Goal: Transaction & Acquisition: Purchase product/service

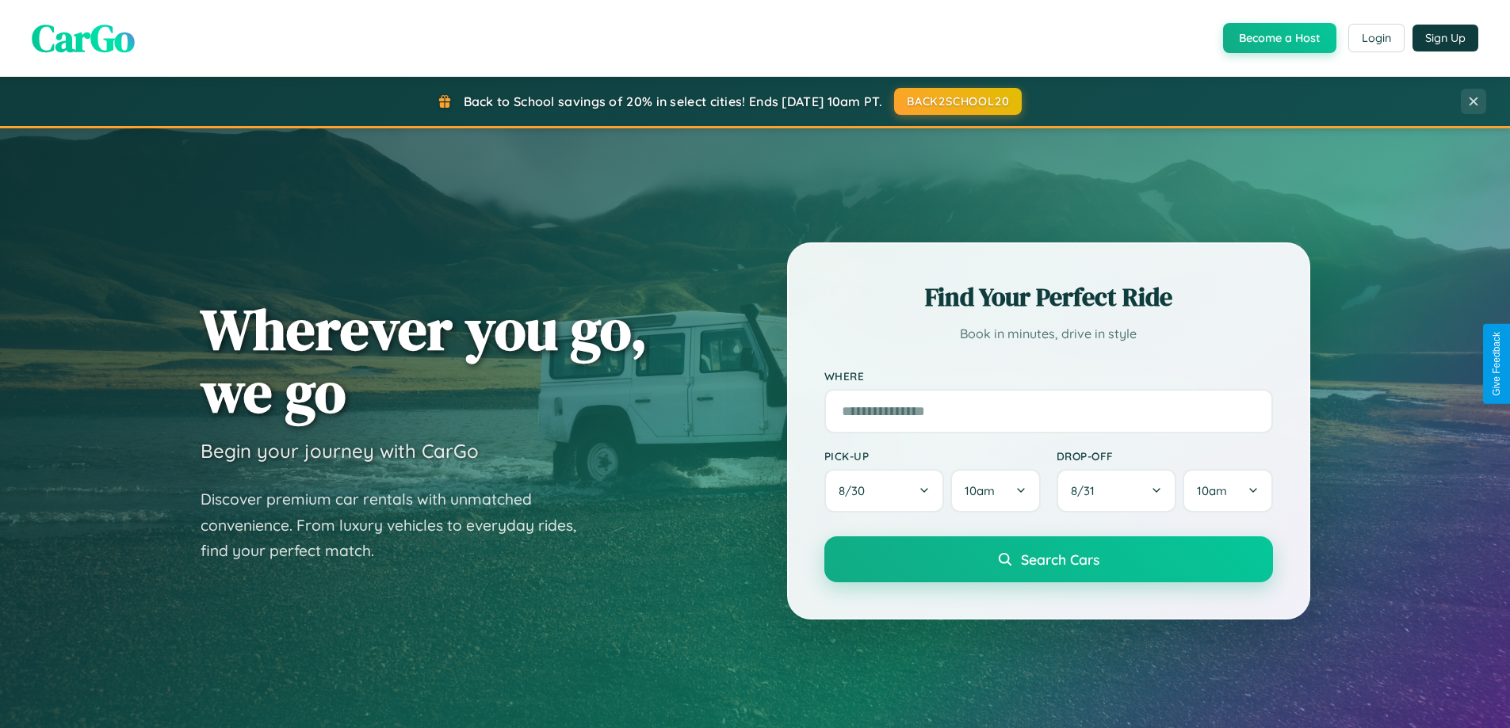
scroll to position [47, 0]
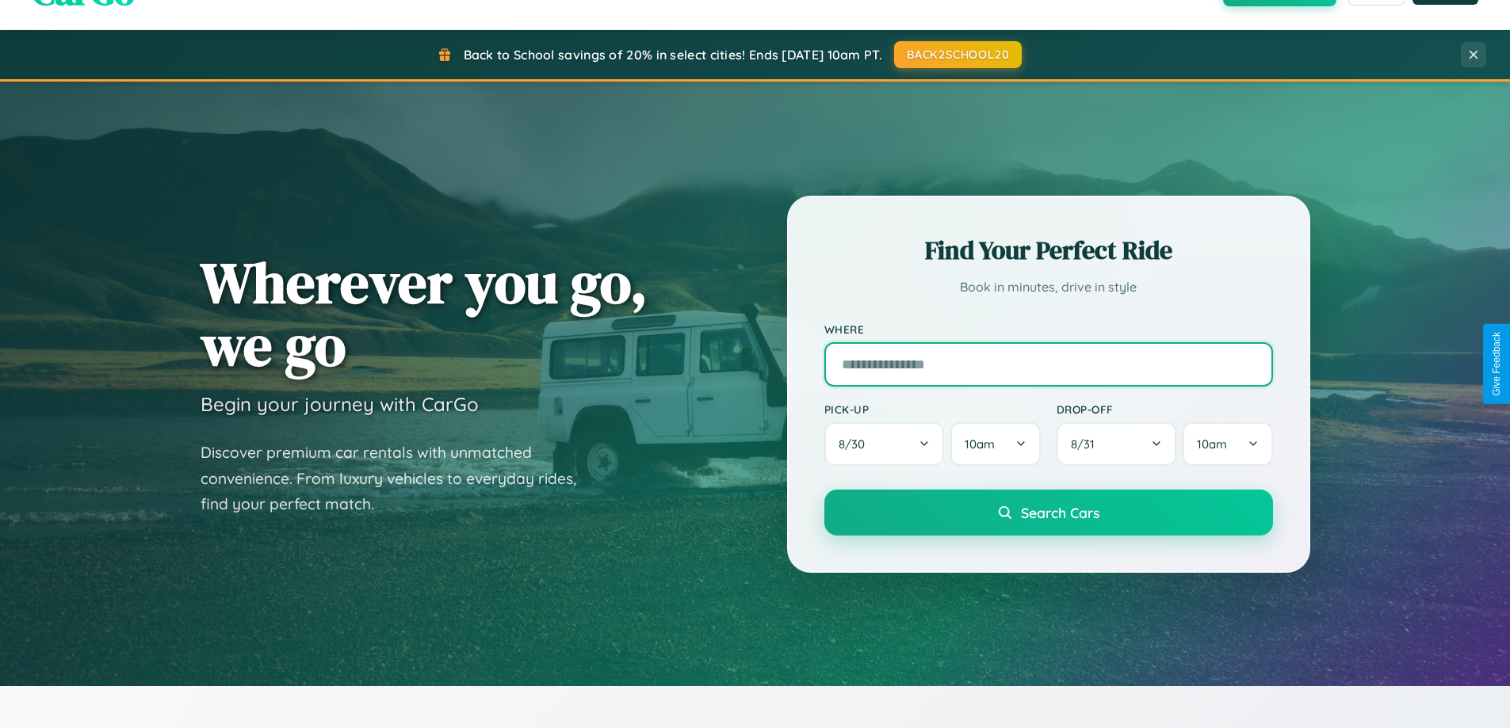
click at [1048, 364] on input "text" at bounding box center [1048, 364] width 449 height 44
type input "**********"
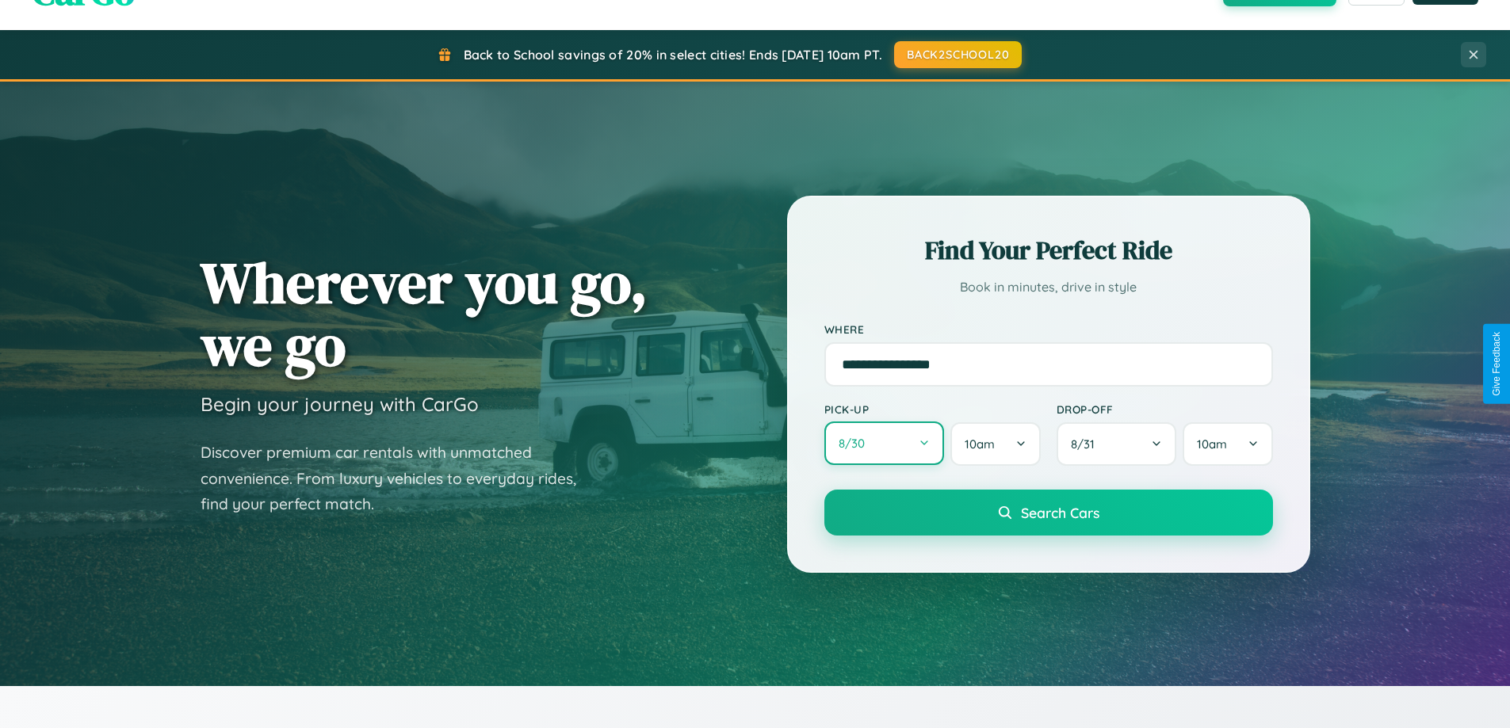
click at [884, 445] on button "8 / 30" at bounding box center [884, 444] width 120 height 44
select select "*"
select select "****"
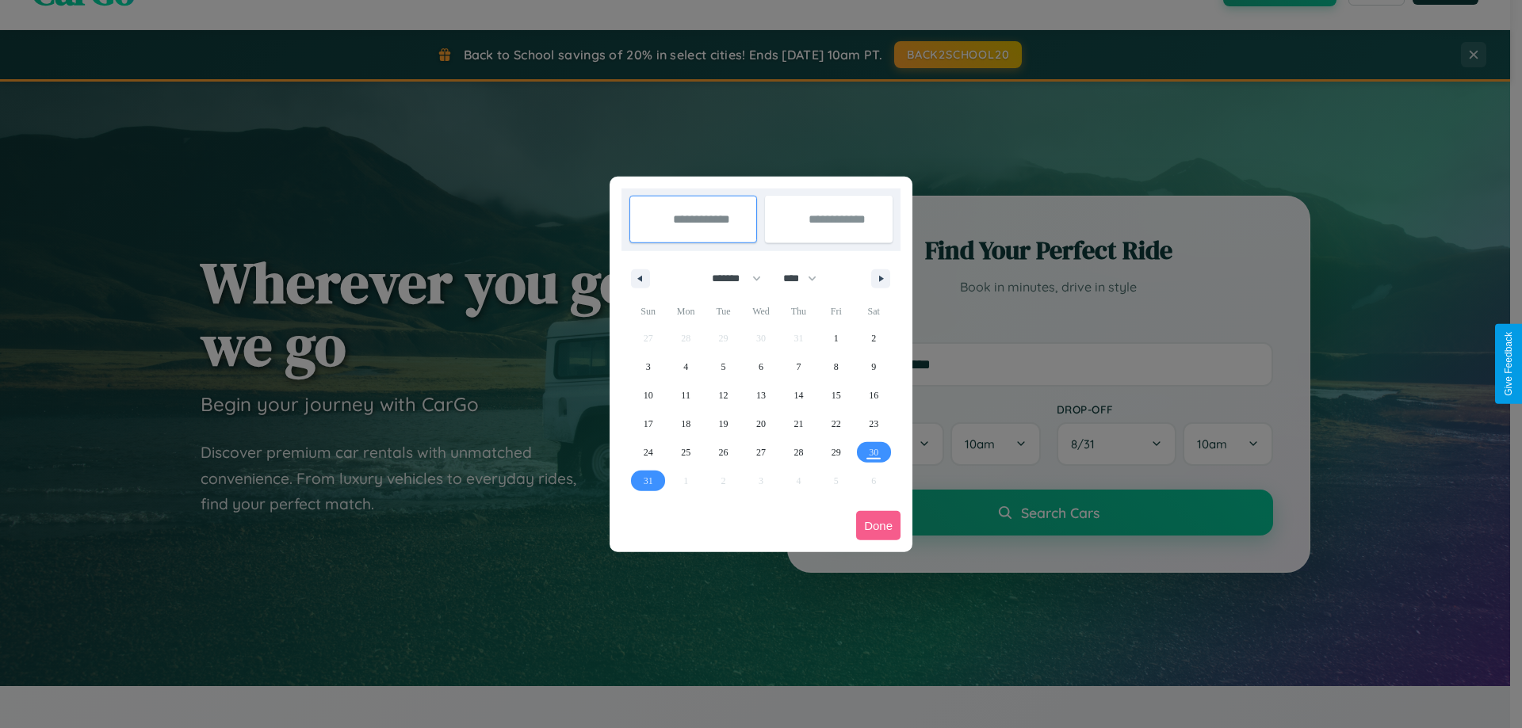
drag, startPoint x: 729, startPoint y: 278, endPoint x: 761, endPoint y: 318, distance: 50.7
click at [729, 278] on select "******* ******** ***** ***** *** **** **** ****** ********* ******* ******** **…" at bounding box center [733, 278] width 67 height 26
select select "*"
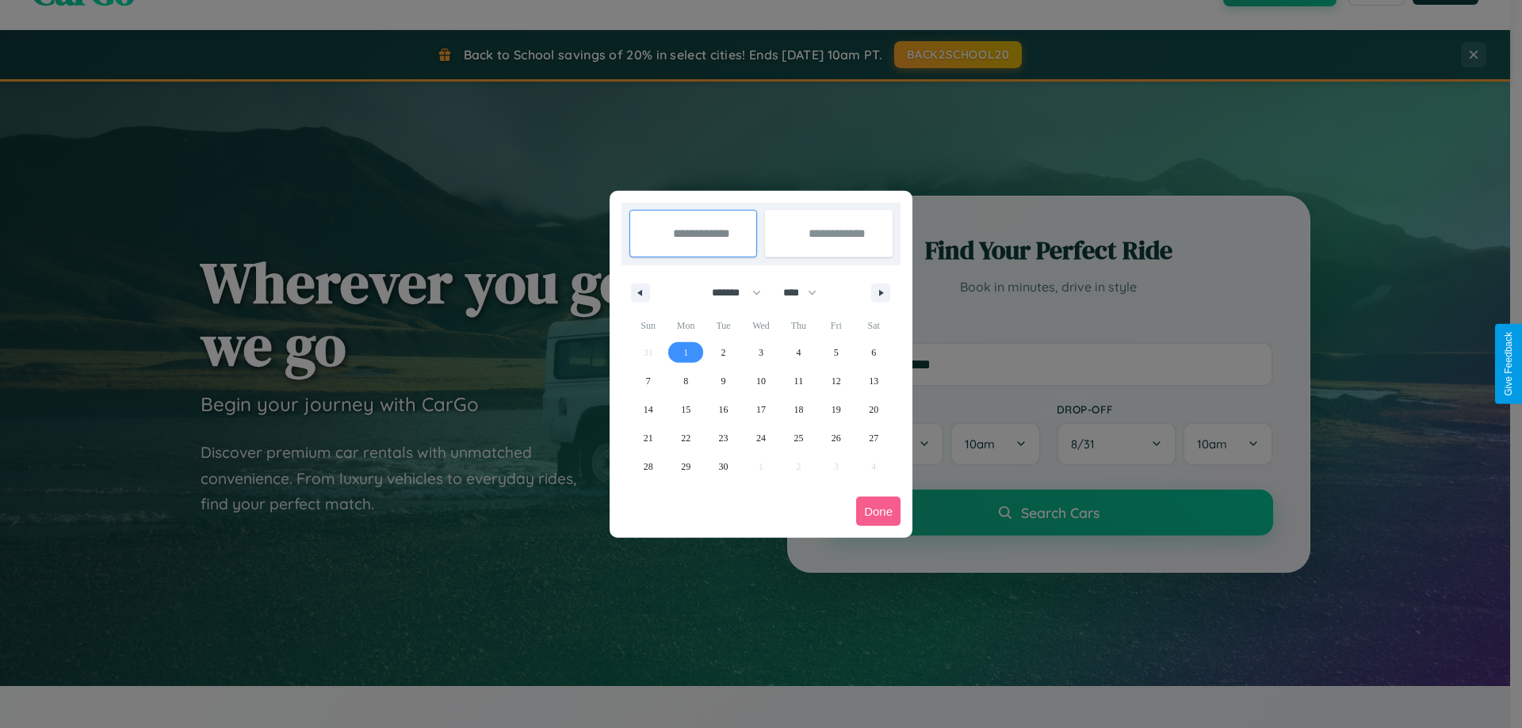
click at [685, 352] on span "1" at bounding box center [685, 352] width 5 height 29
type input "**********"
click at [647, 380] on span "7" at bounding box center [648, 381] width 5 height 29
type input "**********"
click at [878, 511] on button "Done" at bounding box center [878, 511] width 44 height 29
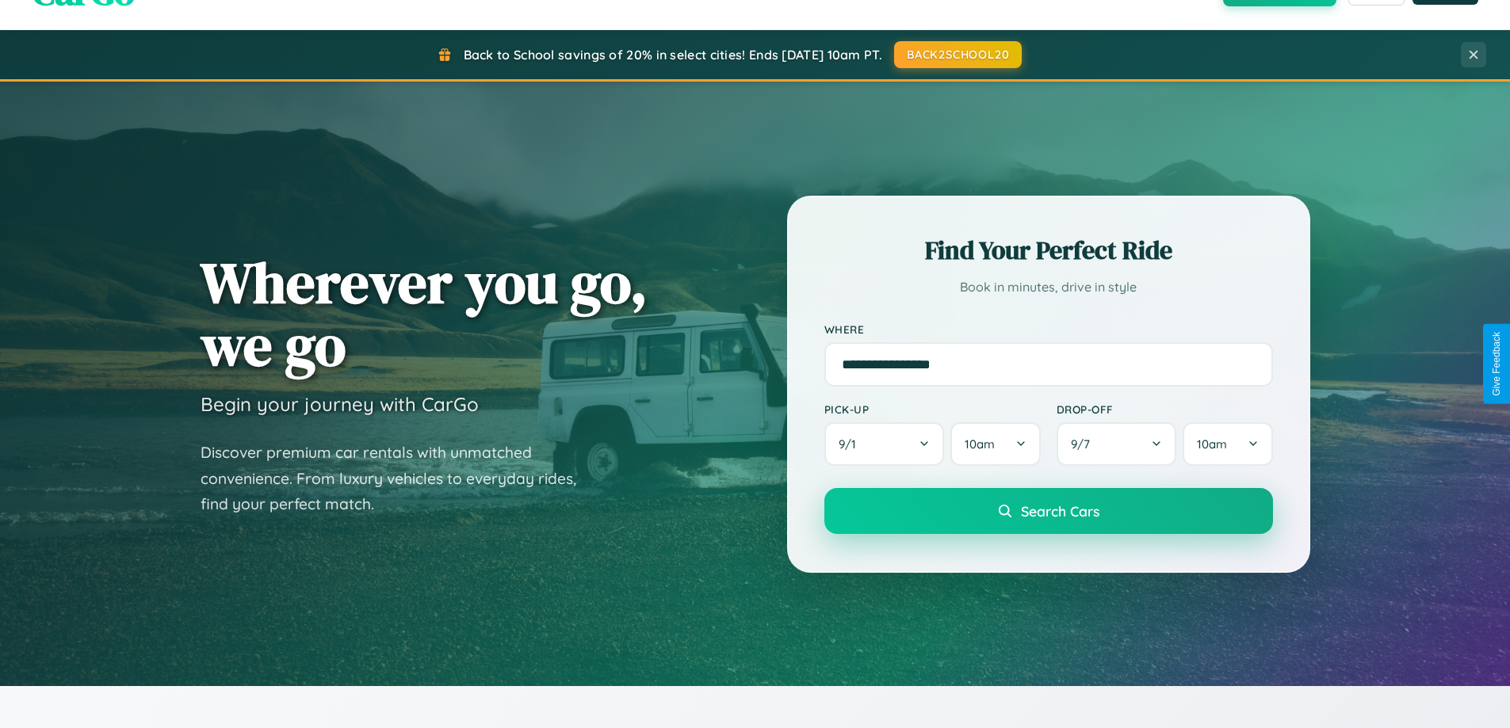
click at [1048, 511] on span "Search Cars" at bounding box center [1060, 510] width 78 height 17
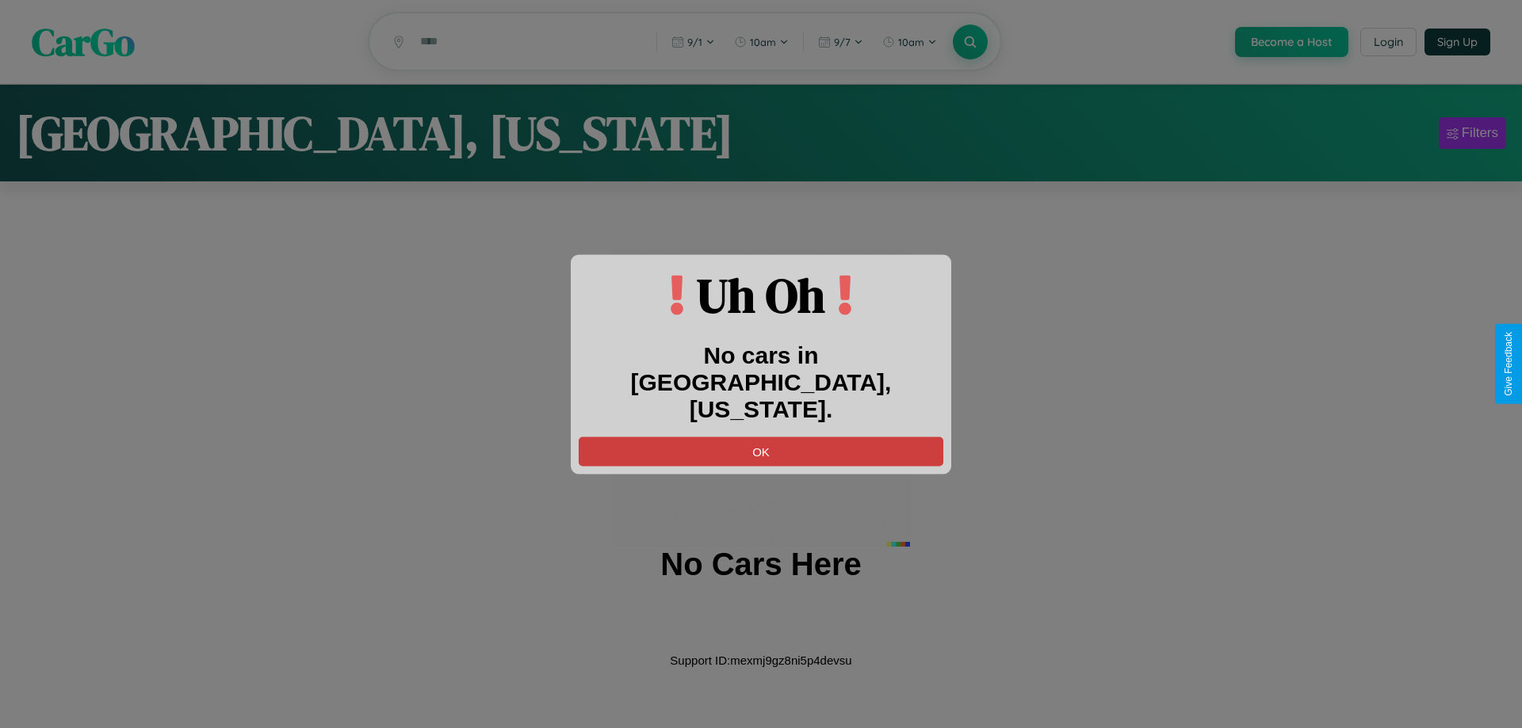
click at [761, 437] on button "OK" at bounding box center [761, 451] width 365 height 29
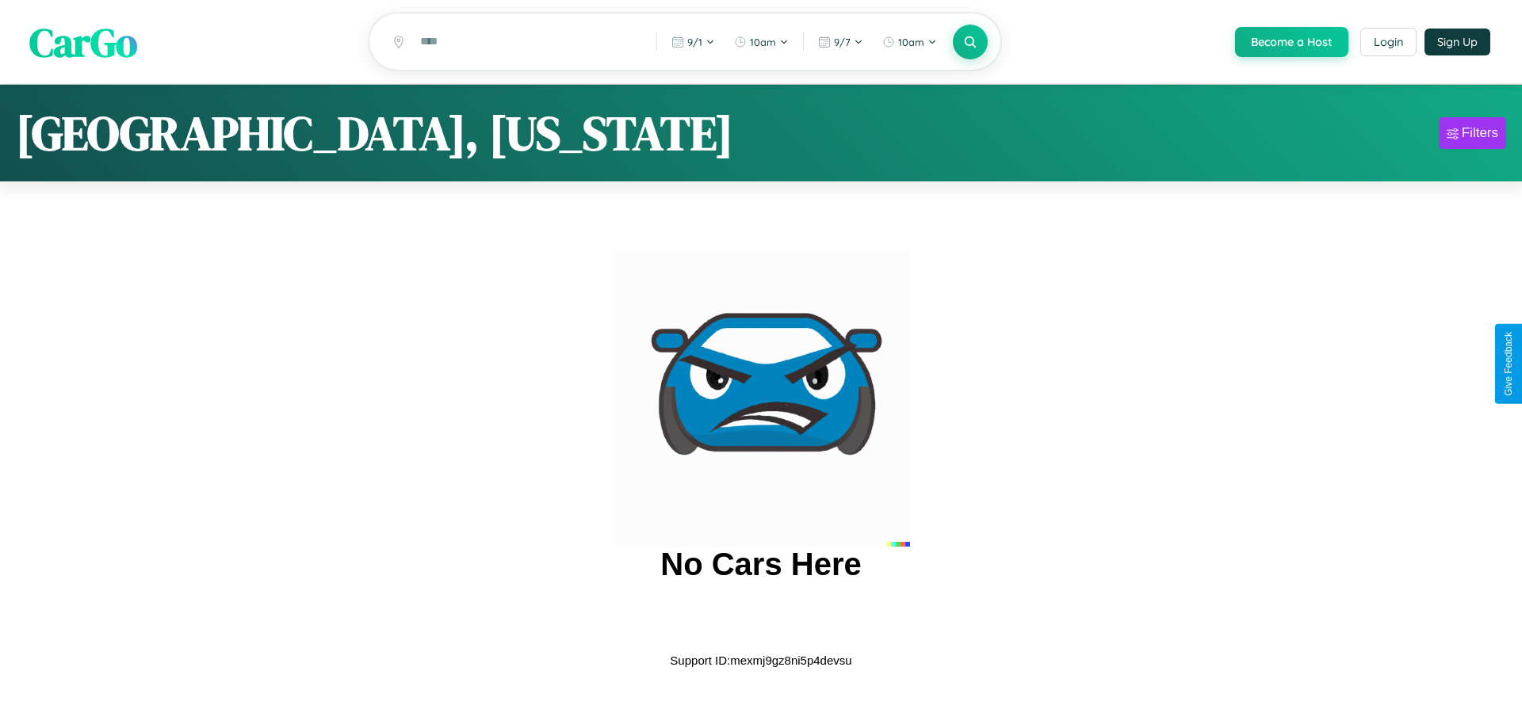
click at [83, 43] on span "CarGo" at bounding box center [83, 41] width 108 height 55
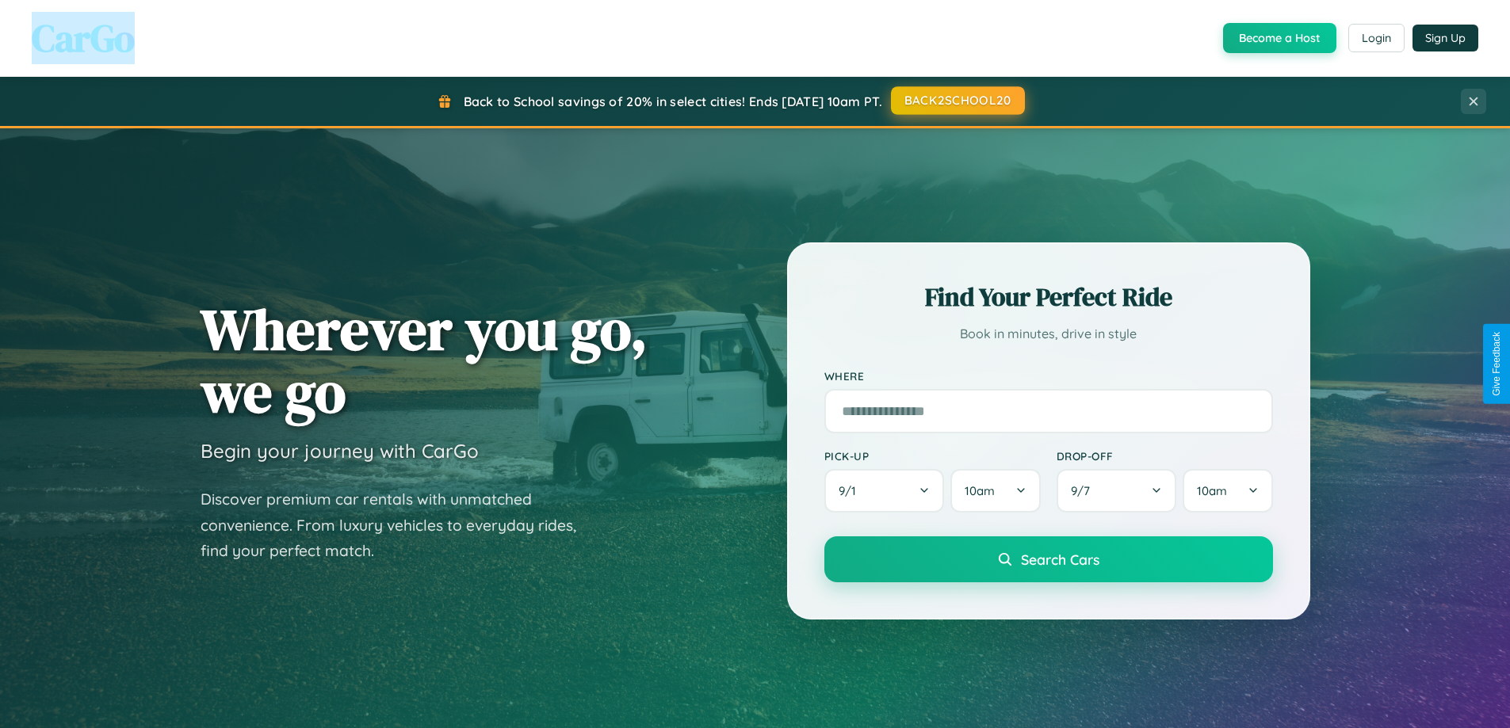
click at [957, 101] on button "BACK2SCHOOL20" at bounding box center [958, 100] width 134 height 29
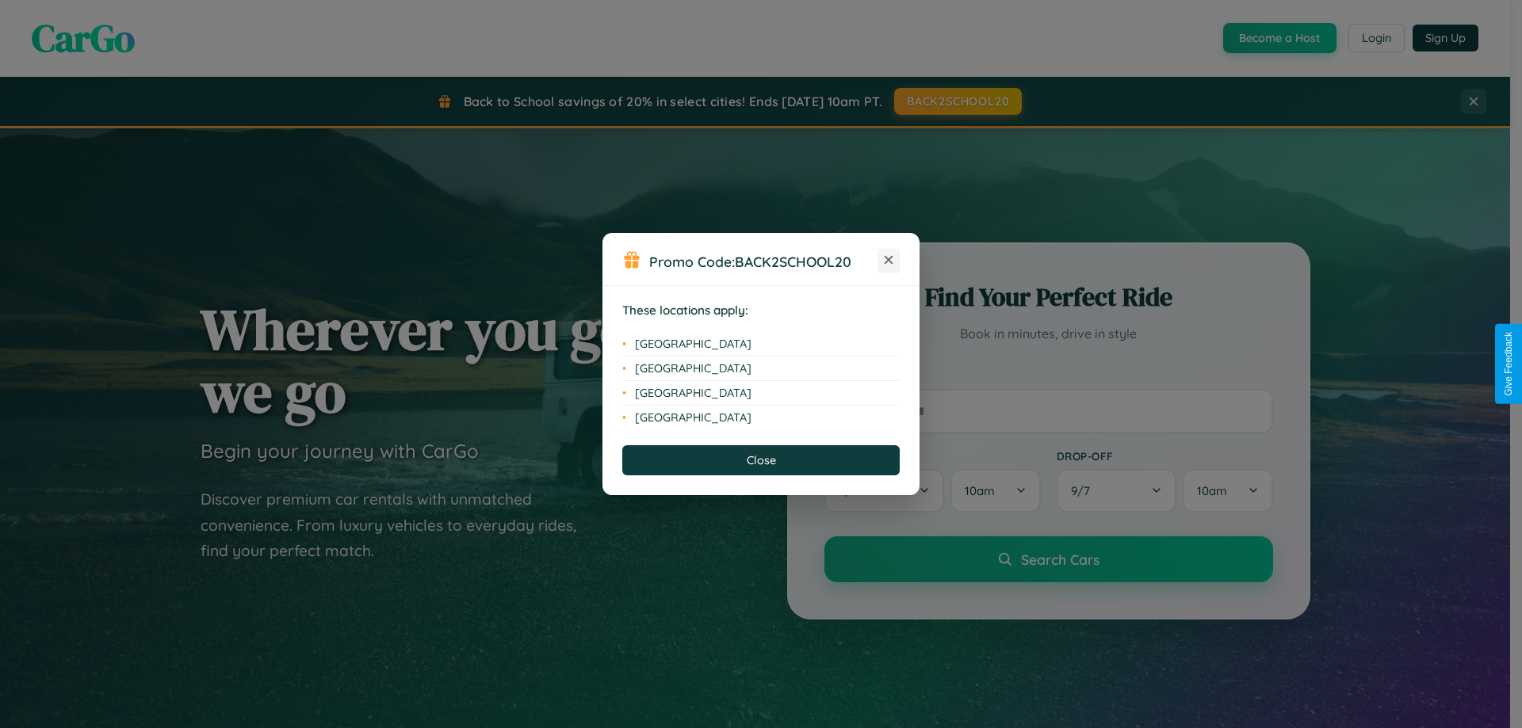
click at [888, 261] on icon at bounding box center [888, 260] width 9 height 9
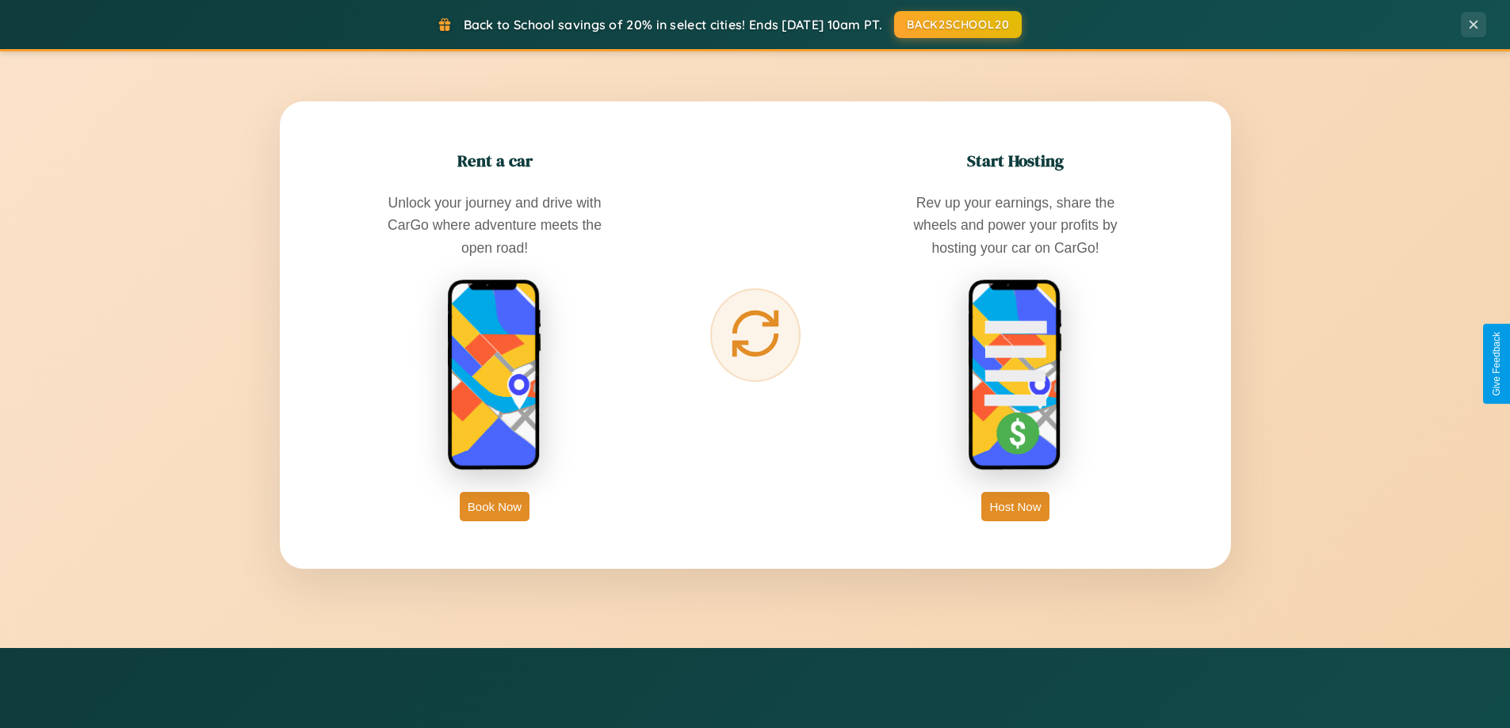
scroll to position [2546, 0]
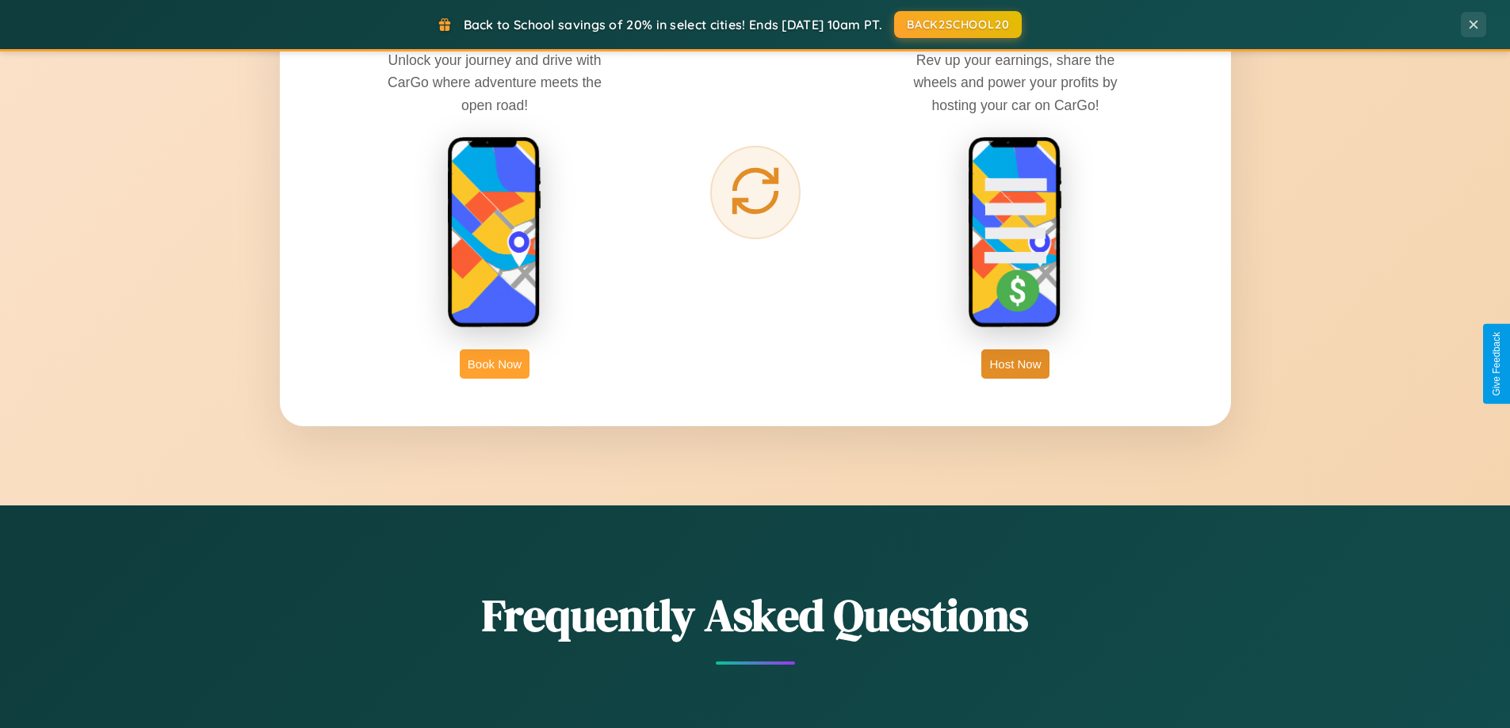
click at [495, 364] on button "Book Now" at bounding box center [495, 363] width 70 height 29
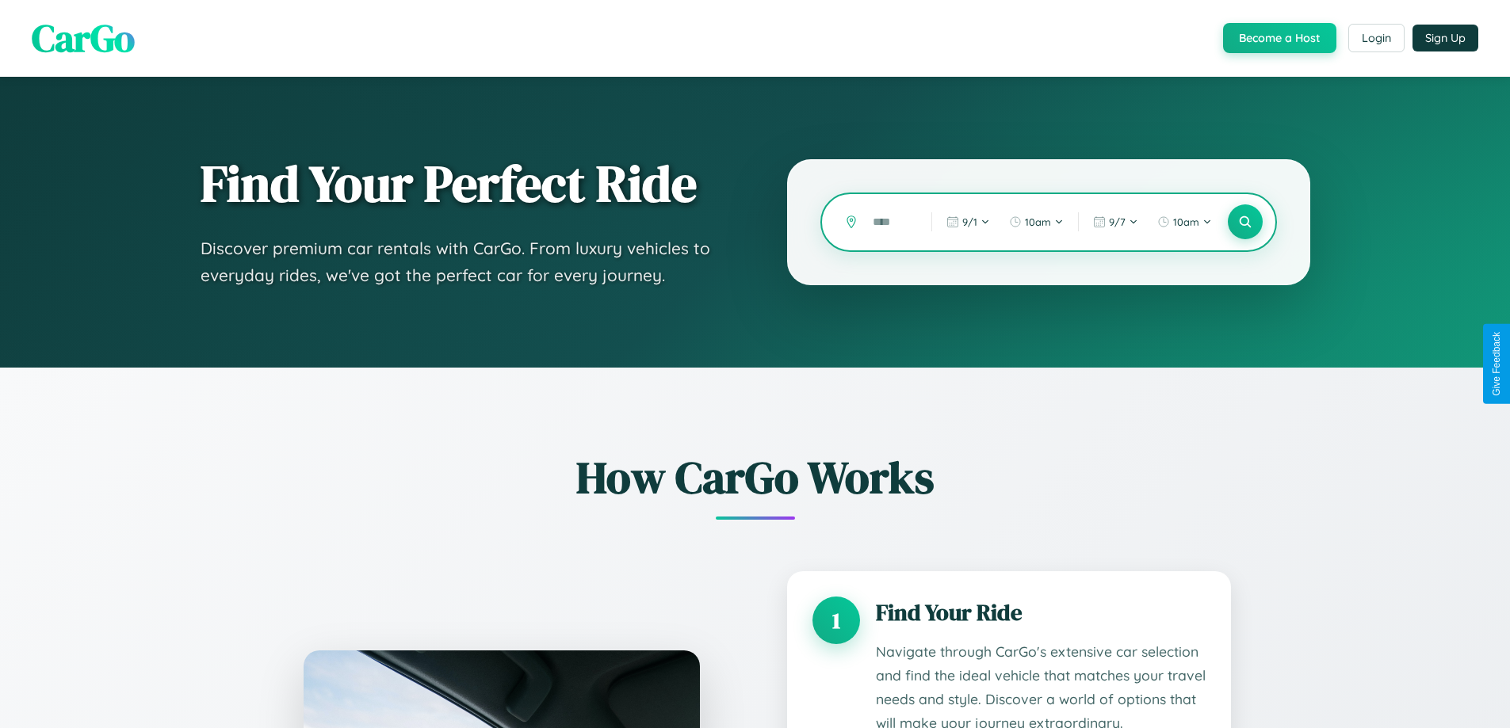
click at [890, 222] on input "text" at bounding box center [890, 222] width 51 height 28
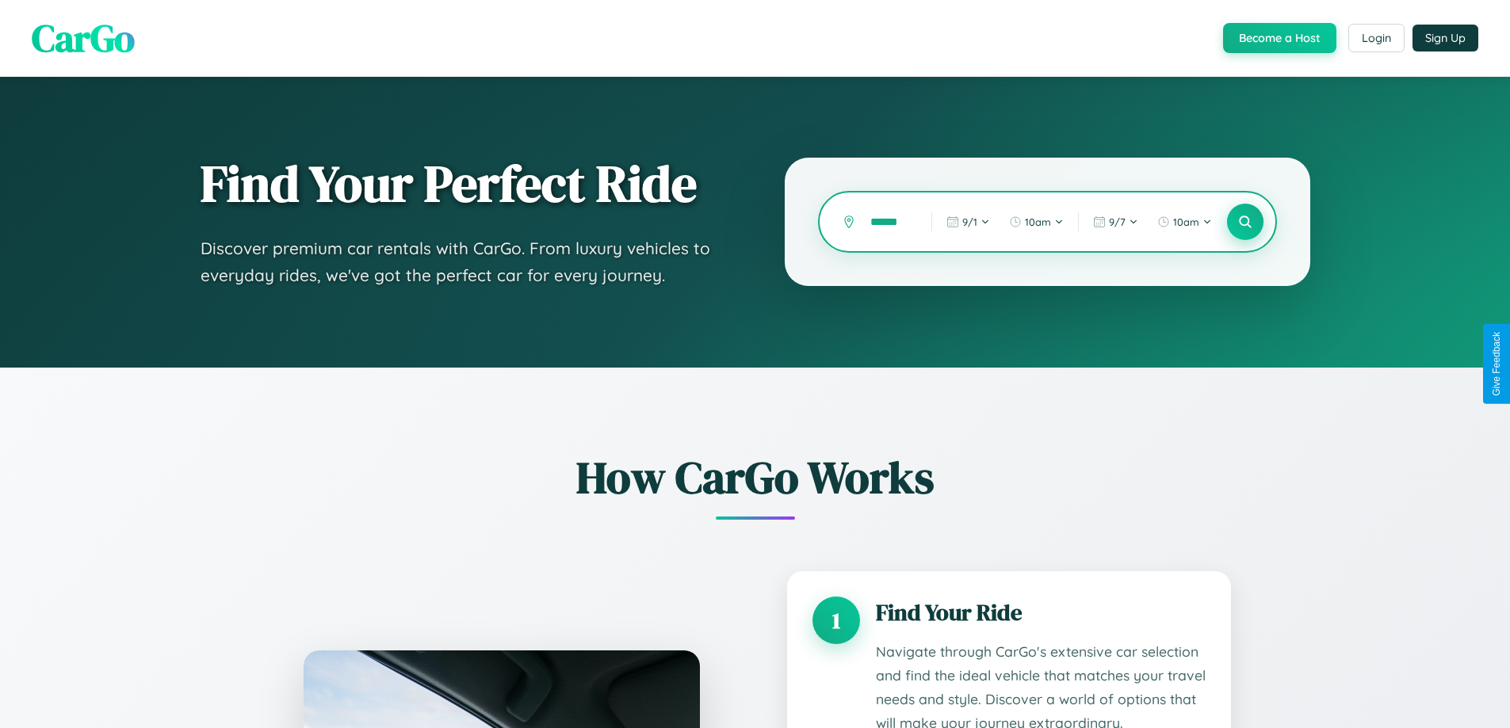
type input "******"
click at [1244, 222] on icon at bounding box center [1244, 222] width 15 height 15
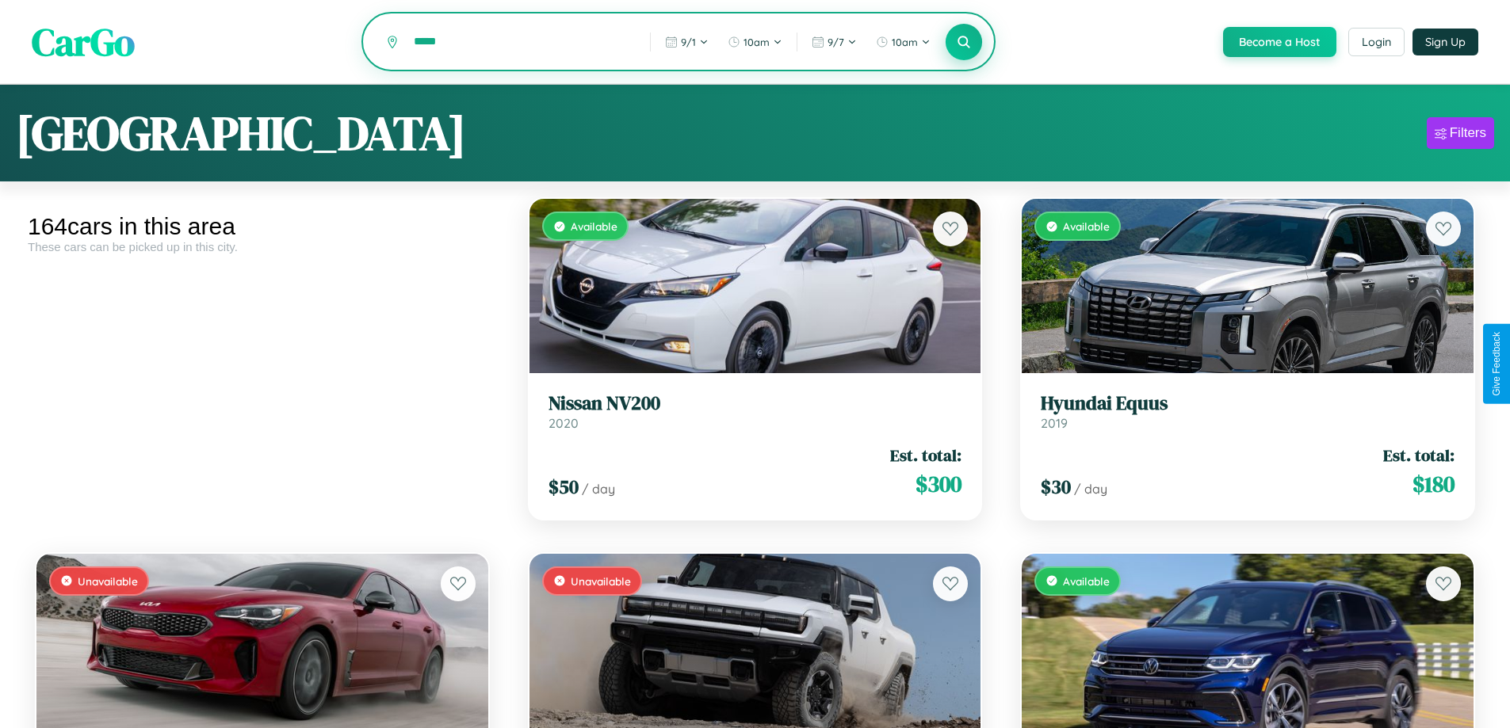
type input "*****"
click at [963, 43] on icon at bounding box center [964, 41] width 15 height 15
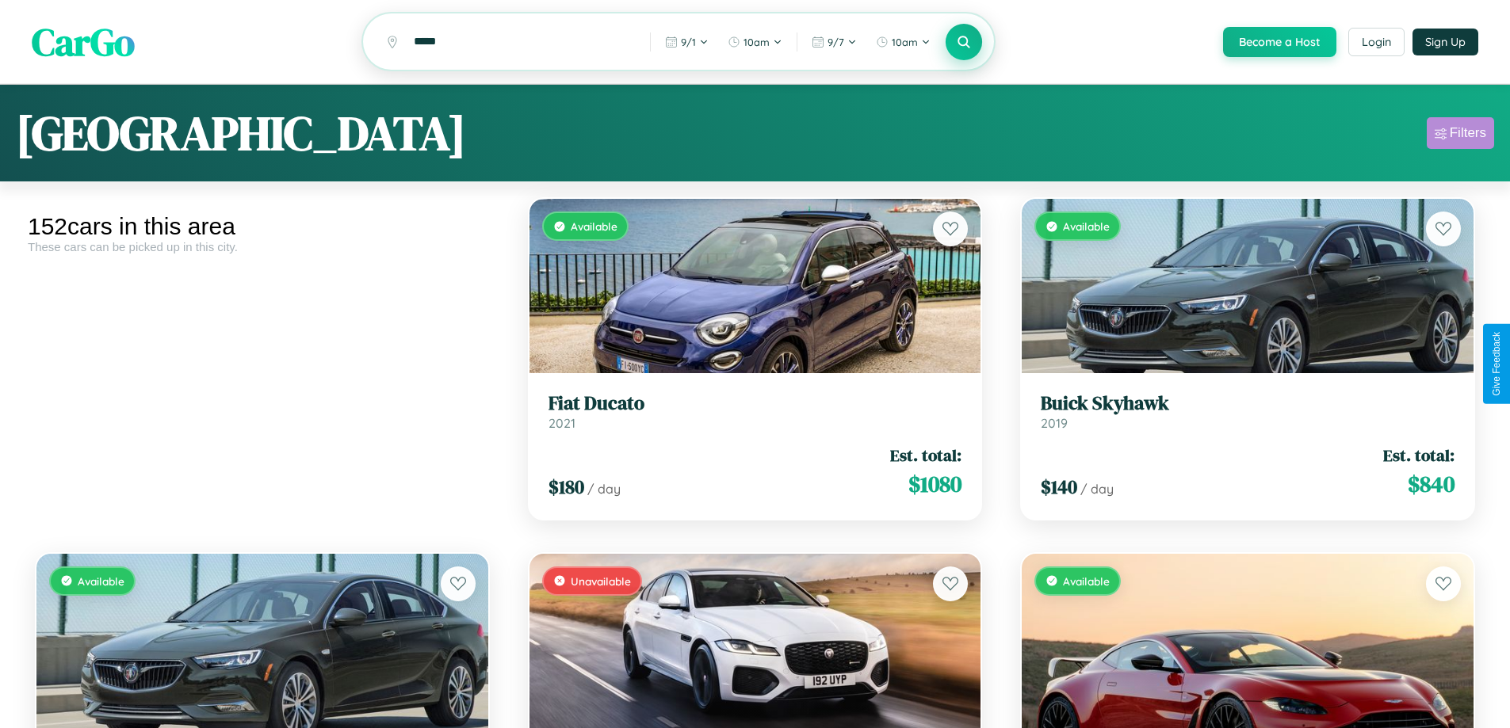
click at [1460, 136] on div "Filters" at bounding box center [1467, 133] width 36 height 16
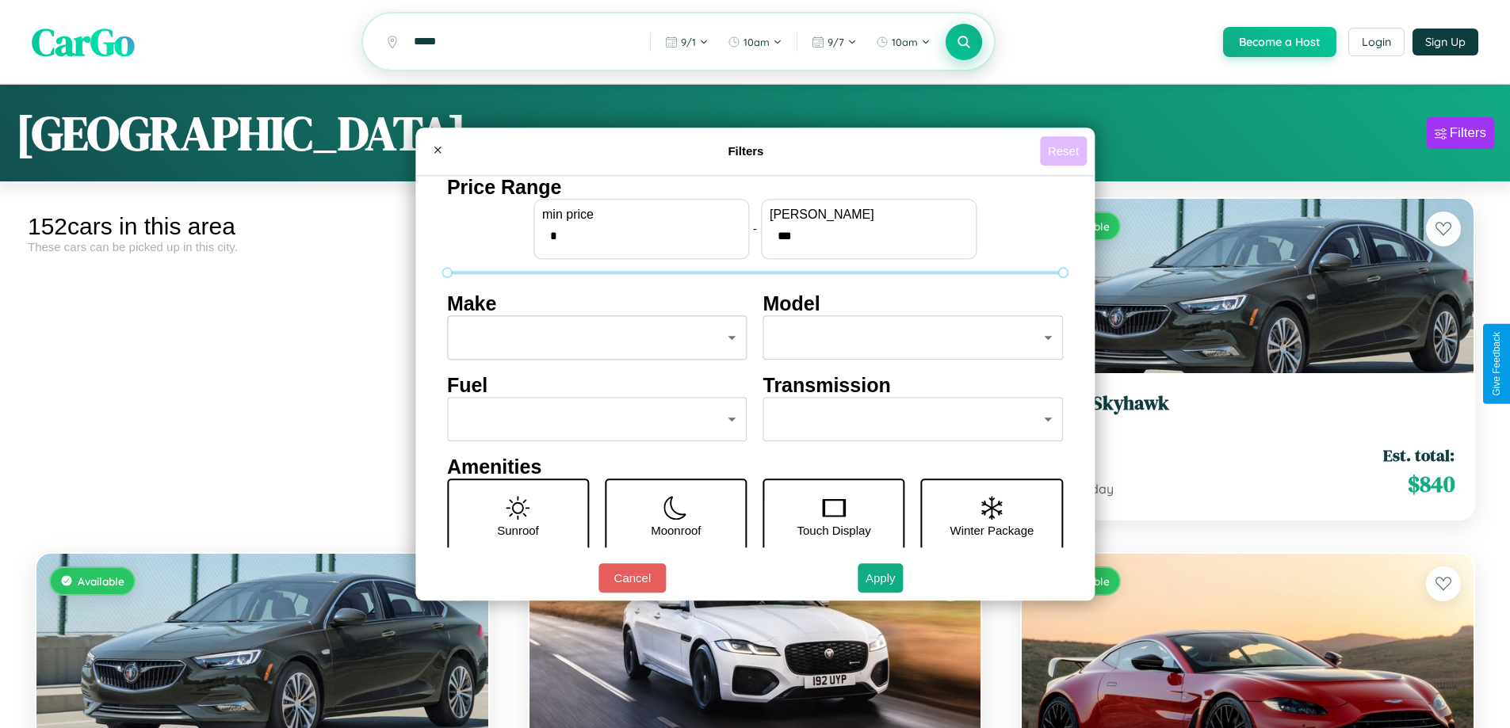
click at [1065, 151] on button "Reset" at bounding box center [1063, 150] width 47 height 29
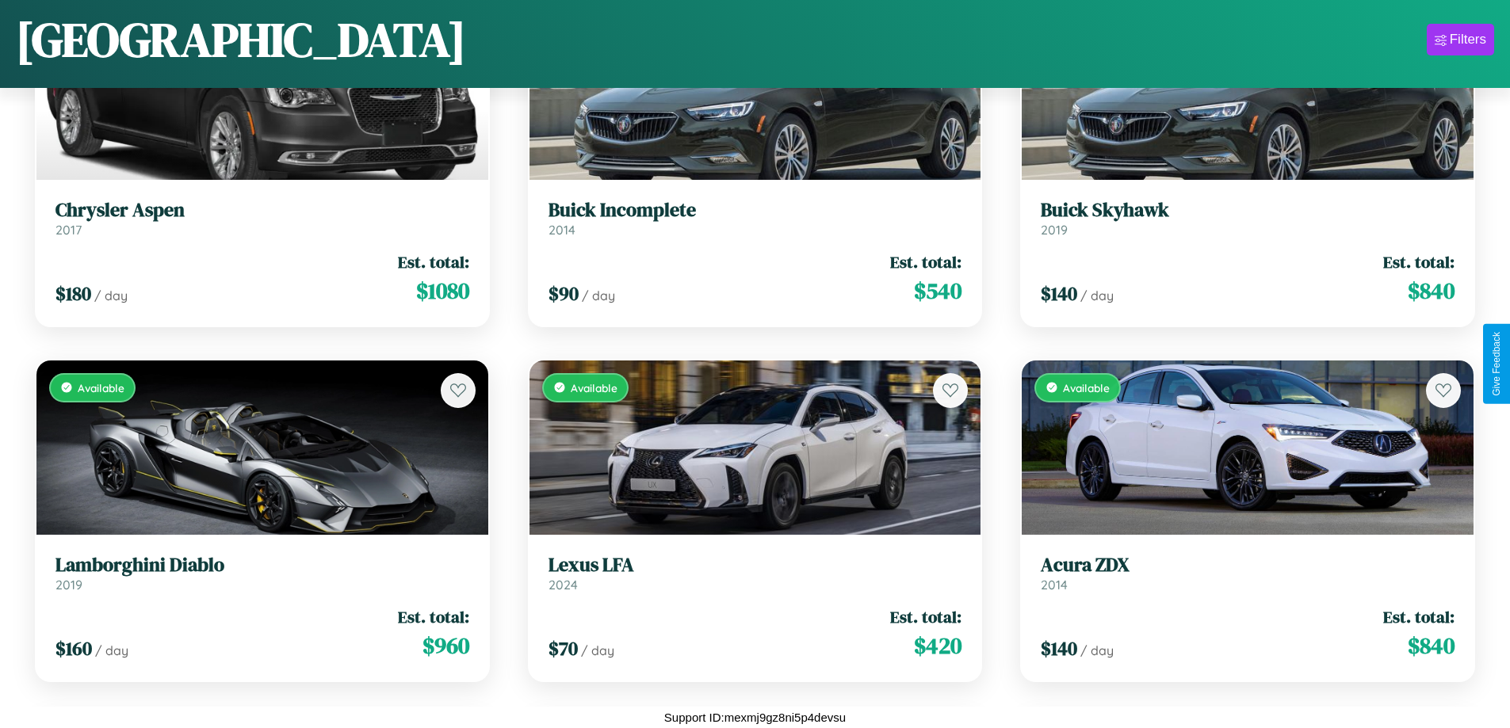
scroll to position [15837, 0]
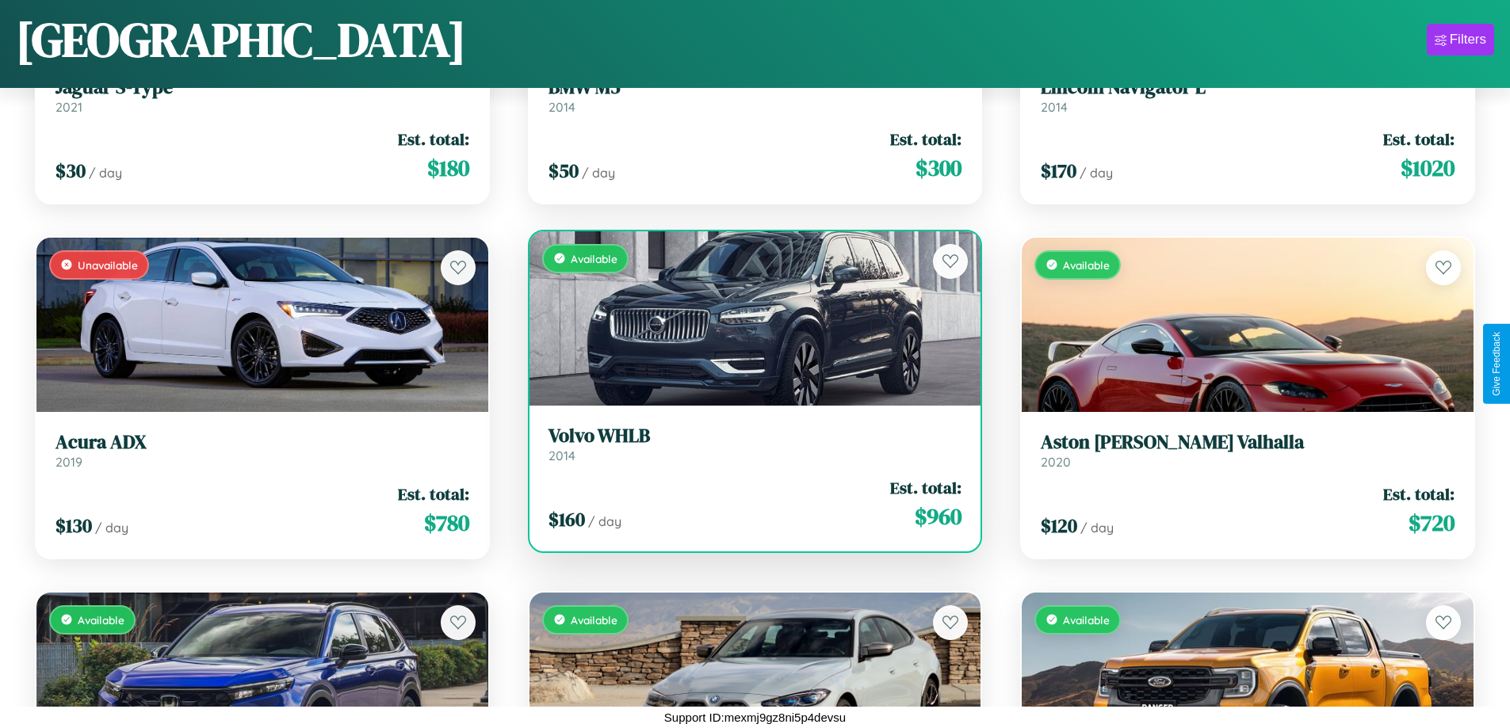
click at [748, 319] on div "Available" at bounding box center [755, 318] width 452 height 174
click at [748, 318] on div "Available" at bounding box center [755, 318] width 452 height 174
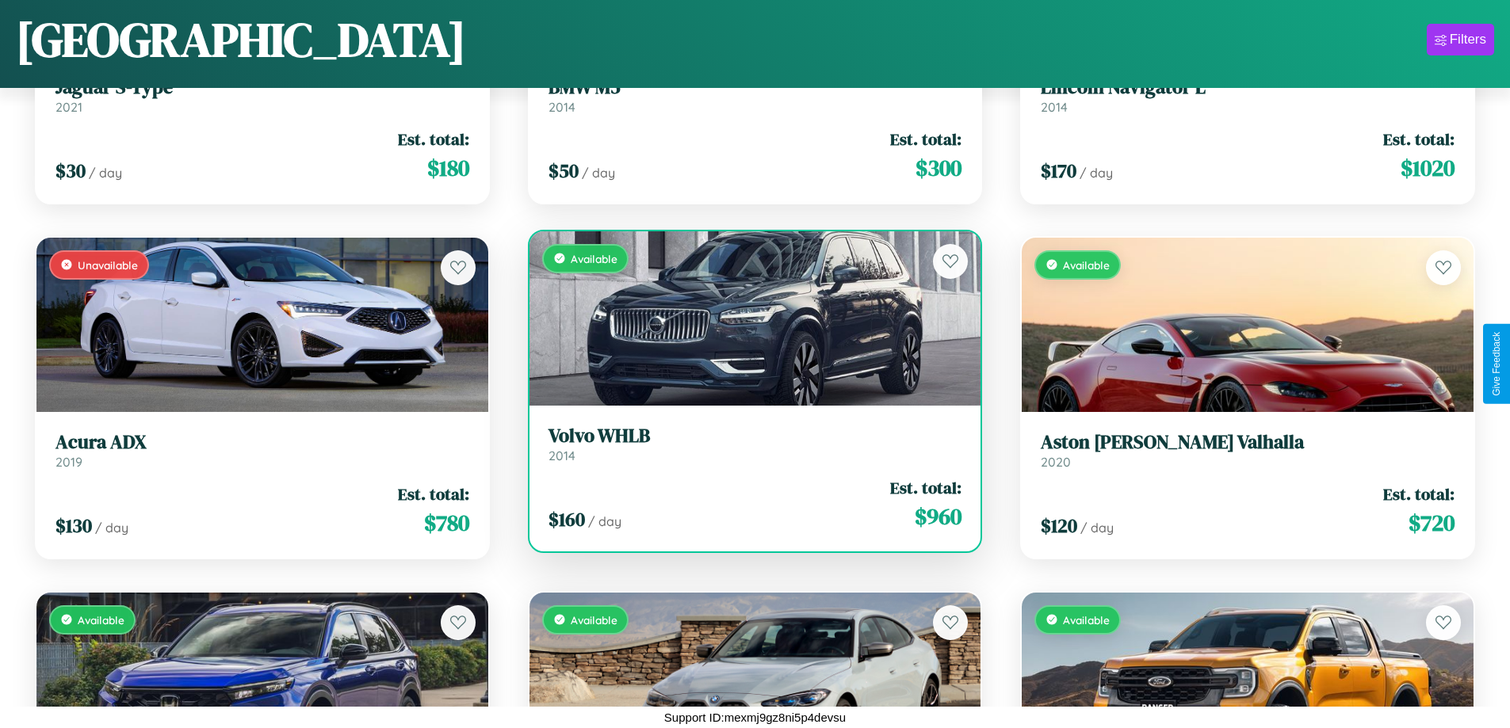
click at [748, 318] on div "Available" at bounding box center [755, 318] width 452 height 174
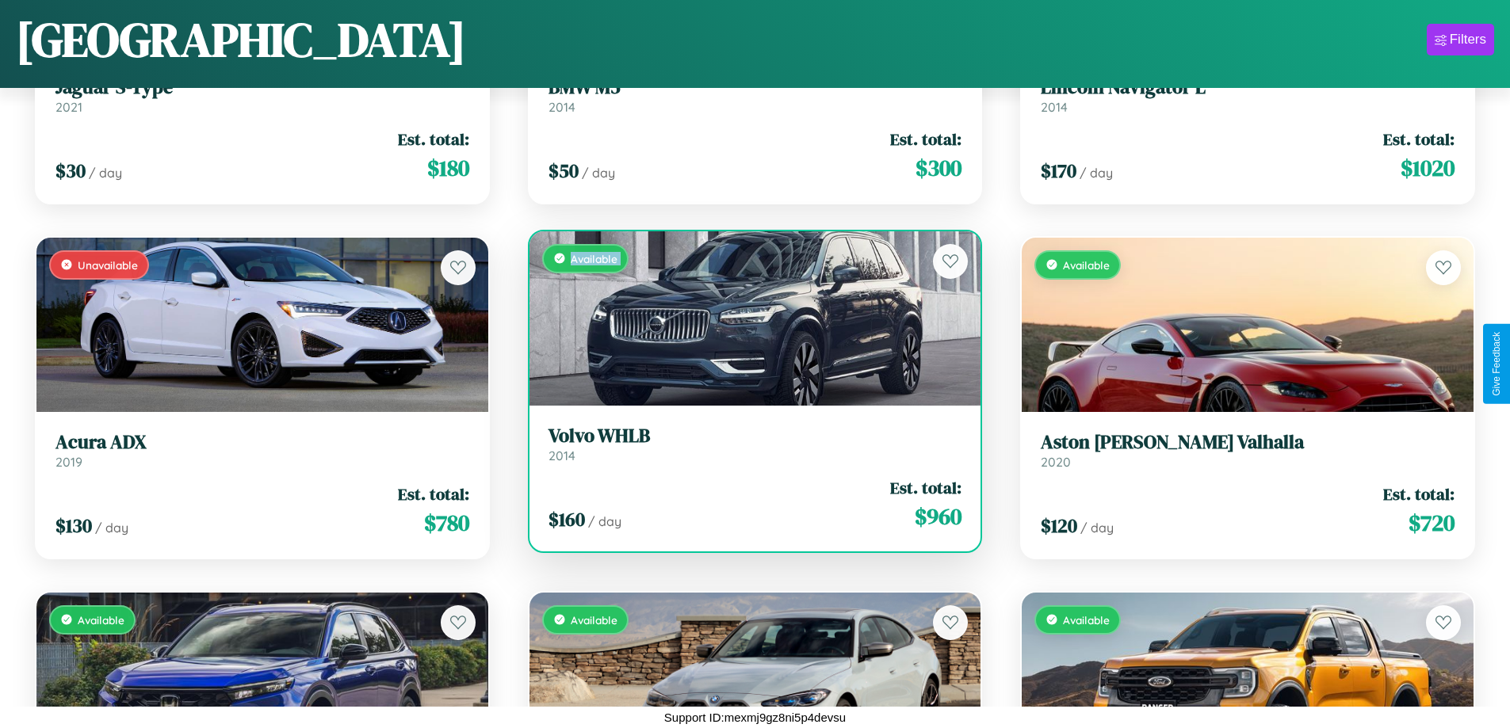
click at [748, 318] on div "Available" at bounding box center [755, 318] width 452 height 174
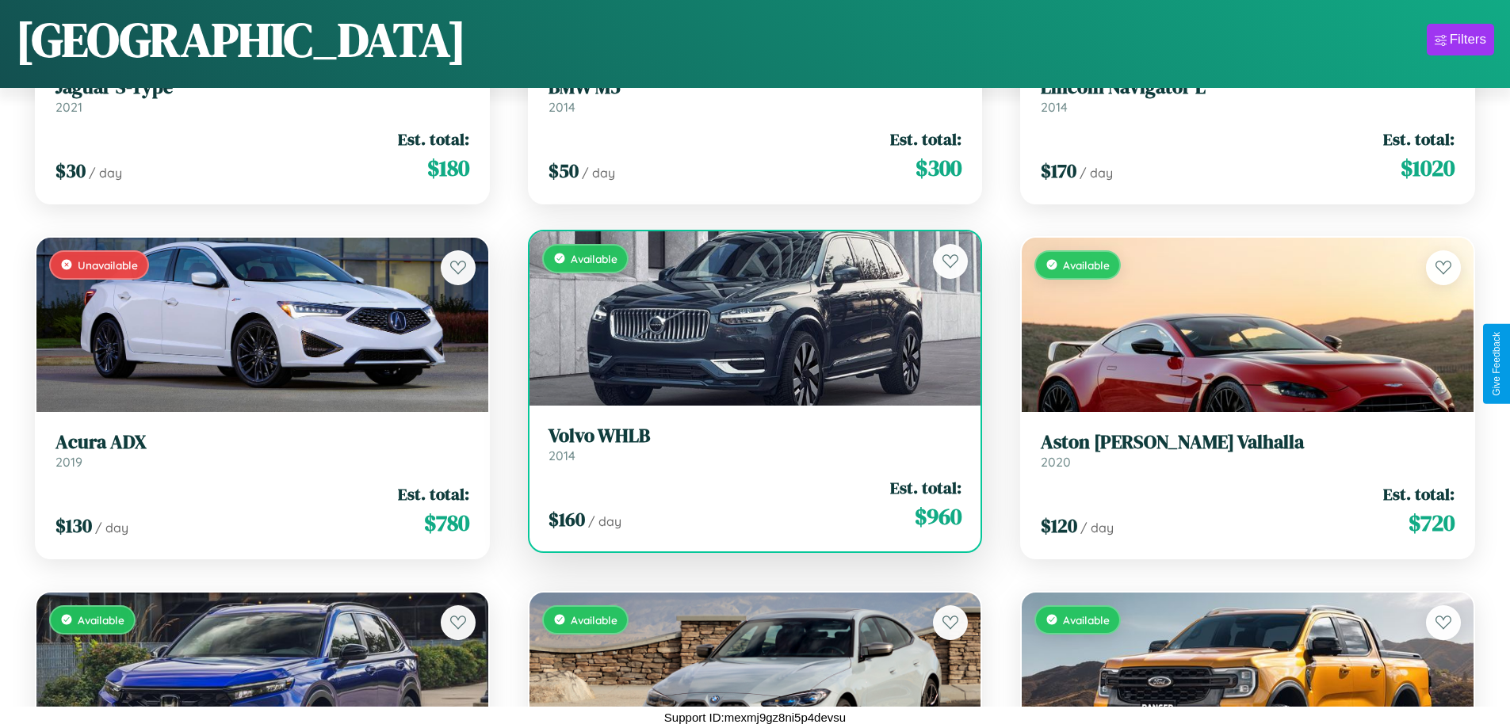
click at [748, 318] on div "Available" at bounding box center [755, 318] width 452 height 174
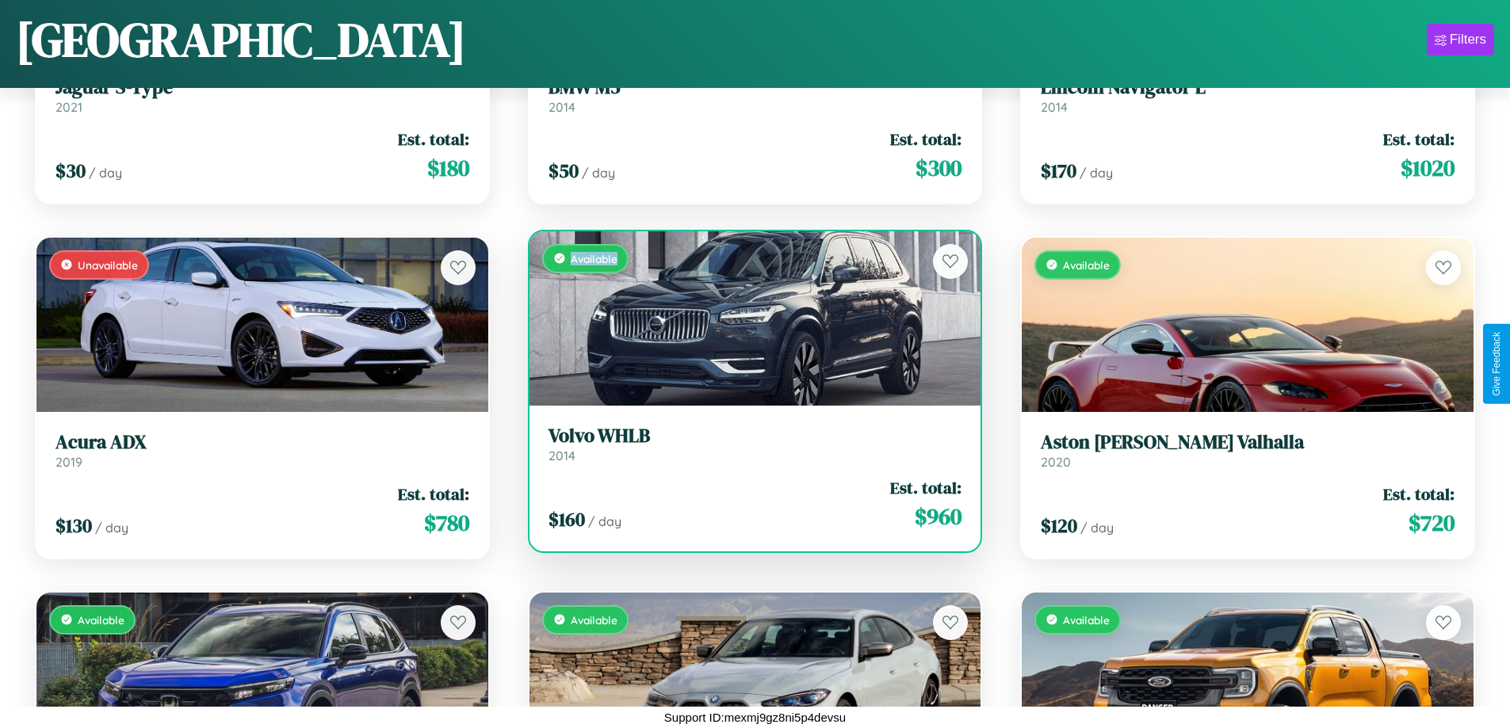
click at [748, 318] on div "Available" at bounding box center [755, 318] width 452 height 174
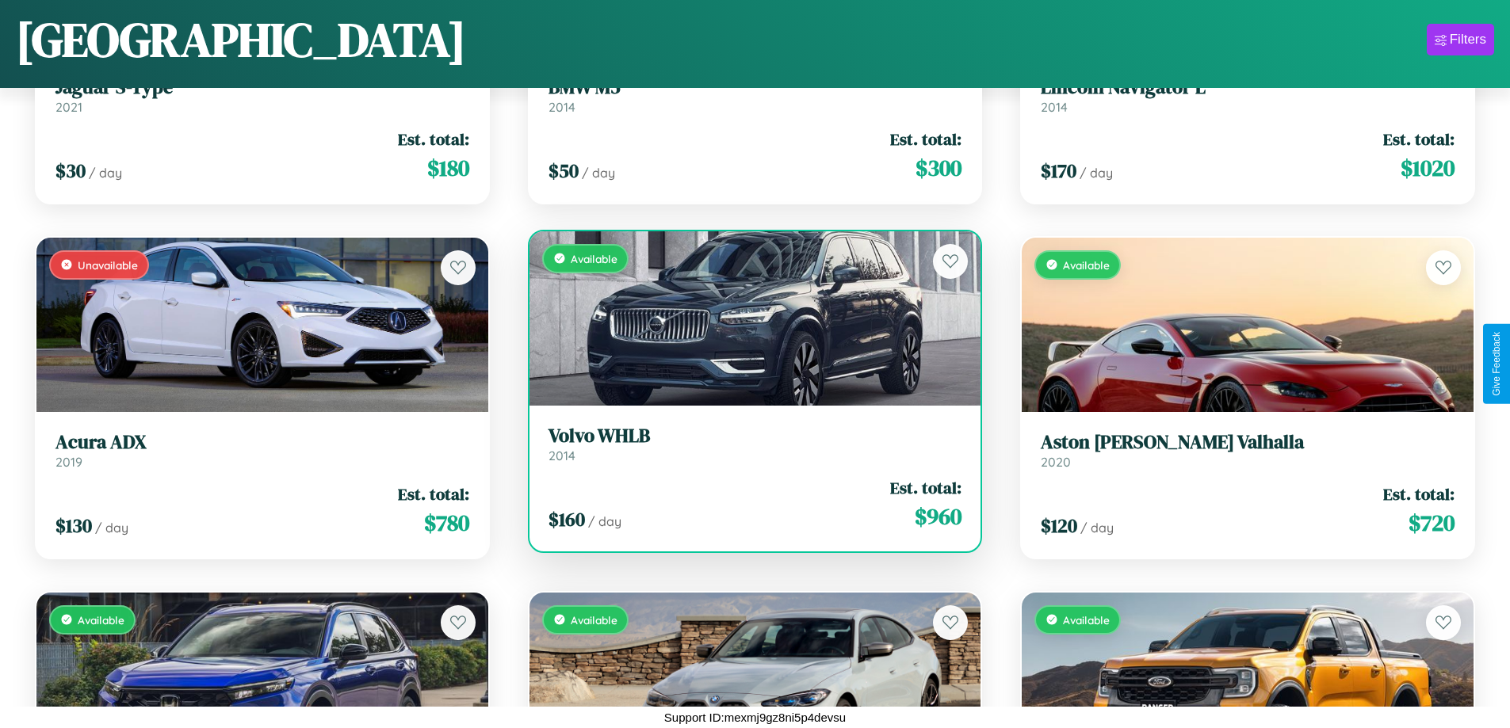
click at [748, 444] on h3 "Volvo WHLB" at bounding box center [755, 436] width 414 height 23
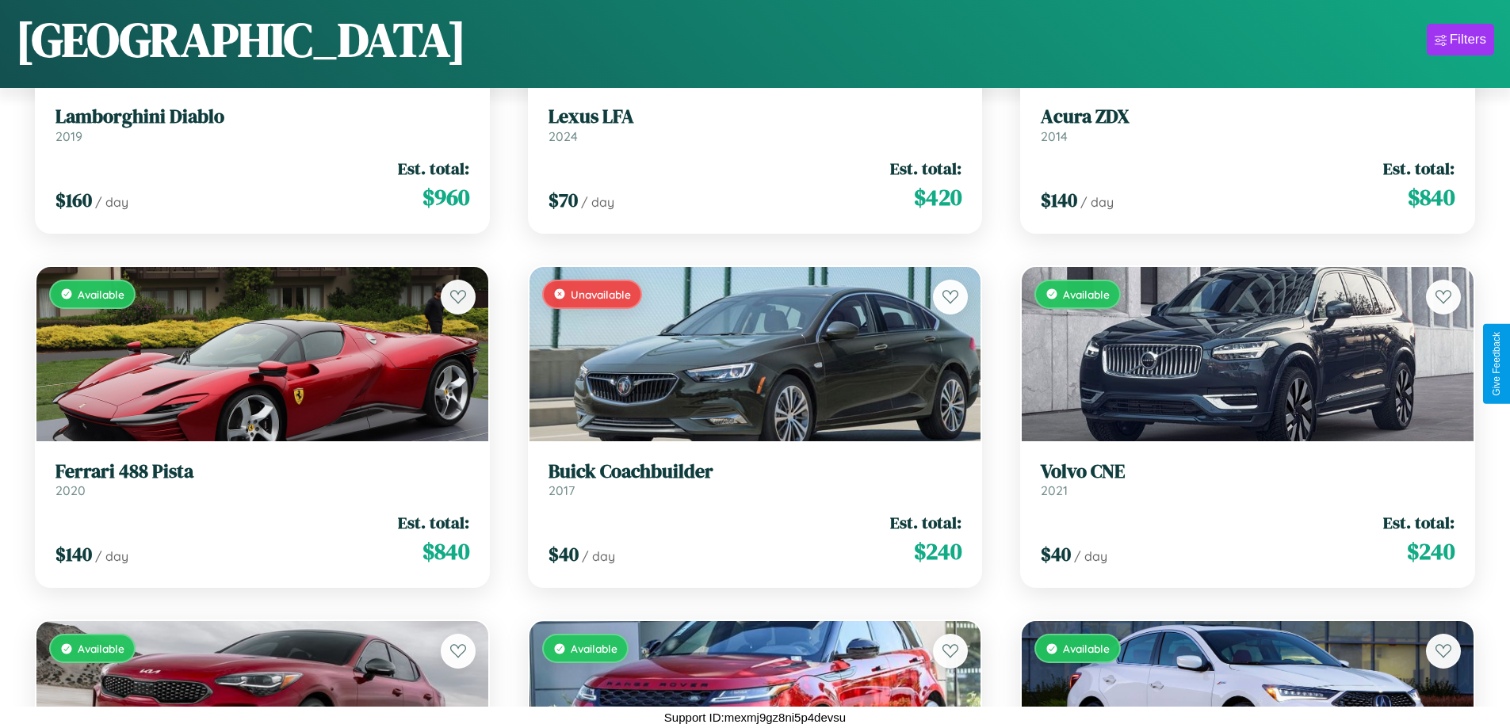
scroll to position [7320, 0]
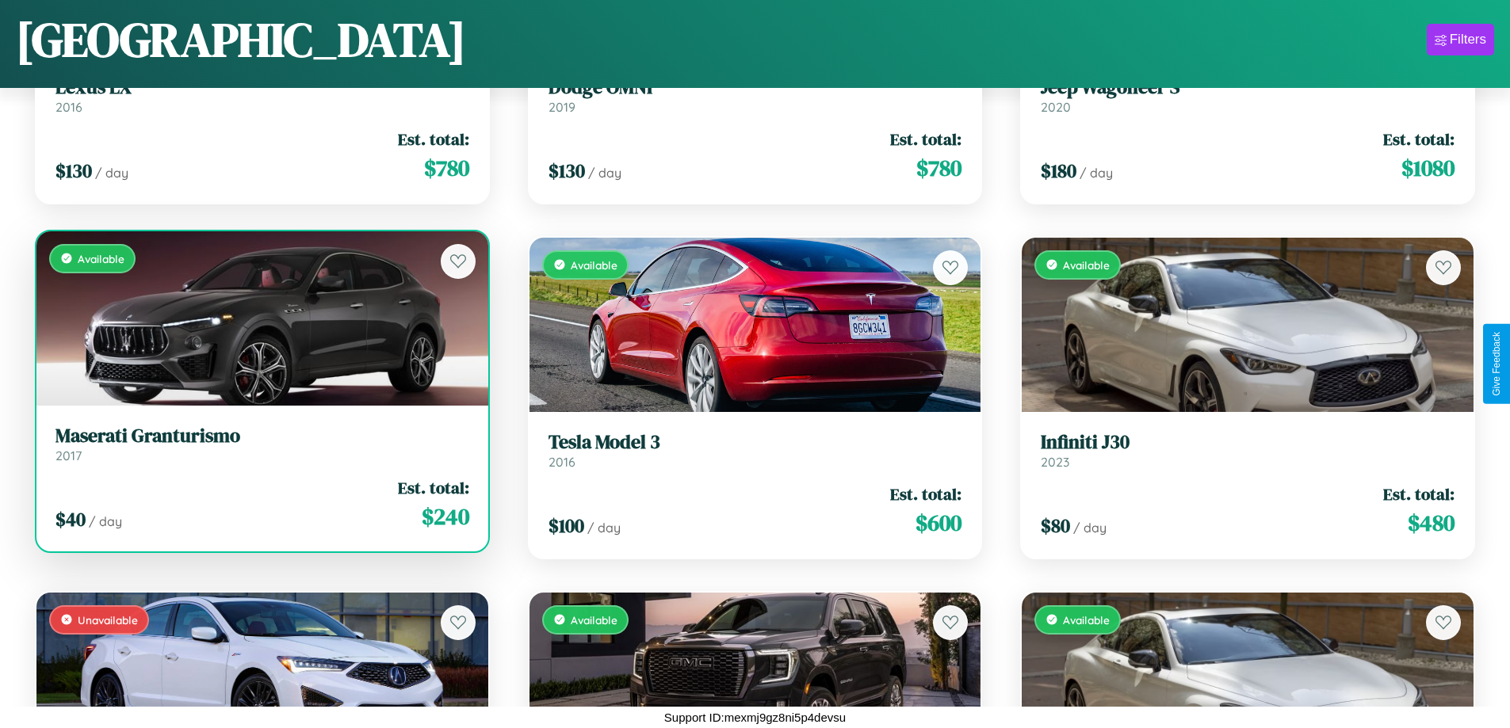
click at [260, 444] on h3 "Maserati Granturismo" at bounding box center [262, 436] width 414 height 23
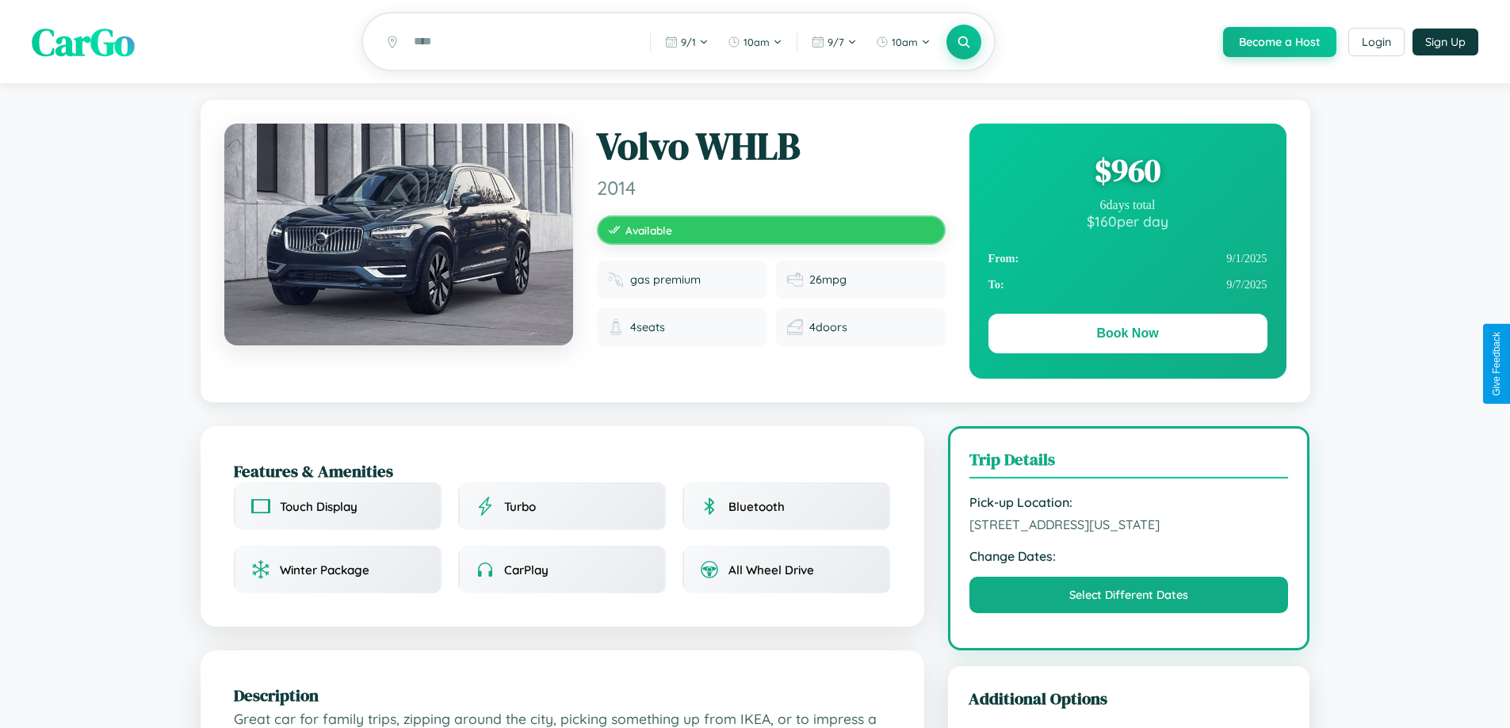
scroll to position [163, 0]
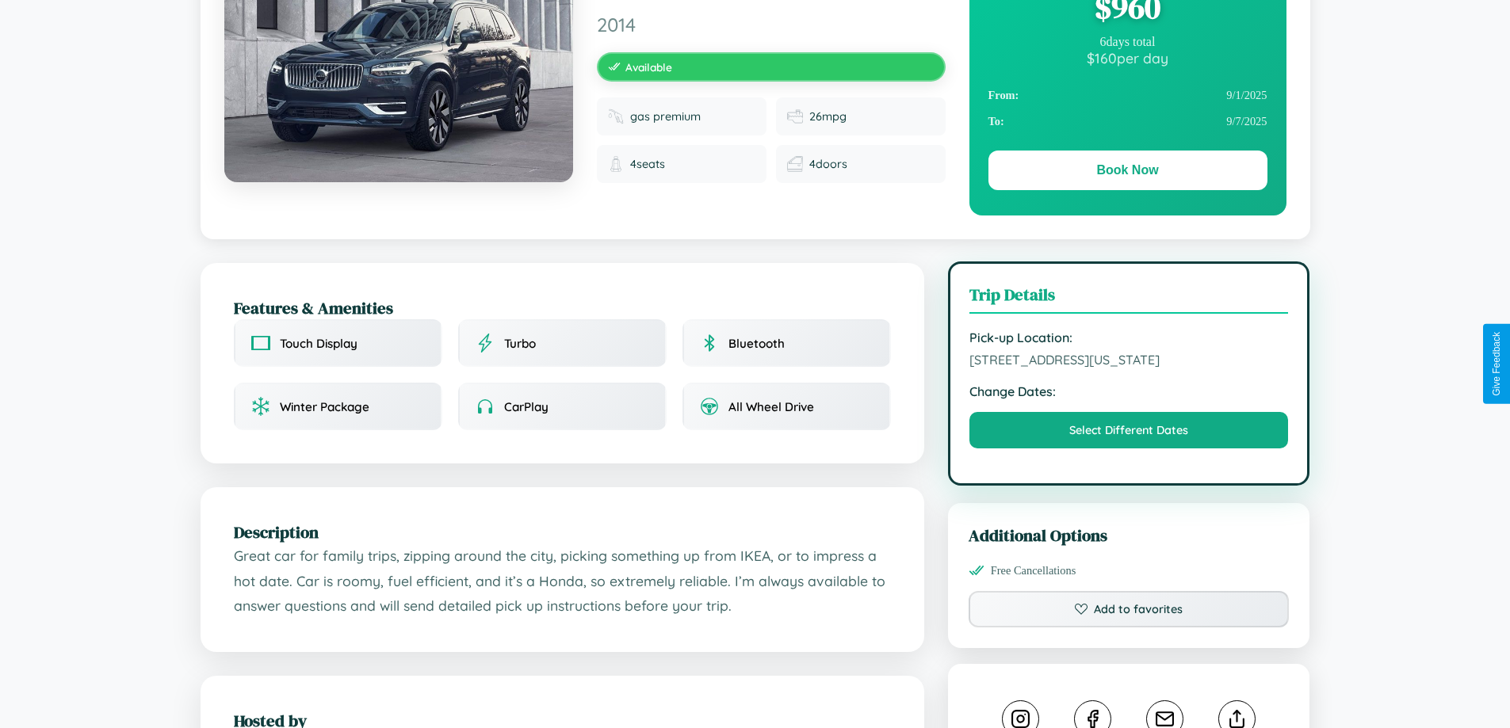
click at [1128, 362] on span "2299 Fifth Street Miami Florida 30018 United States" at bounding box center [1128, 360] width 319 height 16
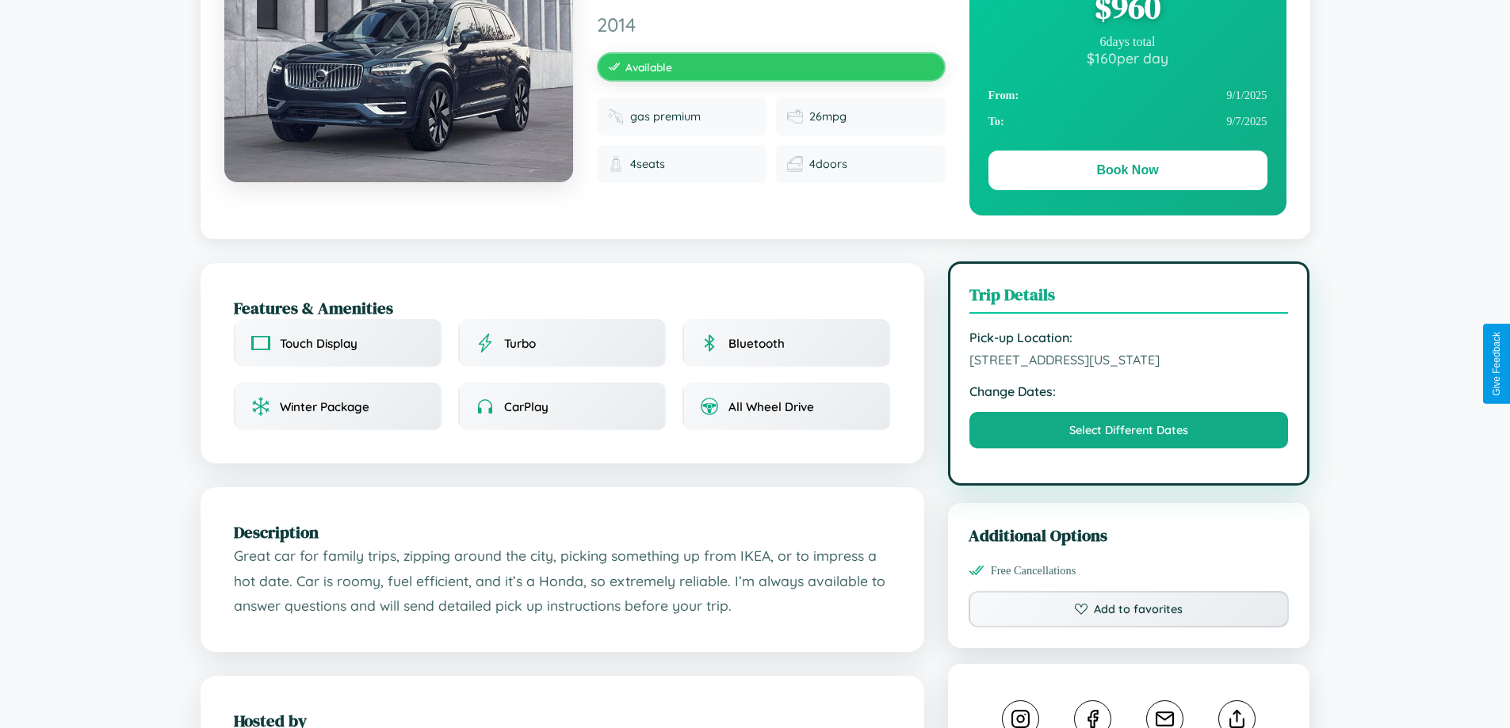
click at [1128, 362] on span "2299 Fifth Street Miami Florida 30018 United States" at bounding box center [1128, 360] width 319 height 16
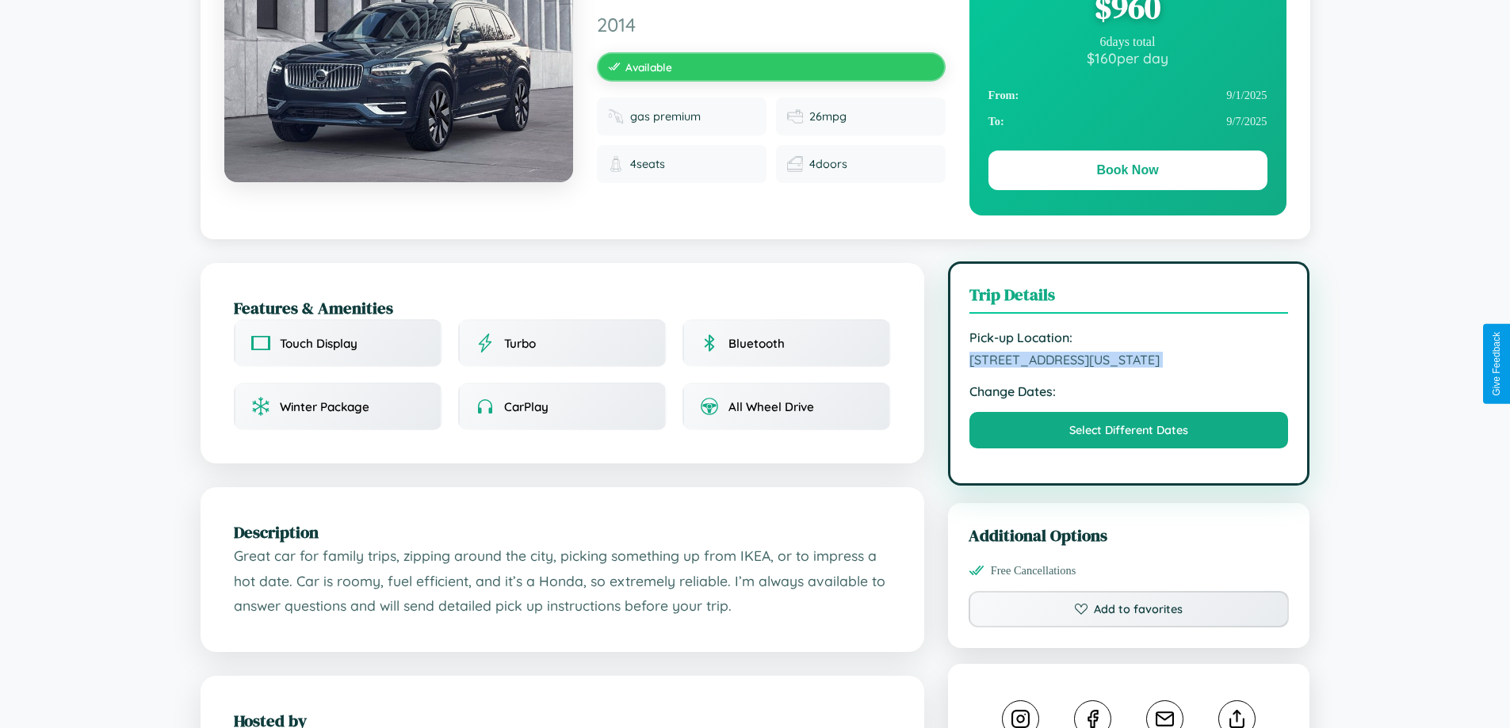
click at [1128, 362] on span "2299 Fifth Street Miami Florida 30018 United States" at bounding box center [1128, 360] width 319 height 16
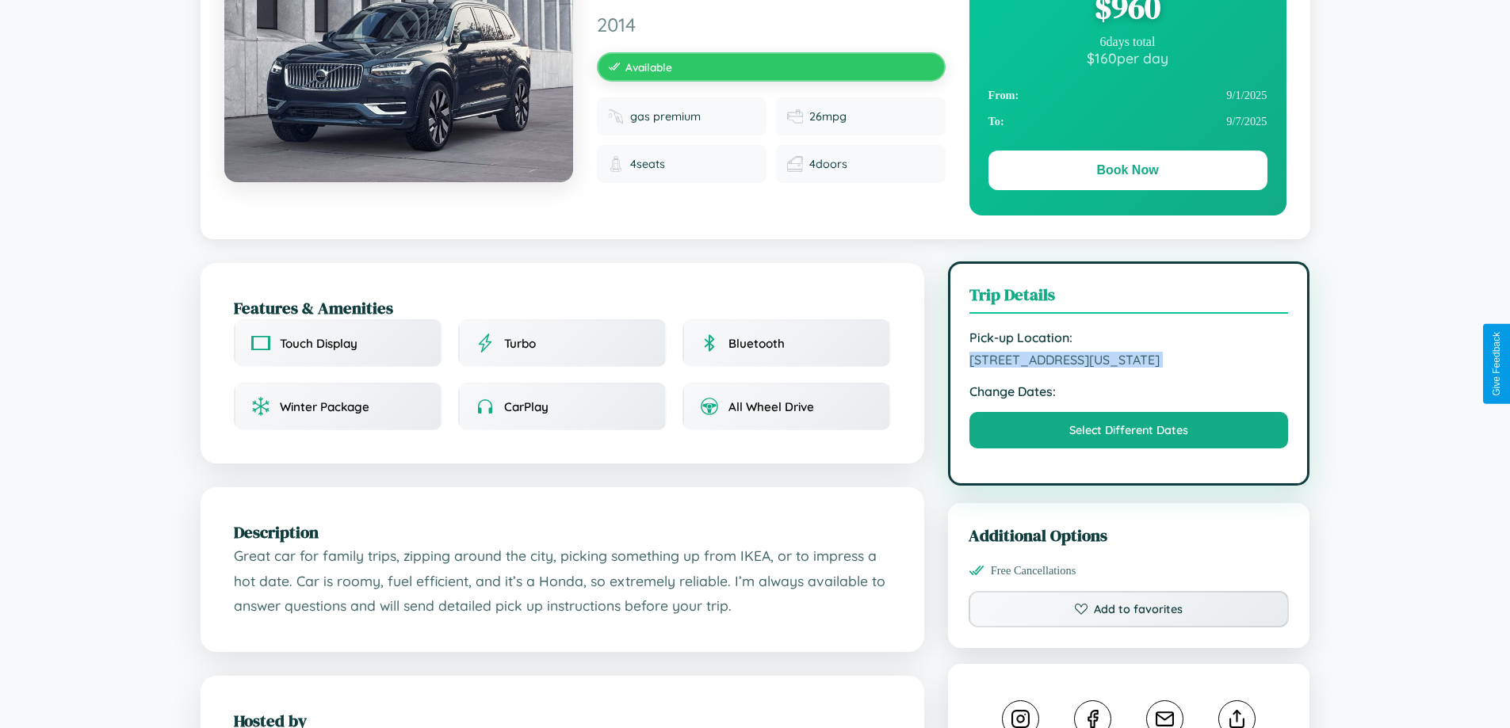
click at [1128, 362] on span "2299 Fifth Street Miami Florida 30018 United States" at bounding box center [1128, 360] width 319 height 16
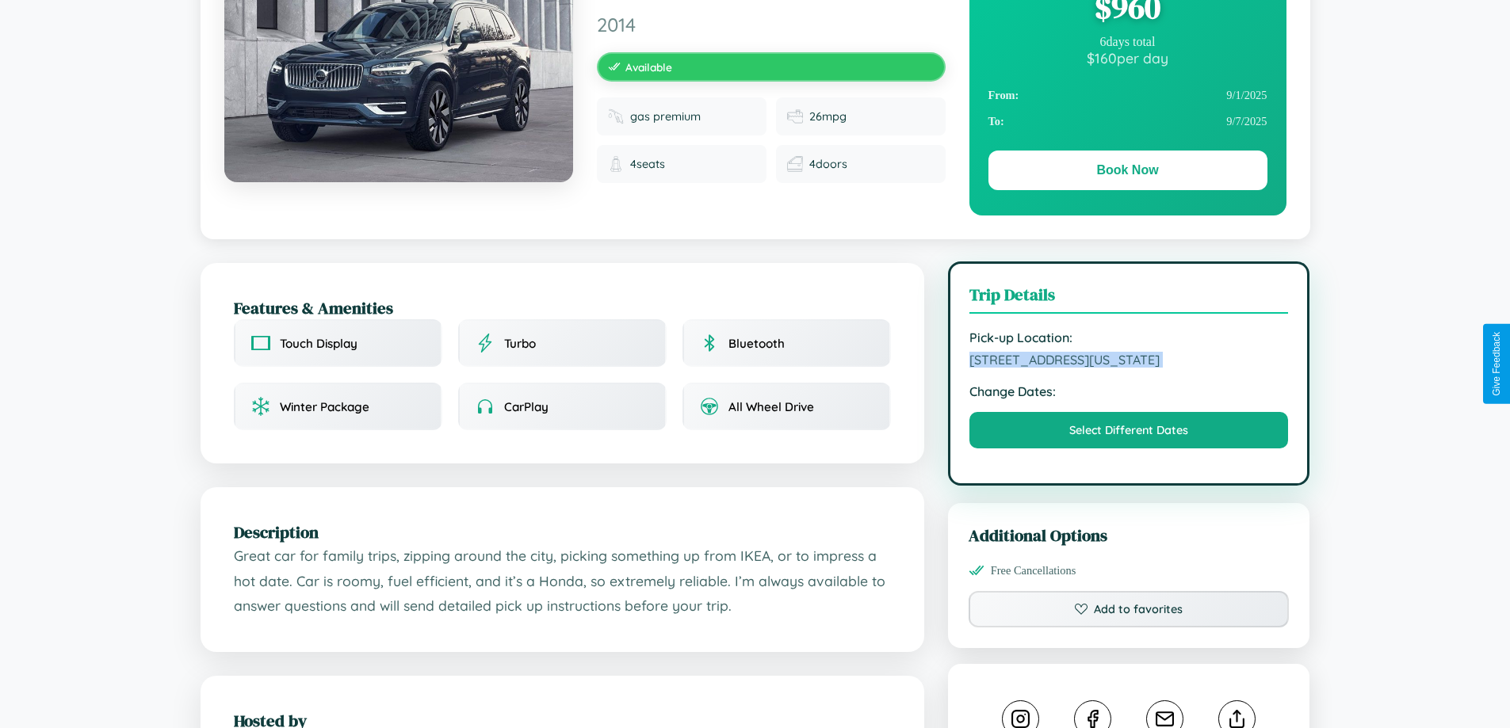
click at [1128, 362] on span "2299 Fifth Street Miami Florida 30018 United States" at bounding box center [1128, 360] width 319 height 16
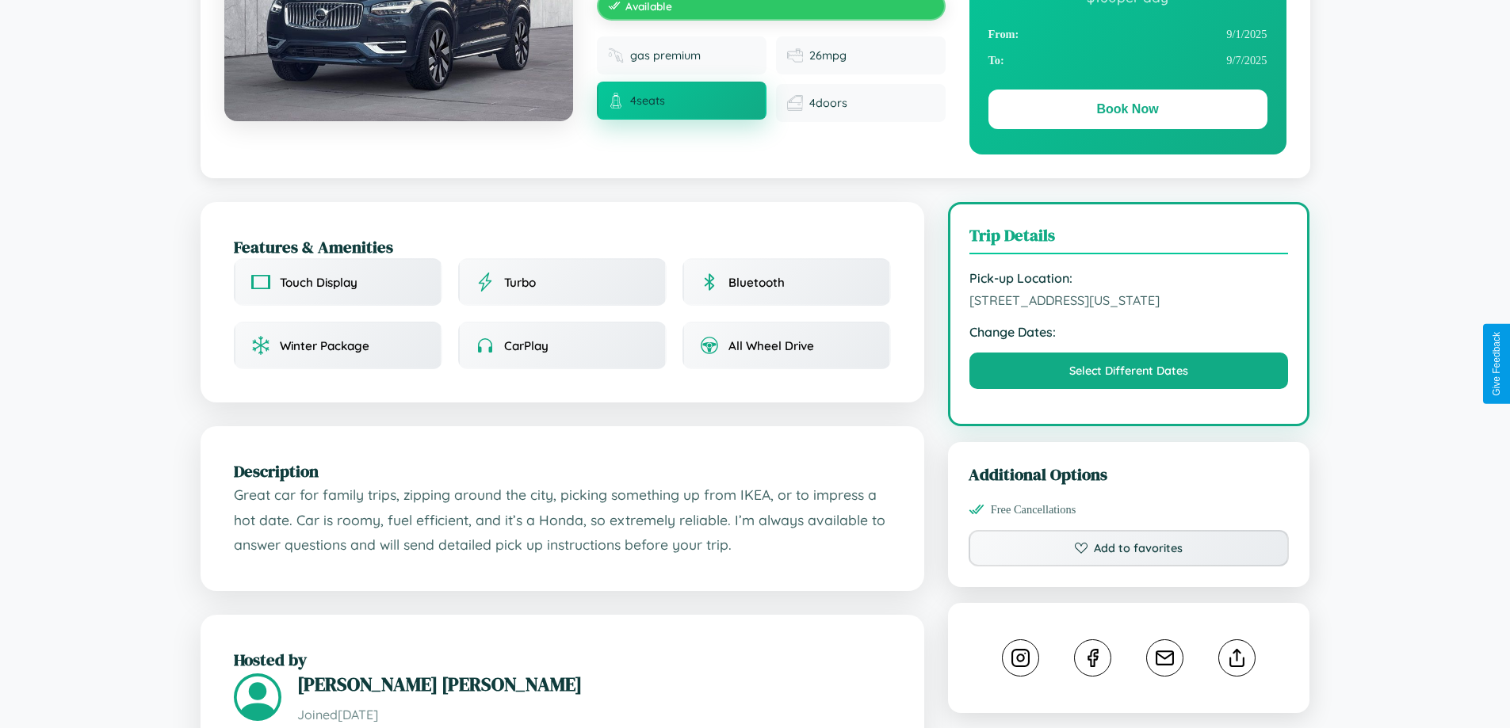
scroll to position [411, 0]
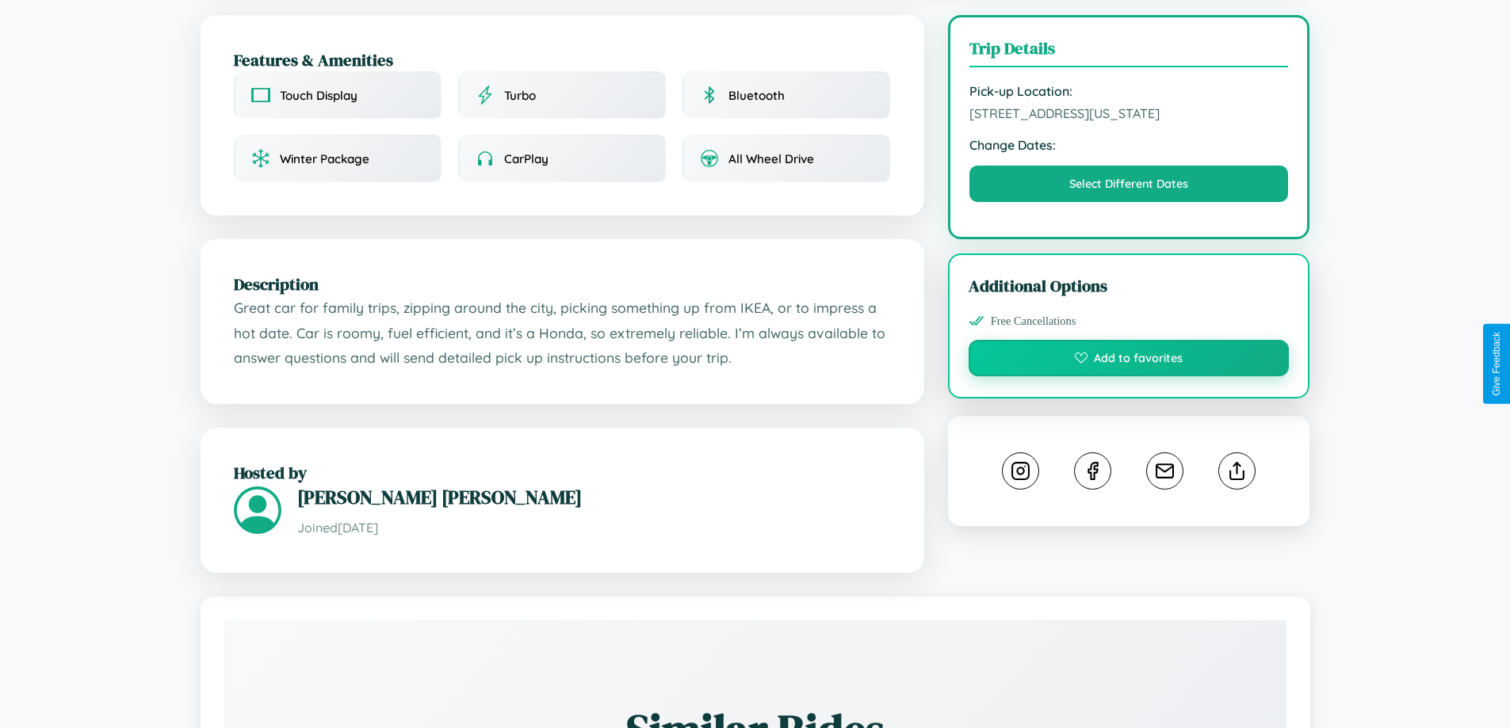
click at [1128, 361] on button "Add to favorites" at bounding box center [1128, 358] width 321 height 36
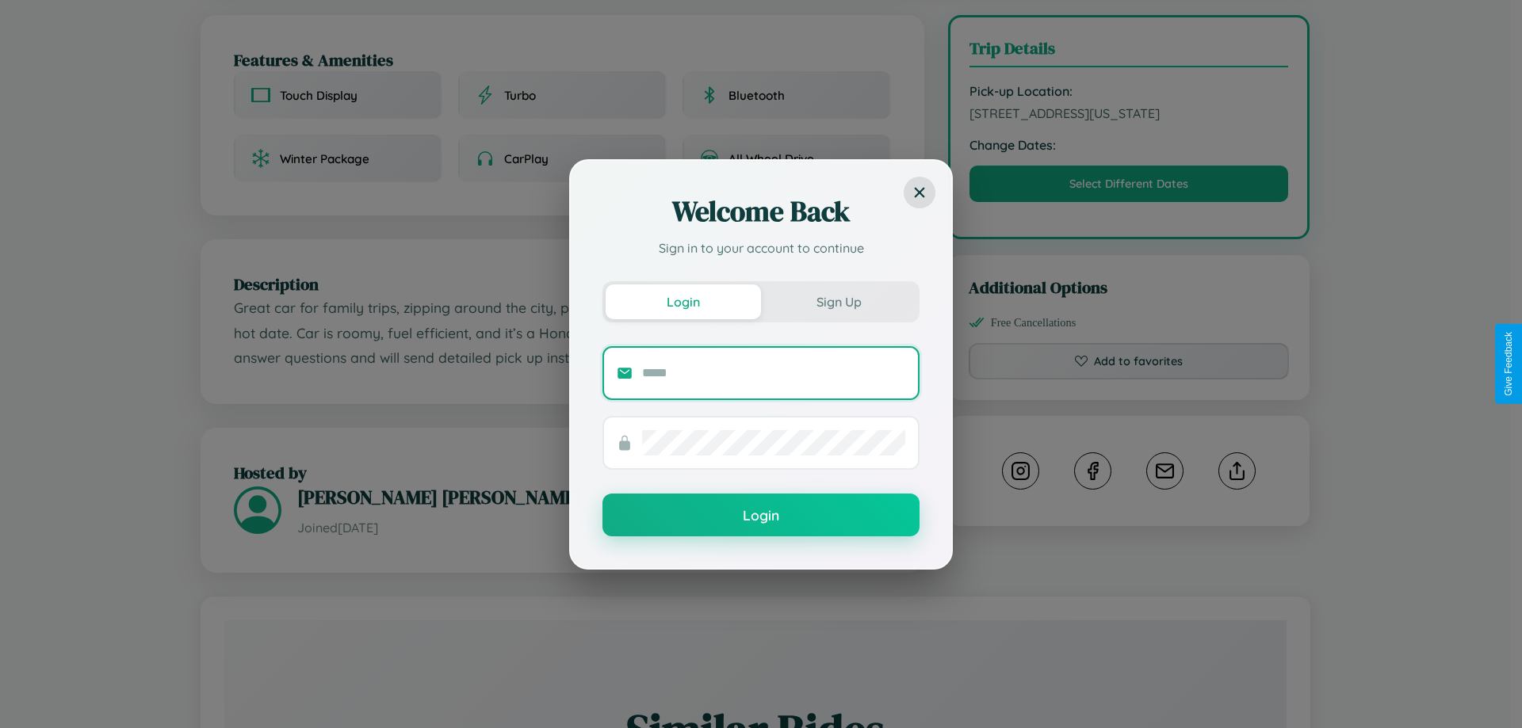
click at [773, 372] on input "text" at bounding box center [773, 373] width 263 height 25
type input "**********"
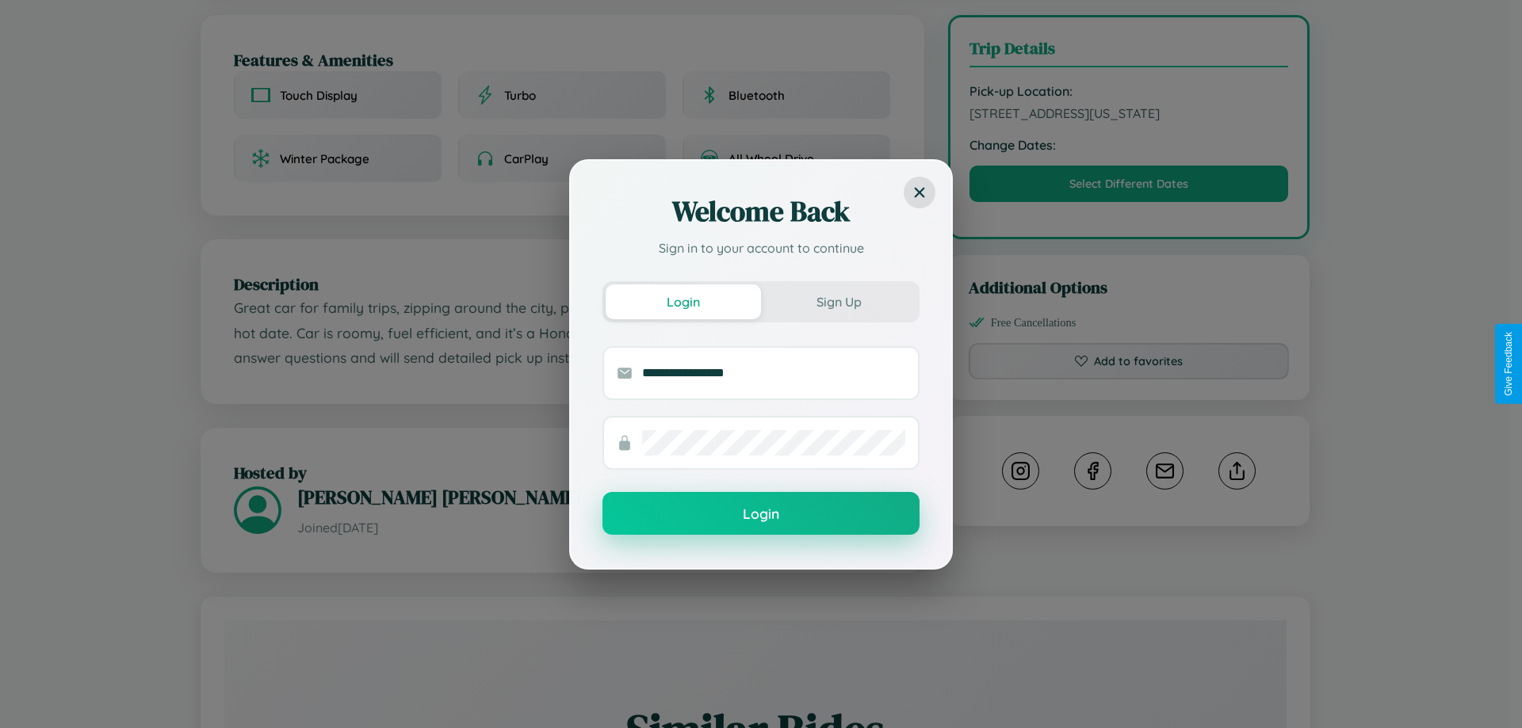
click at [761, 514] on button "Login" at bounding box center [760, 513] width 317 height 43
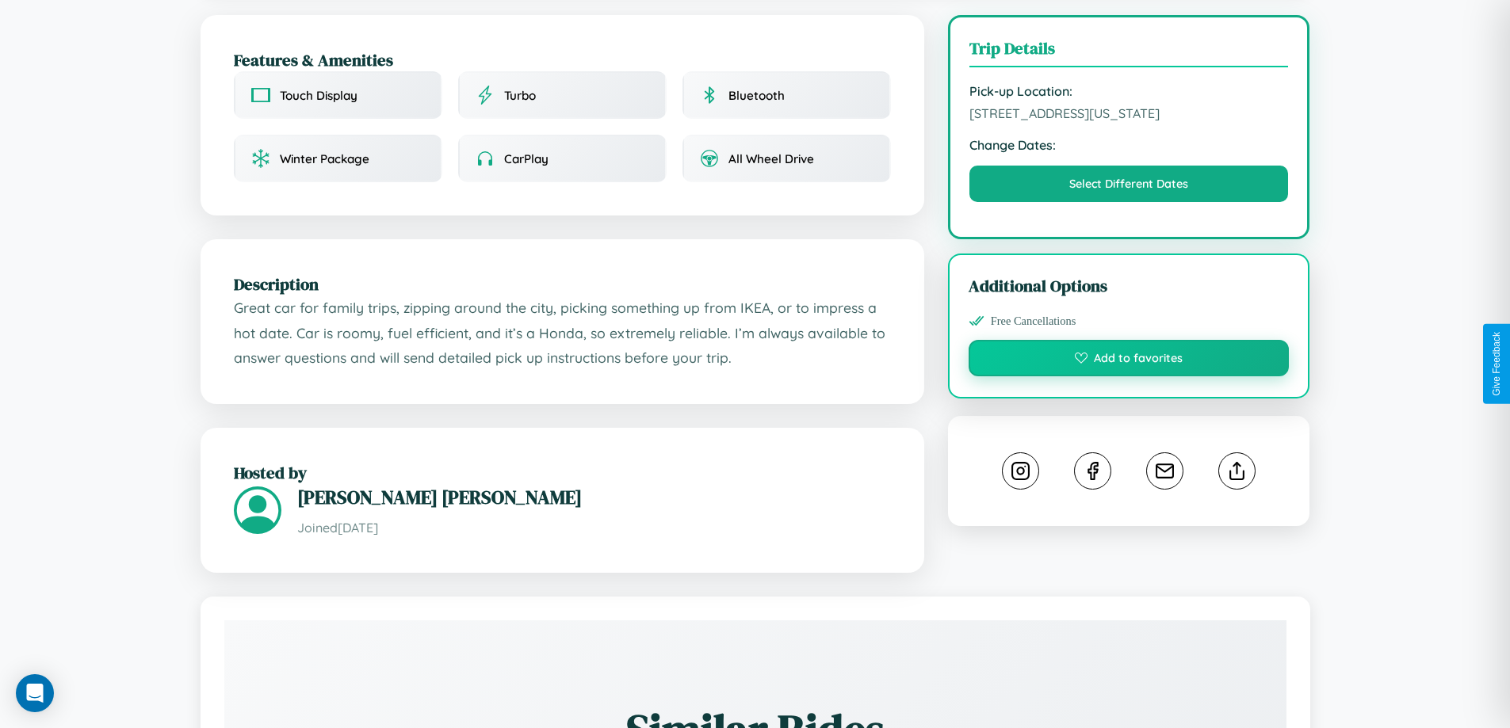
click at [1128, 361] on button "Add to favorites" at bounding box center [1128, 358] width 321 height 36
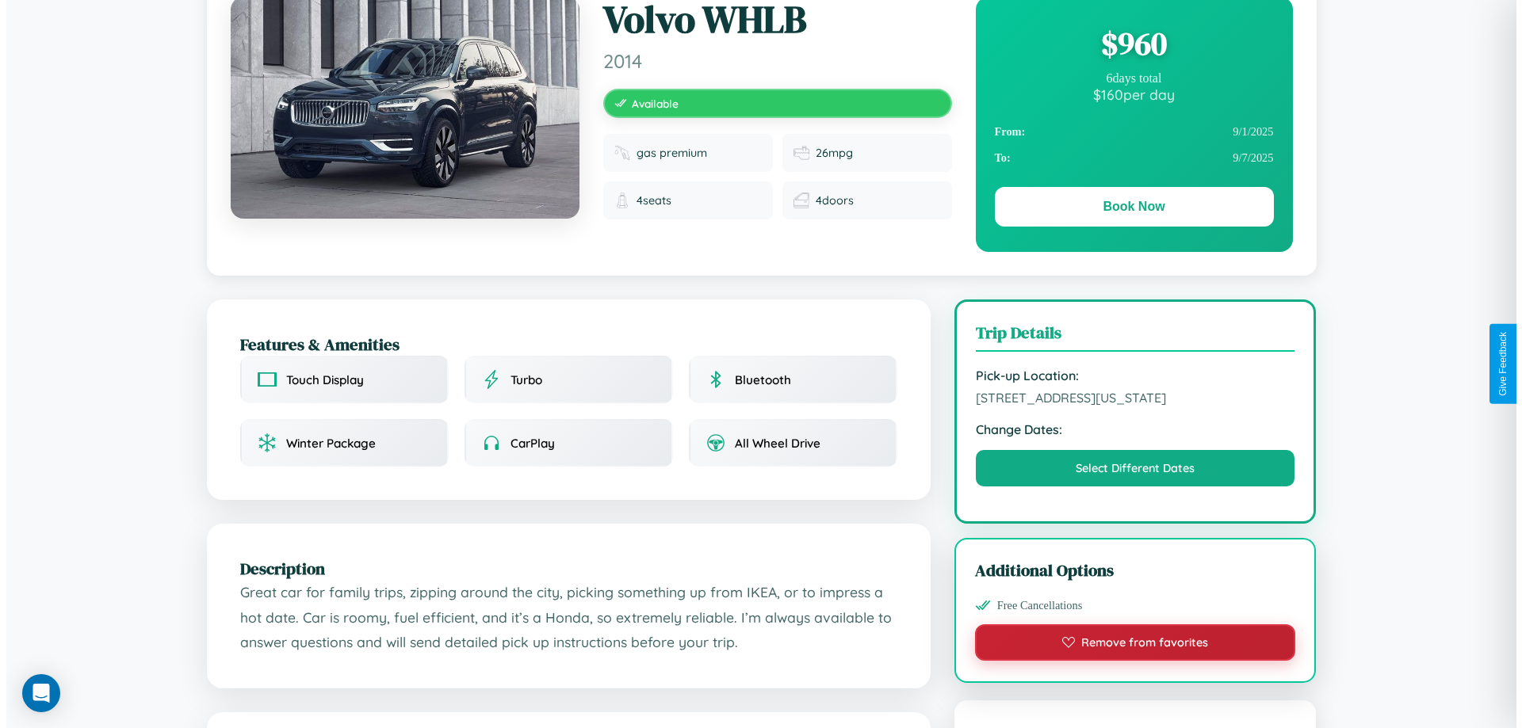
scroll to position [0, 0]
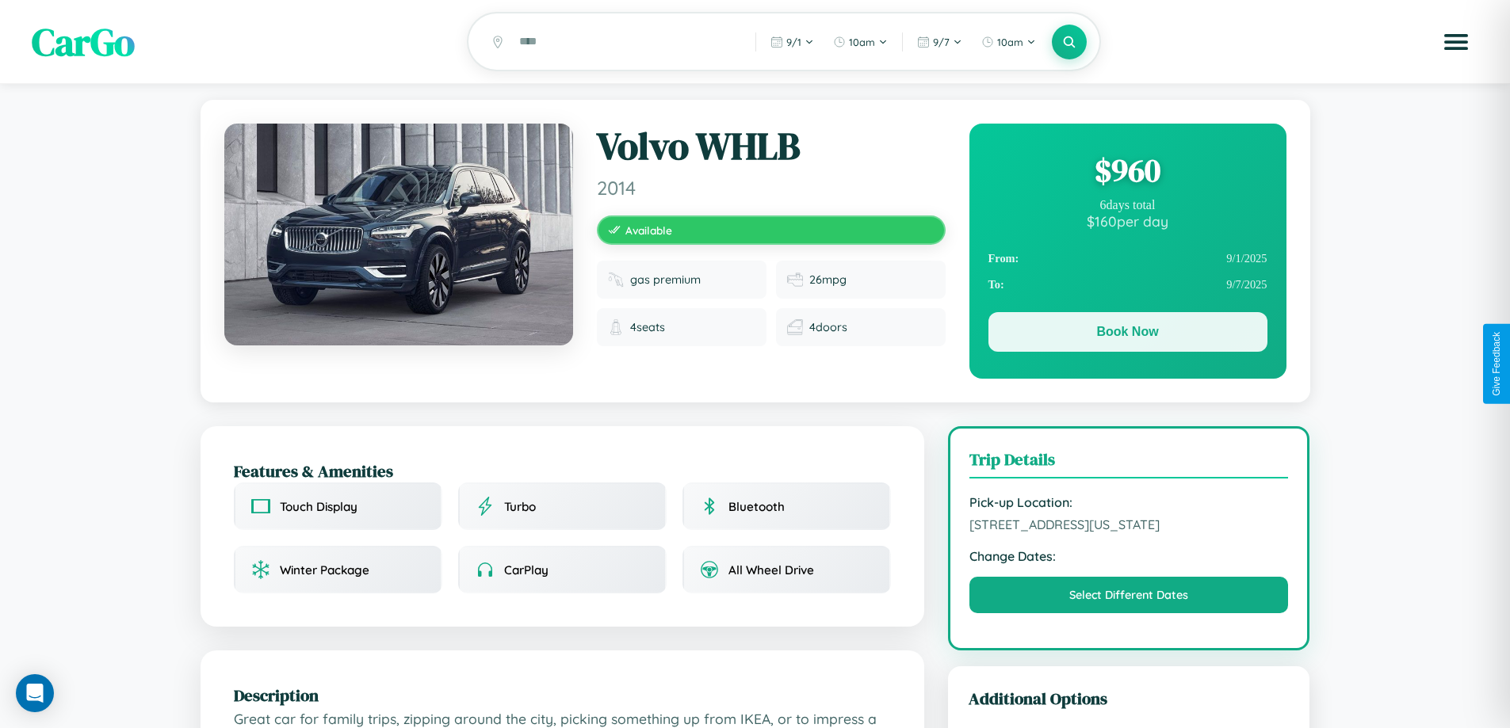
click at [1127, 334] on button "Book Now" at bounding box center [1127, 332] width 279 height 40
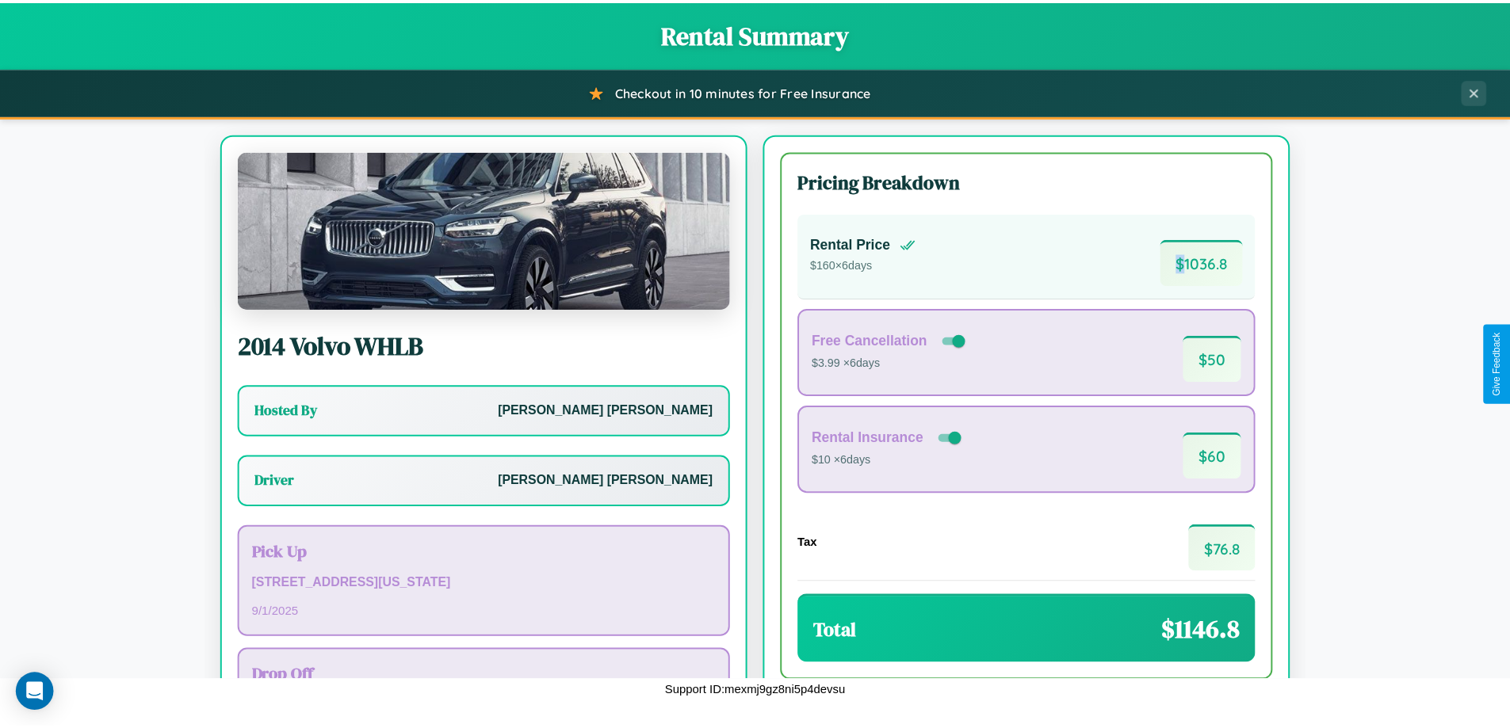
scroll to position [114, 0]
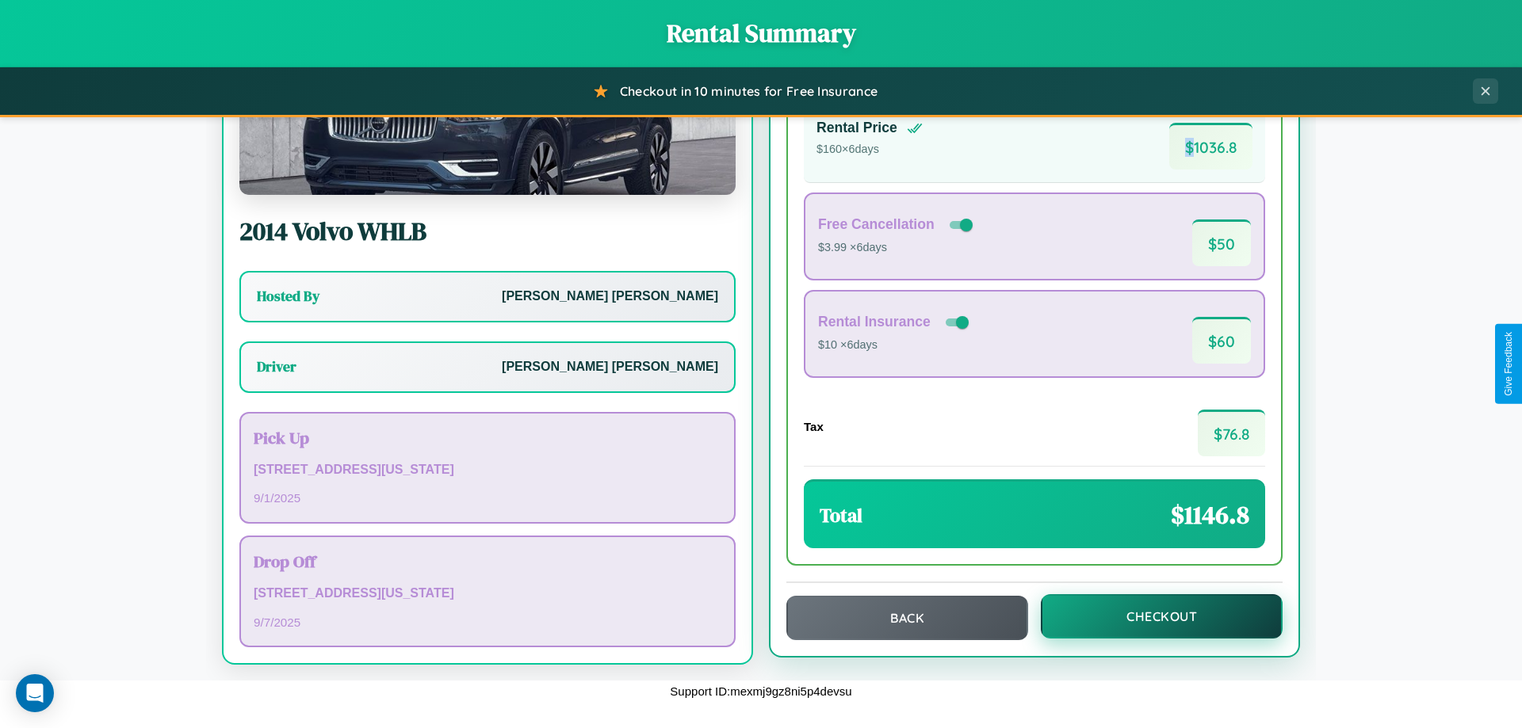
click at [1151, 617] on button "Checkout" at bounding box center [1162, 616] width 242 height 44
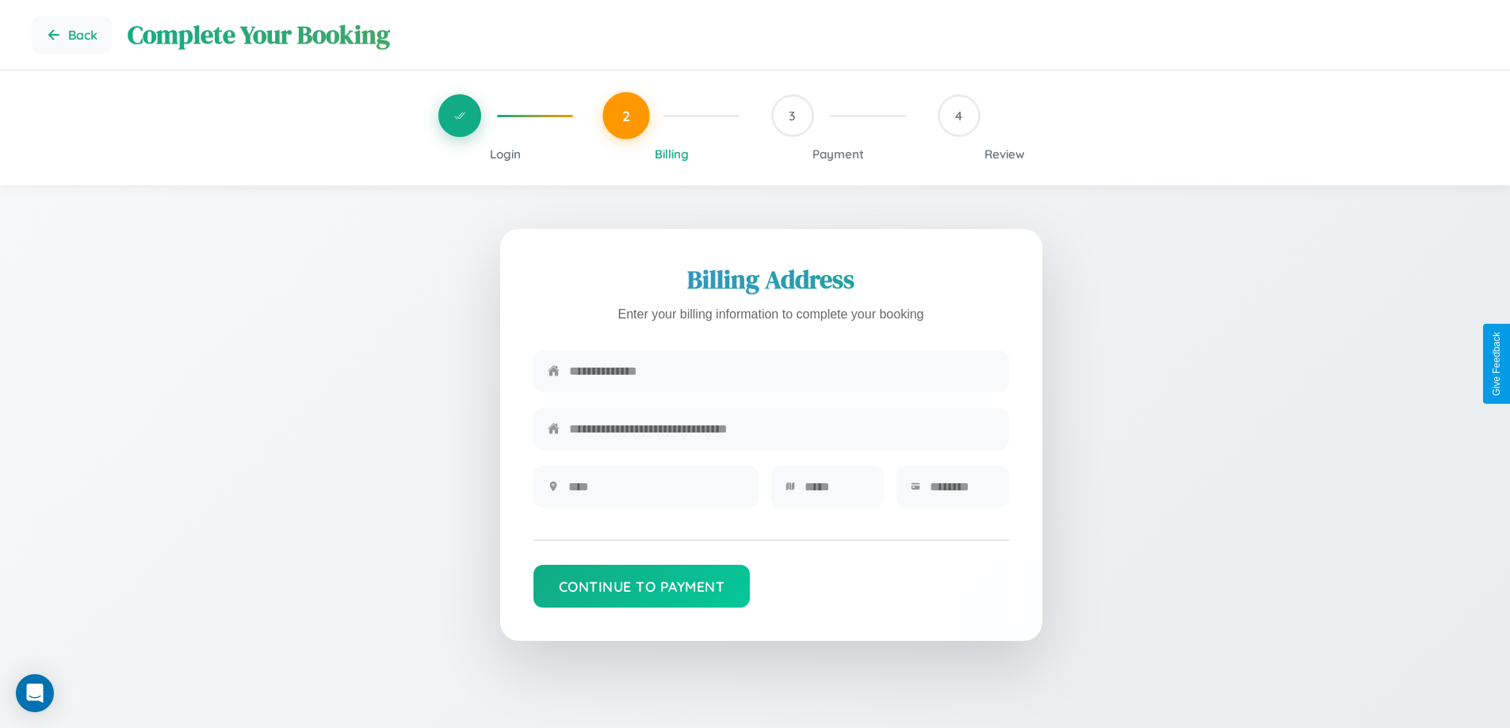
click at [781, 372] on input "text" at bounding box center [782, 371] width 426 height 39
type input "**********"
click at [655, 492] on input "text" at bounding box center [656, 487] width 176 height 39
type input "********"
click at [836, 492] on input "text" at bounding box center [836, 487] width 65 height 39
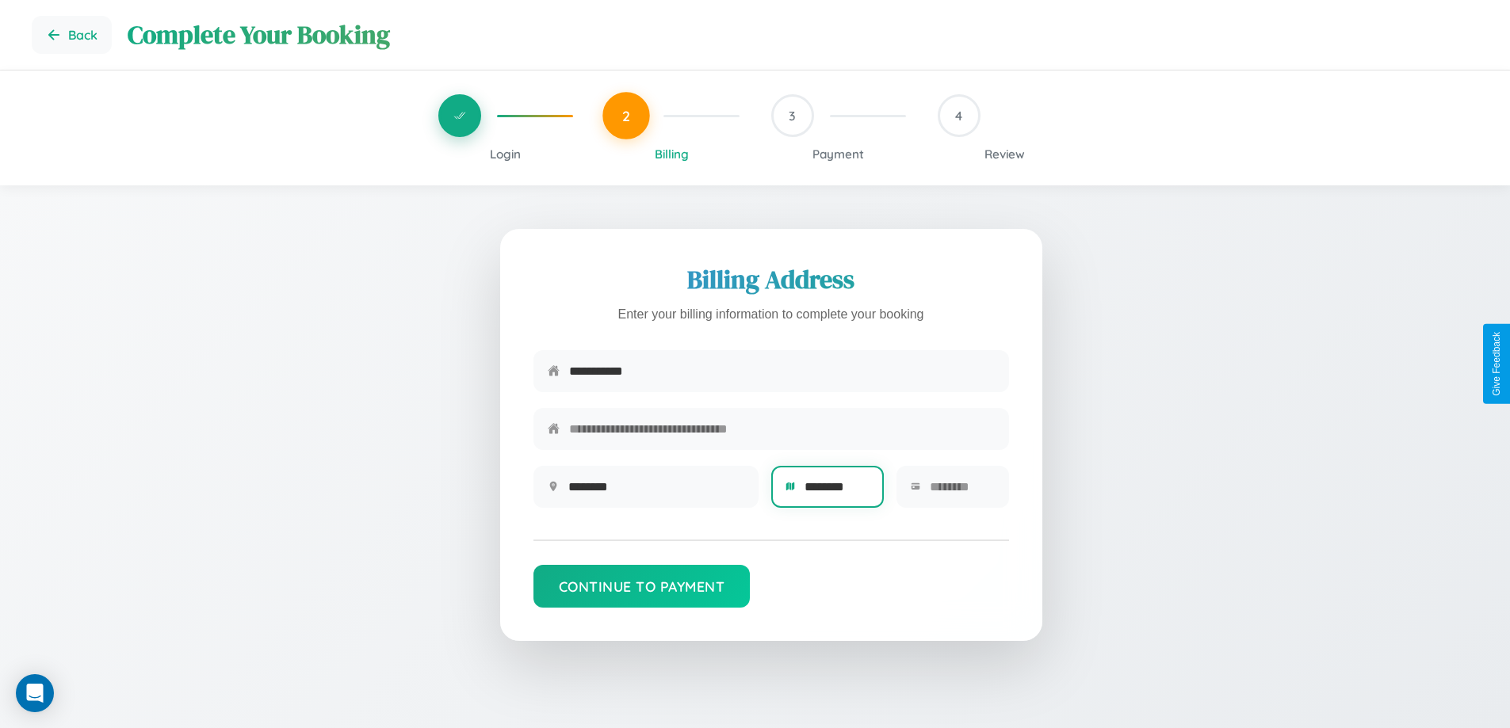
type input "********"
click at [961, 492] on input "text" at bounding box center [962, 487] width 65 height 39
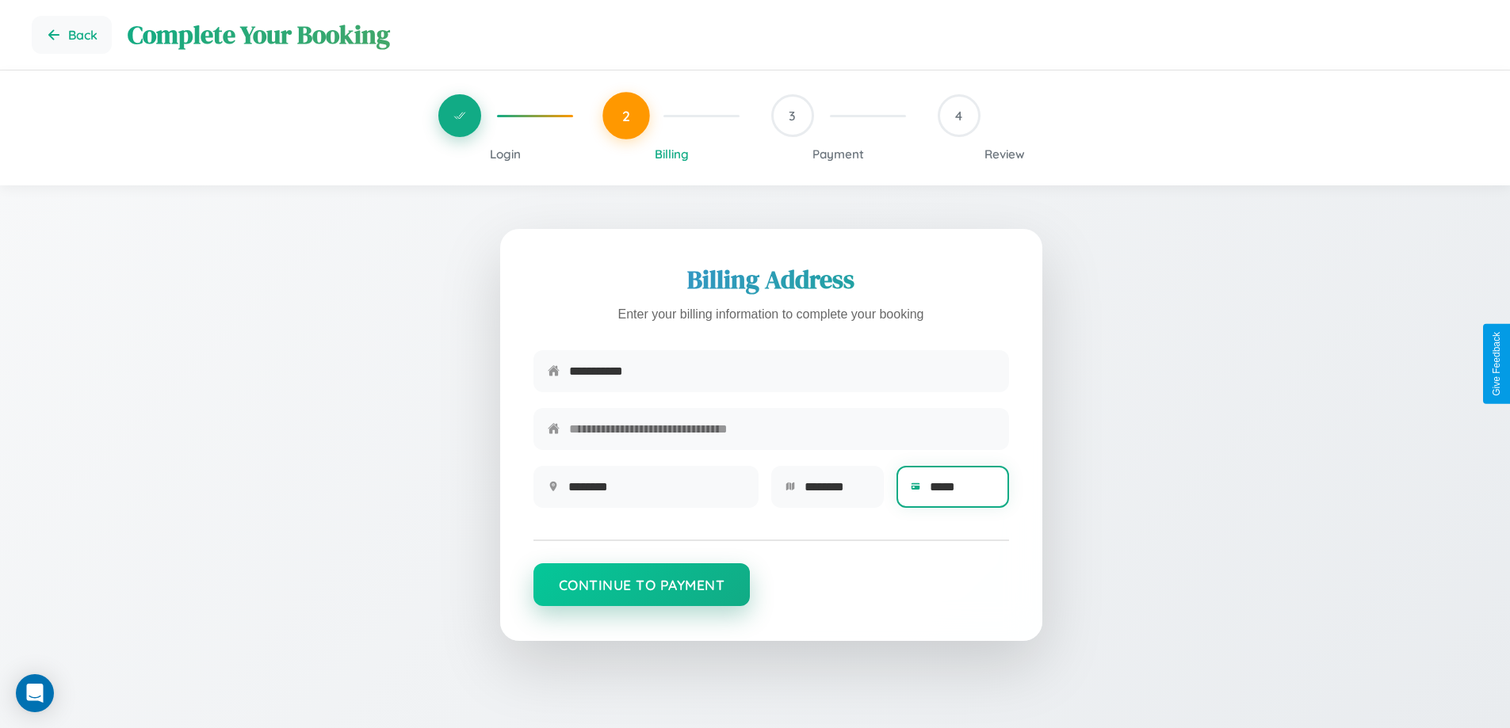
type input "*****"
click at [641, 593] on button "Continue to Payment" at bounding box center [641, 584] width 217 height 43
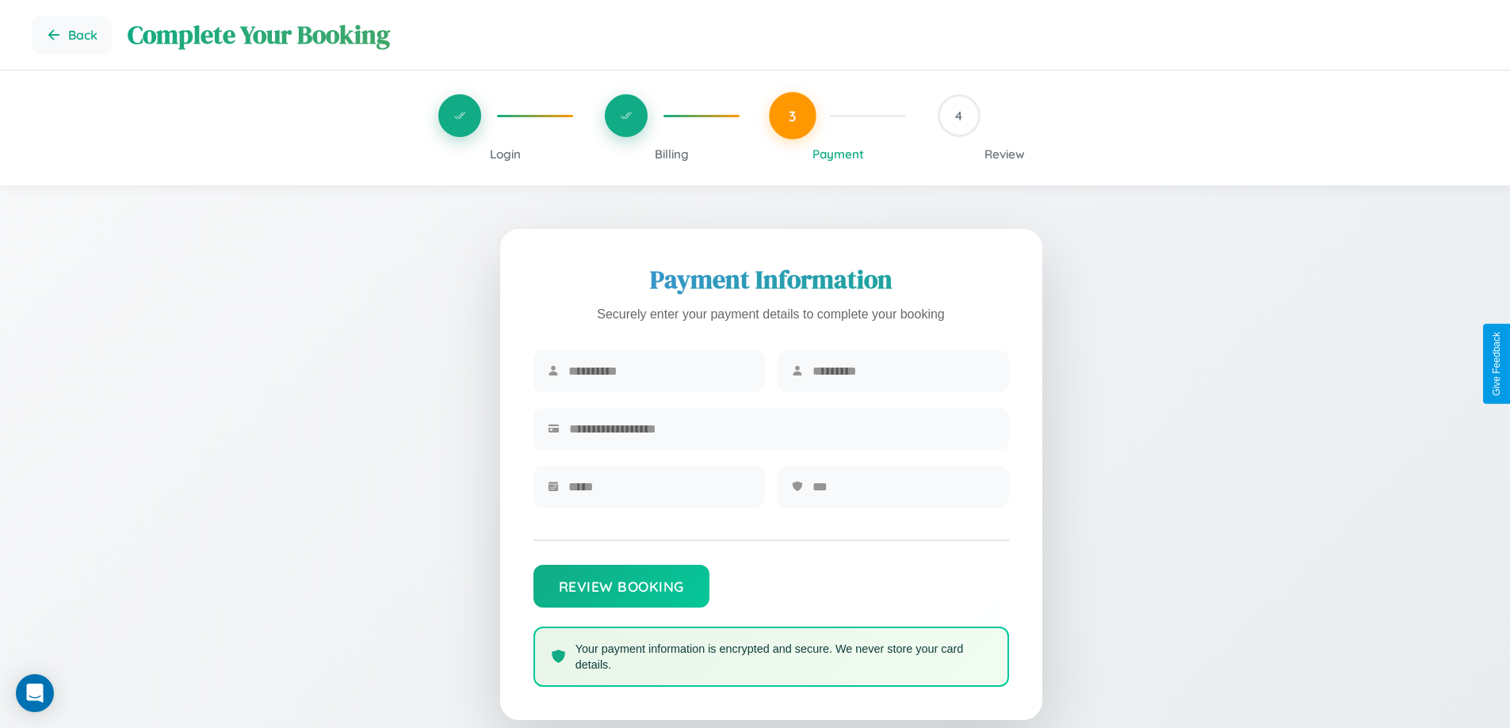
click at [659, 372] on input "text" at bounding box center [659, 371] width 182 height 39
type input "****"
click at [903, 372] on input "text" at bounding box center [903, 371] width 182 height 39
type input "*****"
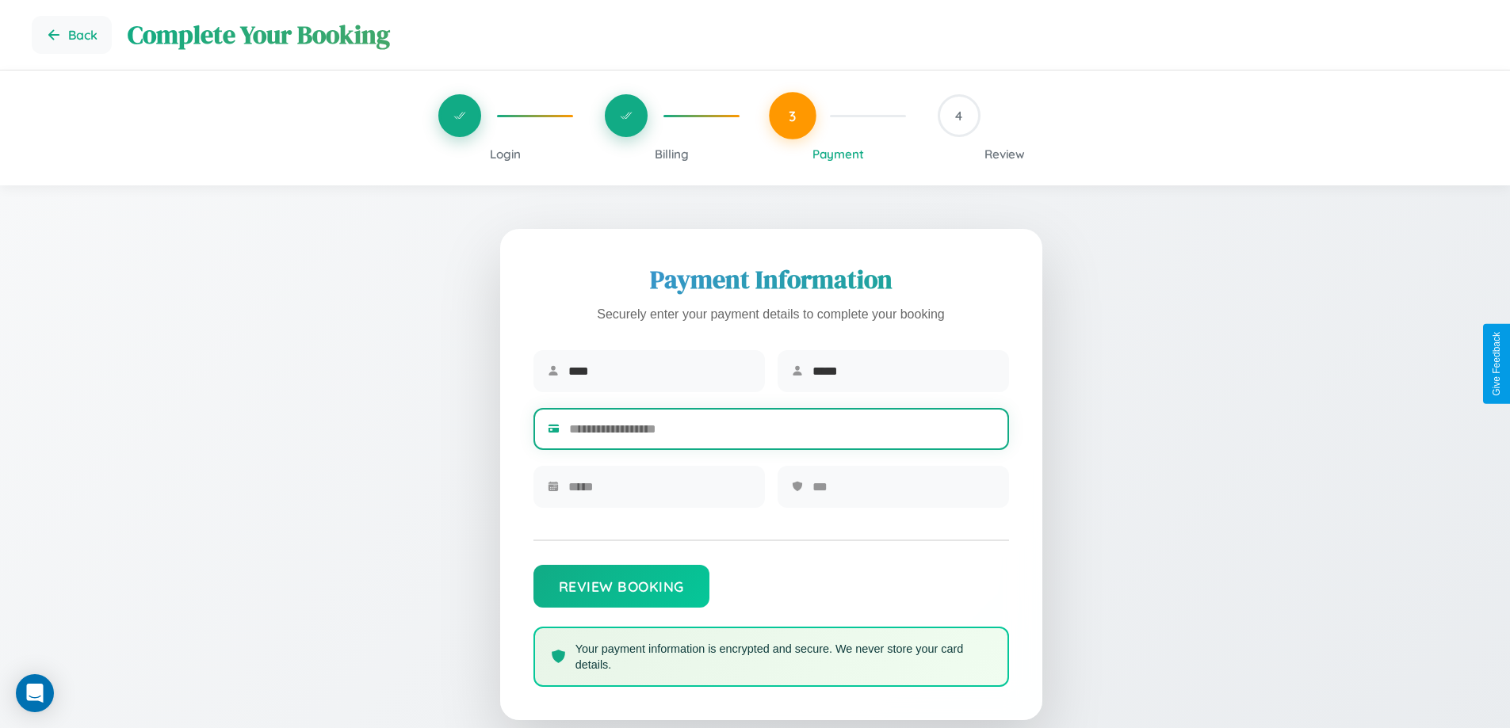
click at [781, 432] on input "text" at bounding box center [782, 429] width 426 height 39
type input "**********"
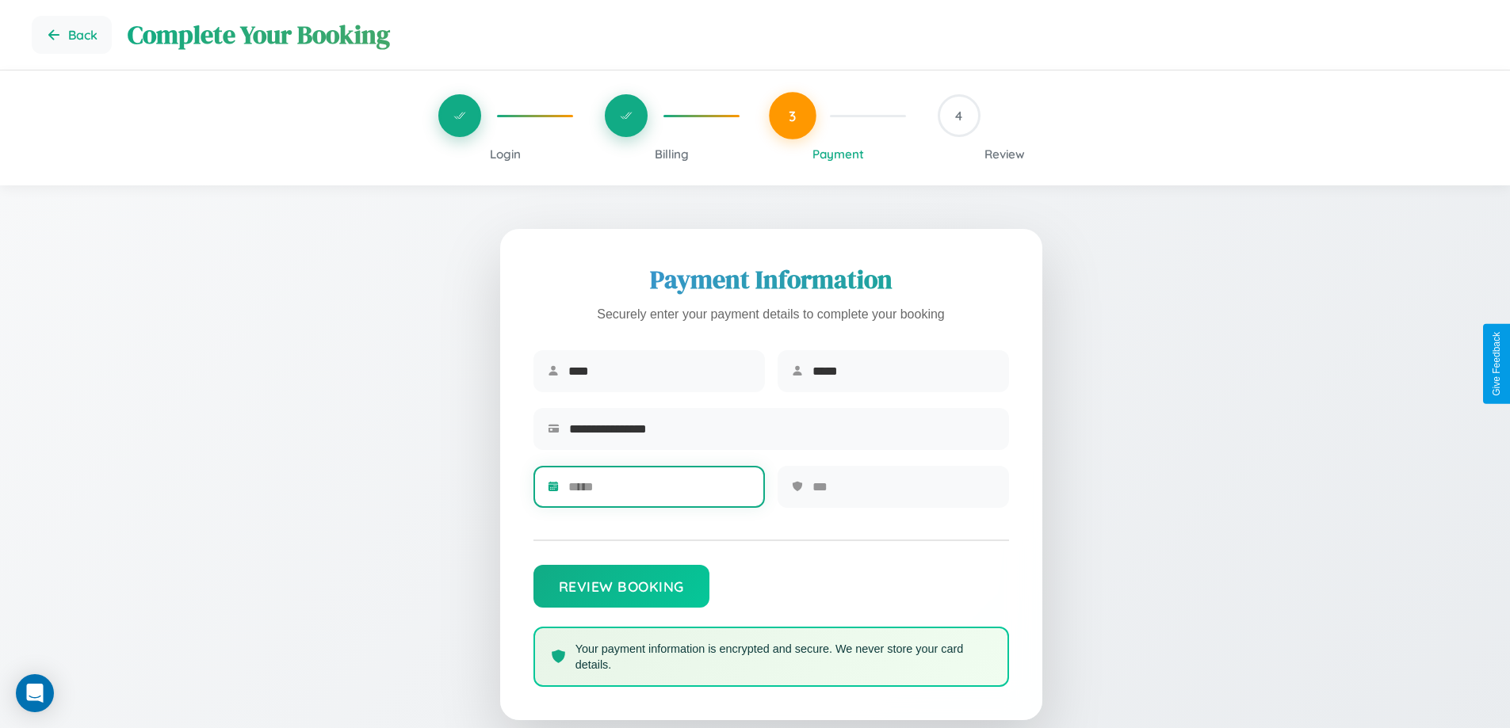
click at [659, 492] on input "text" at bounding box center [659, 487] width 182 height 39
type input "*****"
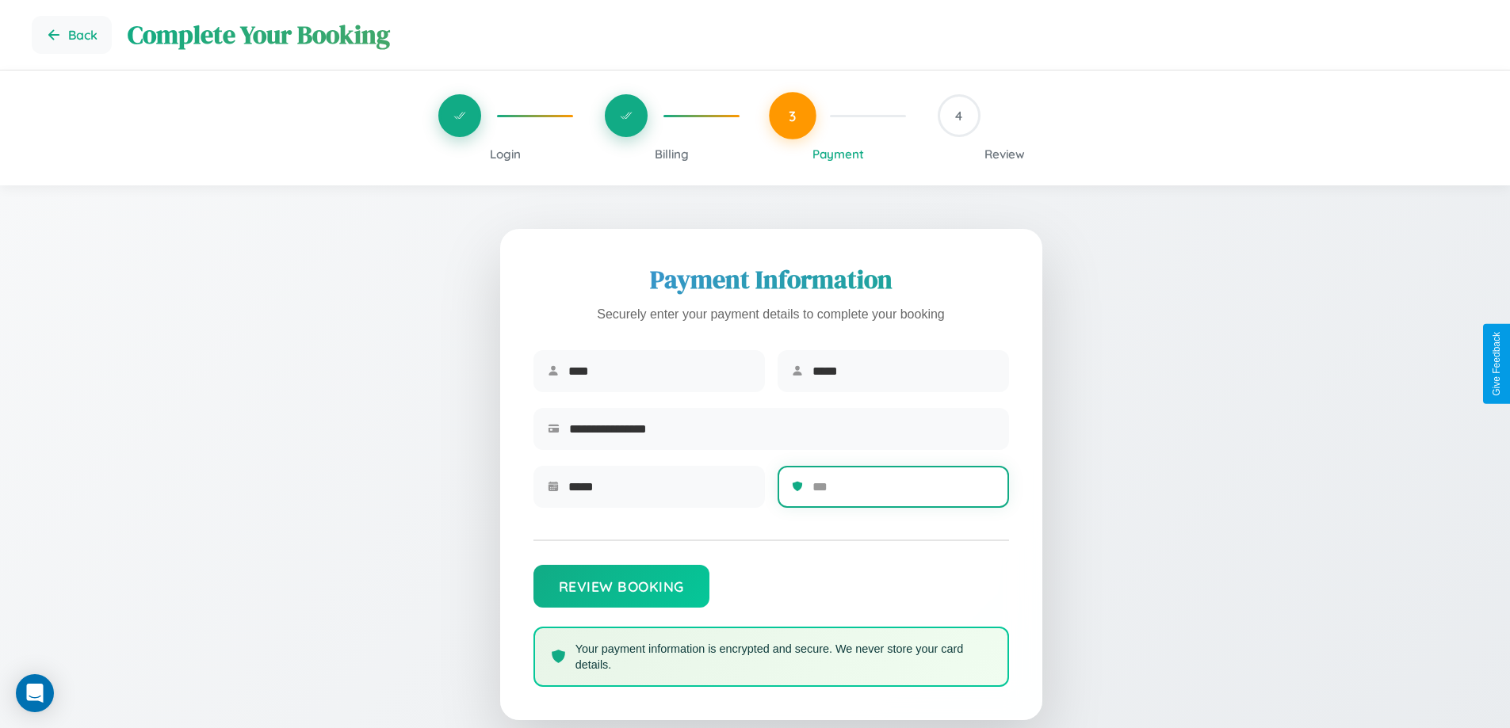
click at [903, 492] on input "text" at bounding box center [903, 487] width 182 height 39
type input "***"
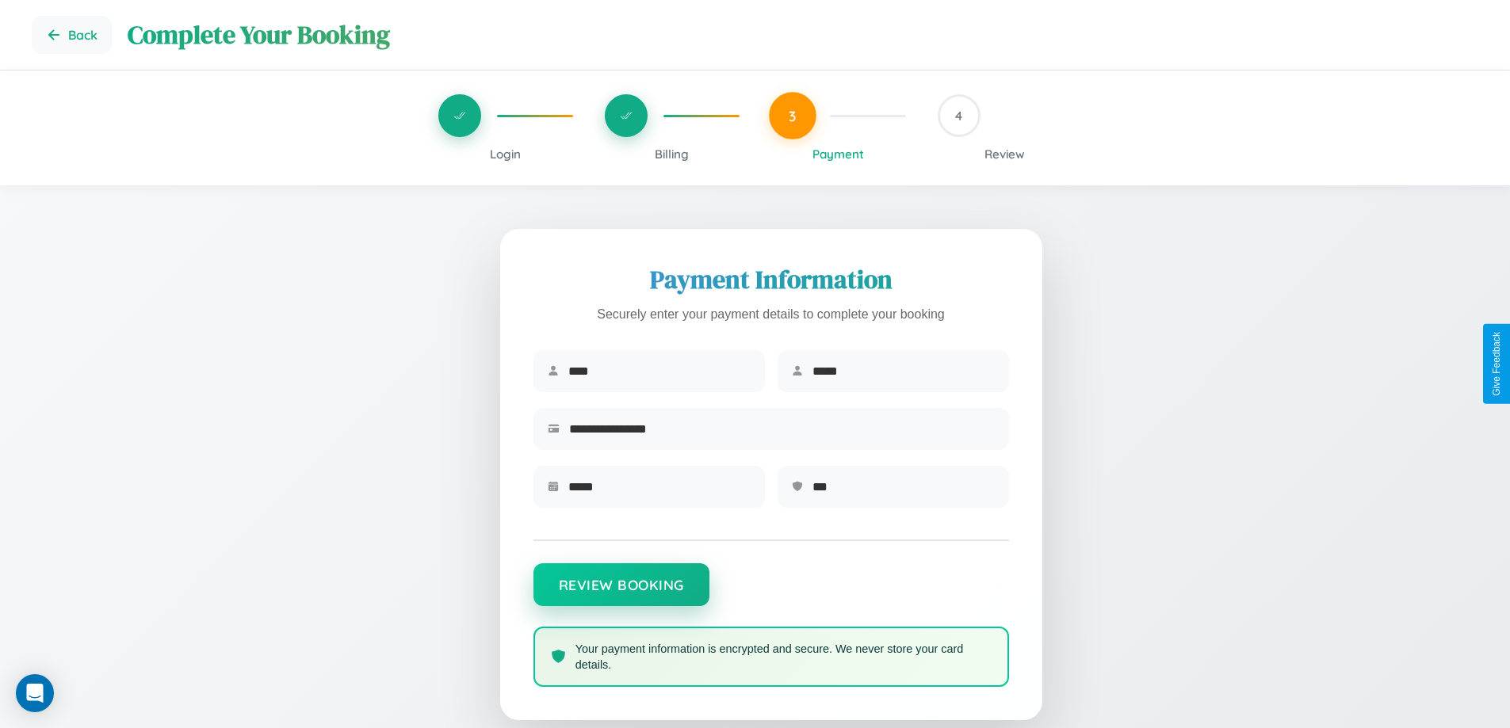
click at [621, 593] on button "Review Booking" at bounding box center [621, 584] width 176 height 43
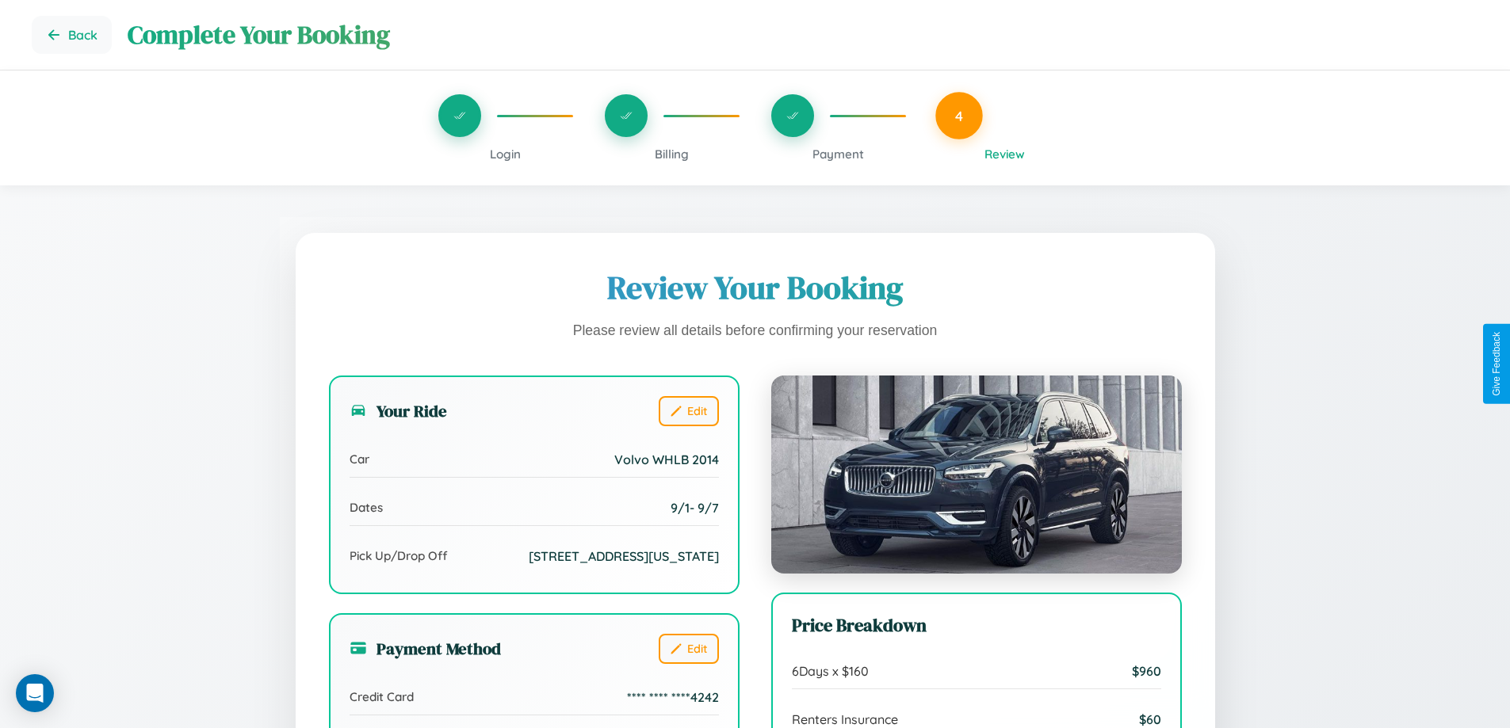
scroll to position [189, 0]
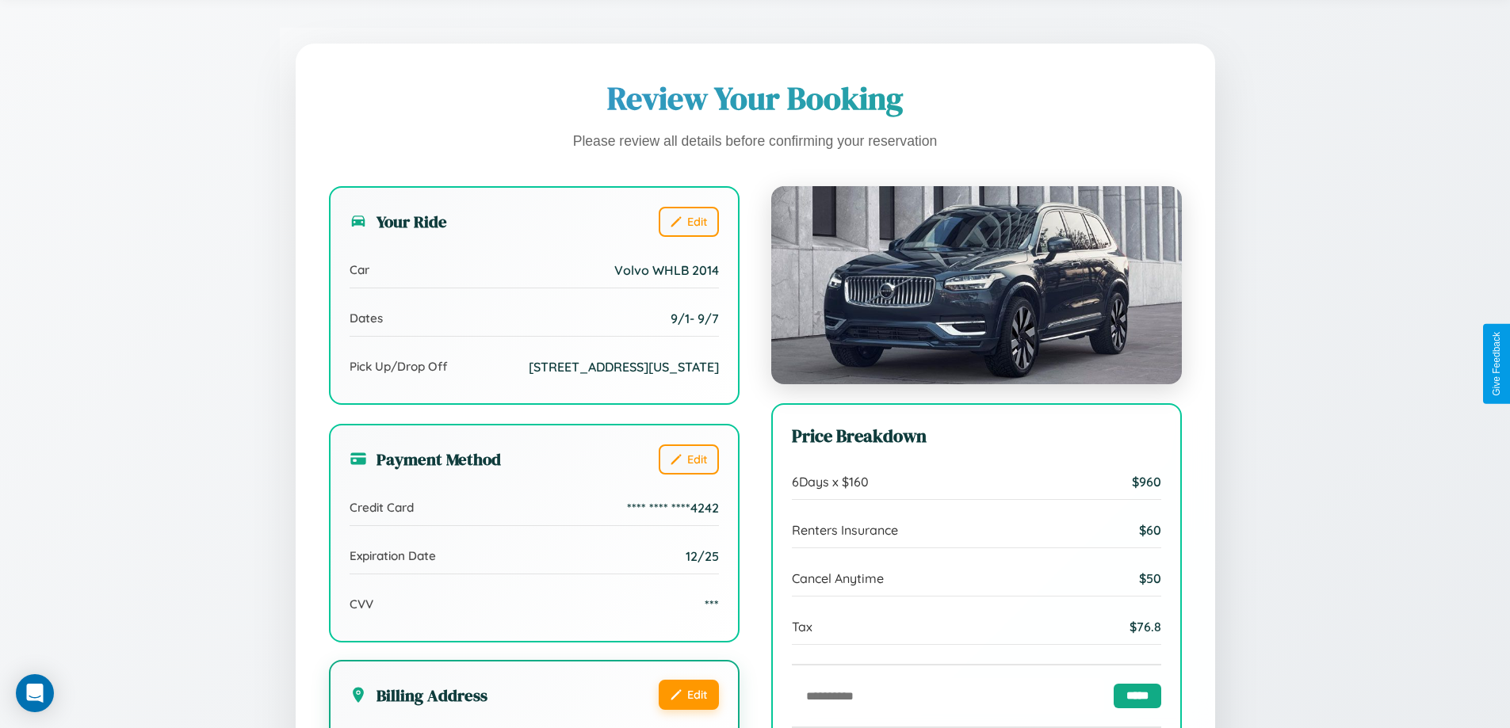
click at [688, 710] on button "Edit" at bounding box center [689, 695] width 60 height 30
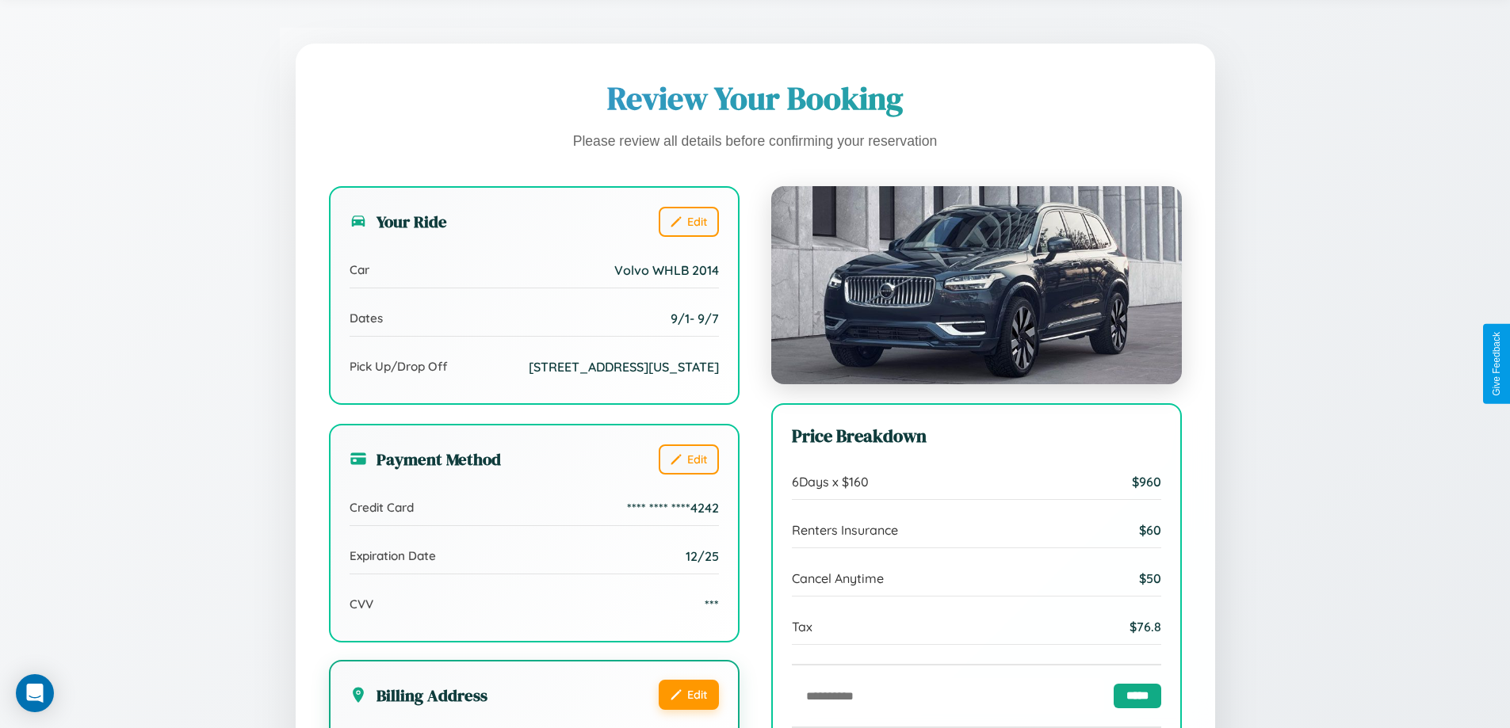
click at [688, 710] on button "Edit" at bounding box center [689, 695] width 60 height 30
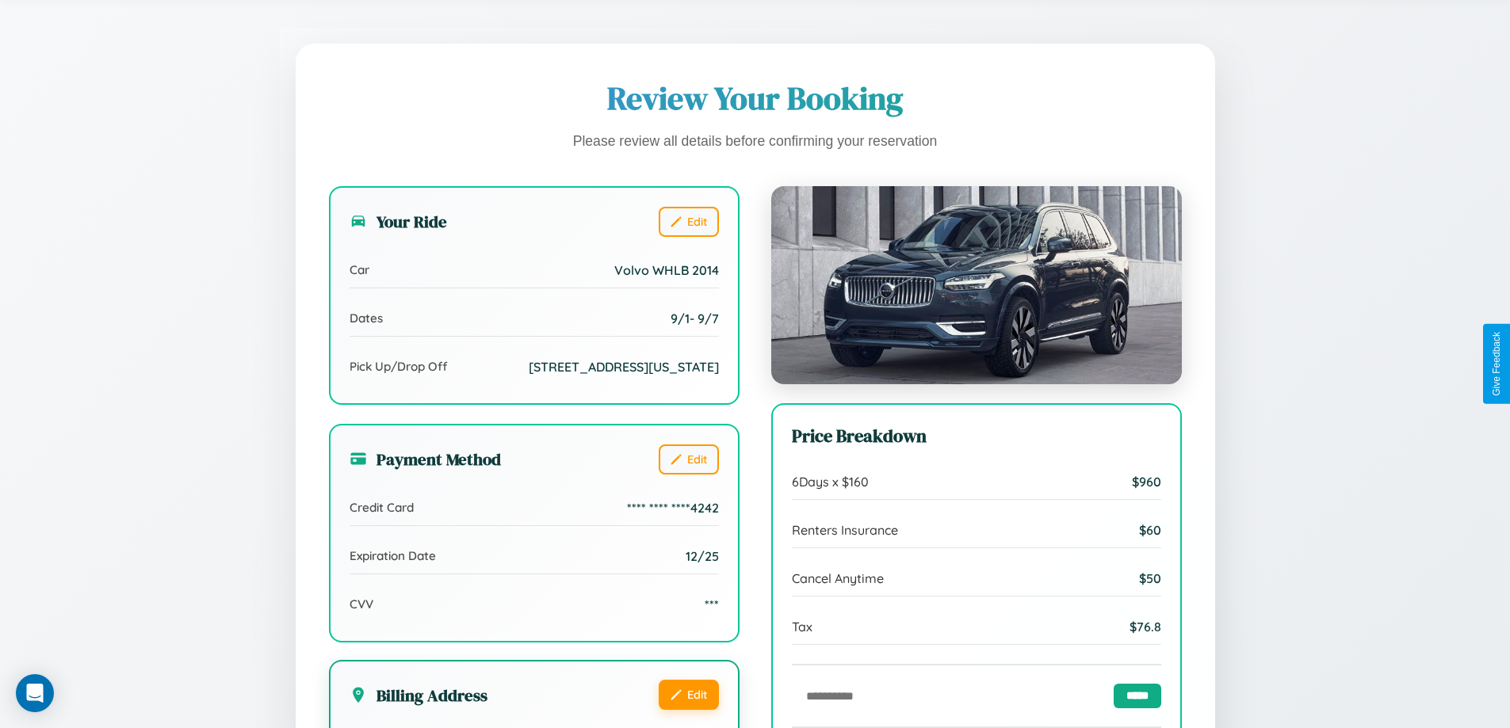
click at [688, 710] on button "Edit" at bounding box center [689, 695] width 60 height 30
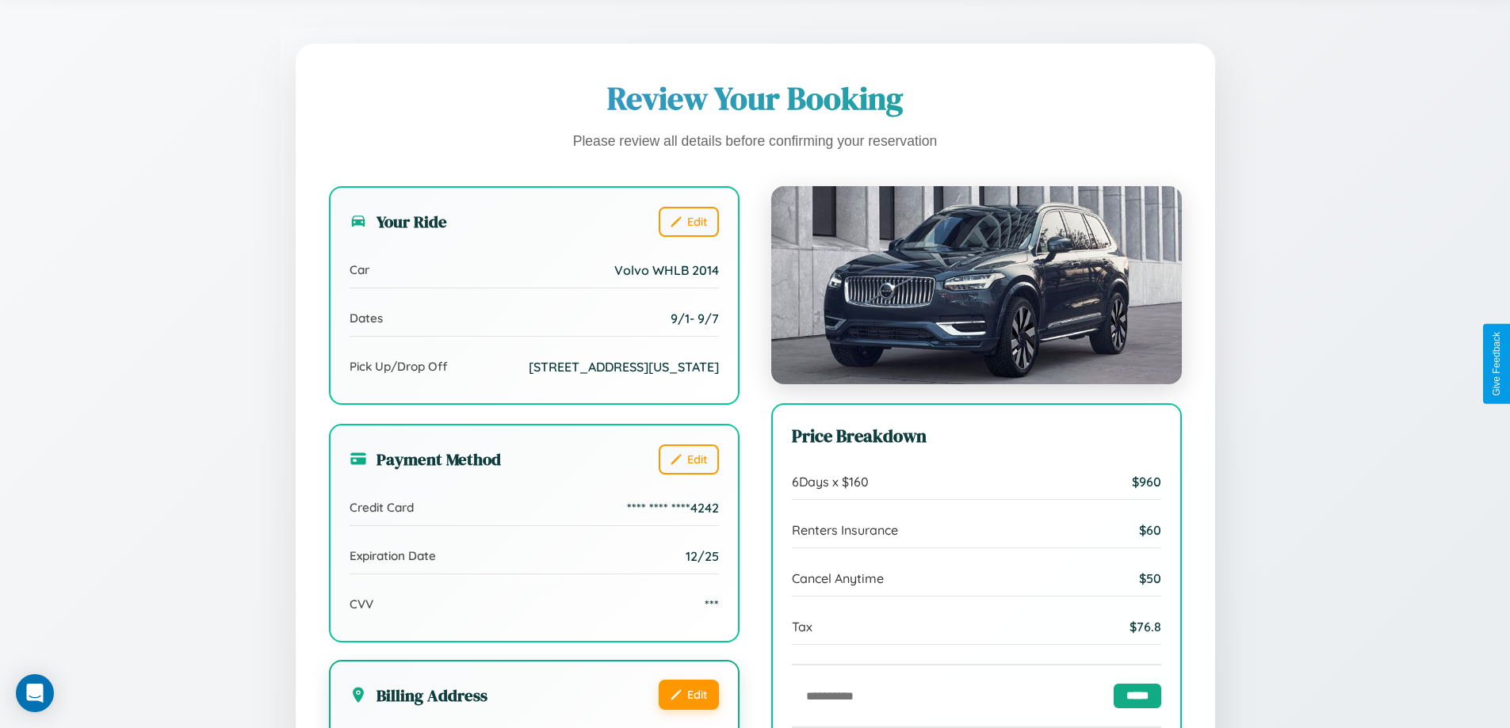
click at [688, 710] on button "Edit" at bounding box center [689, 695] width 60 height 30
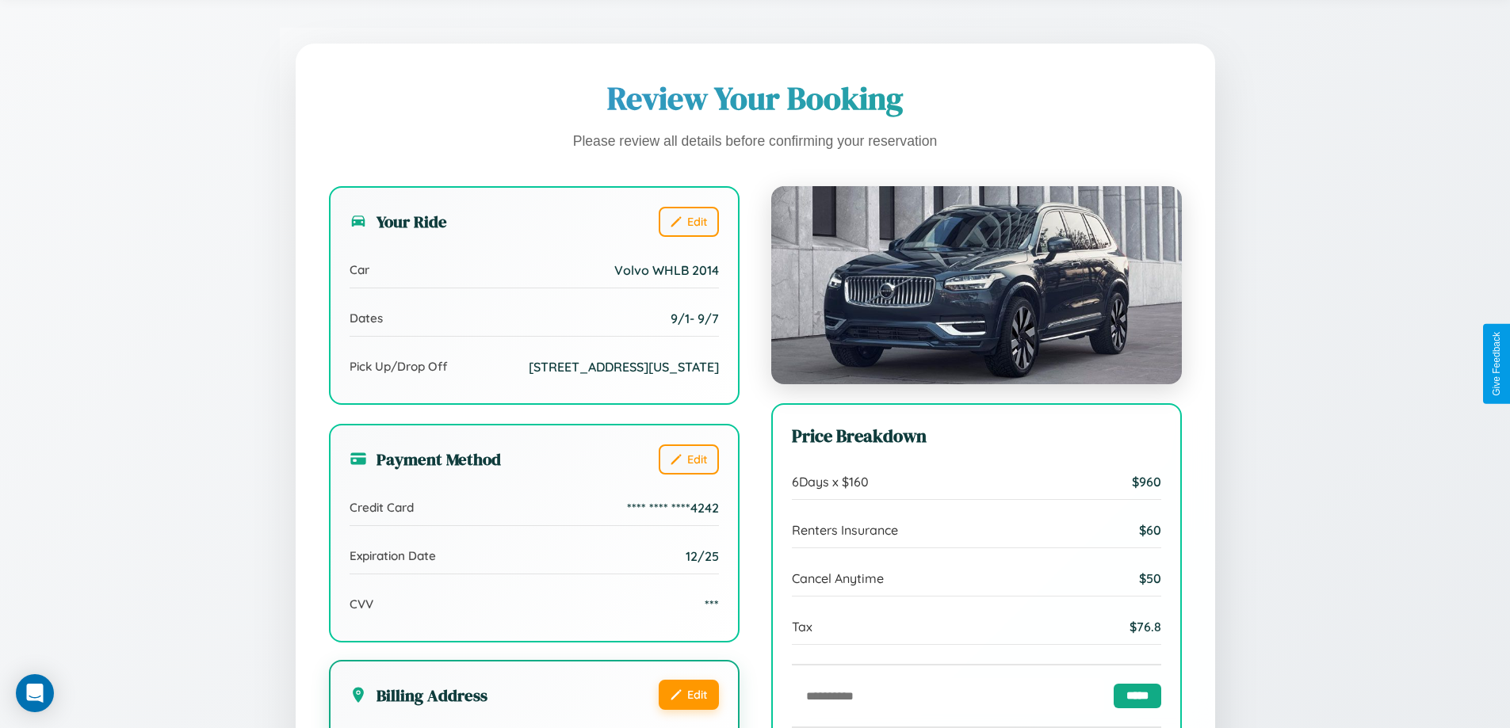
click at [688, 710] on button "Edit" at bounding box center [689, 695] width 60 height 30
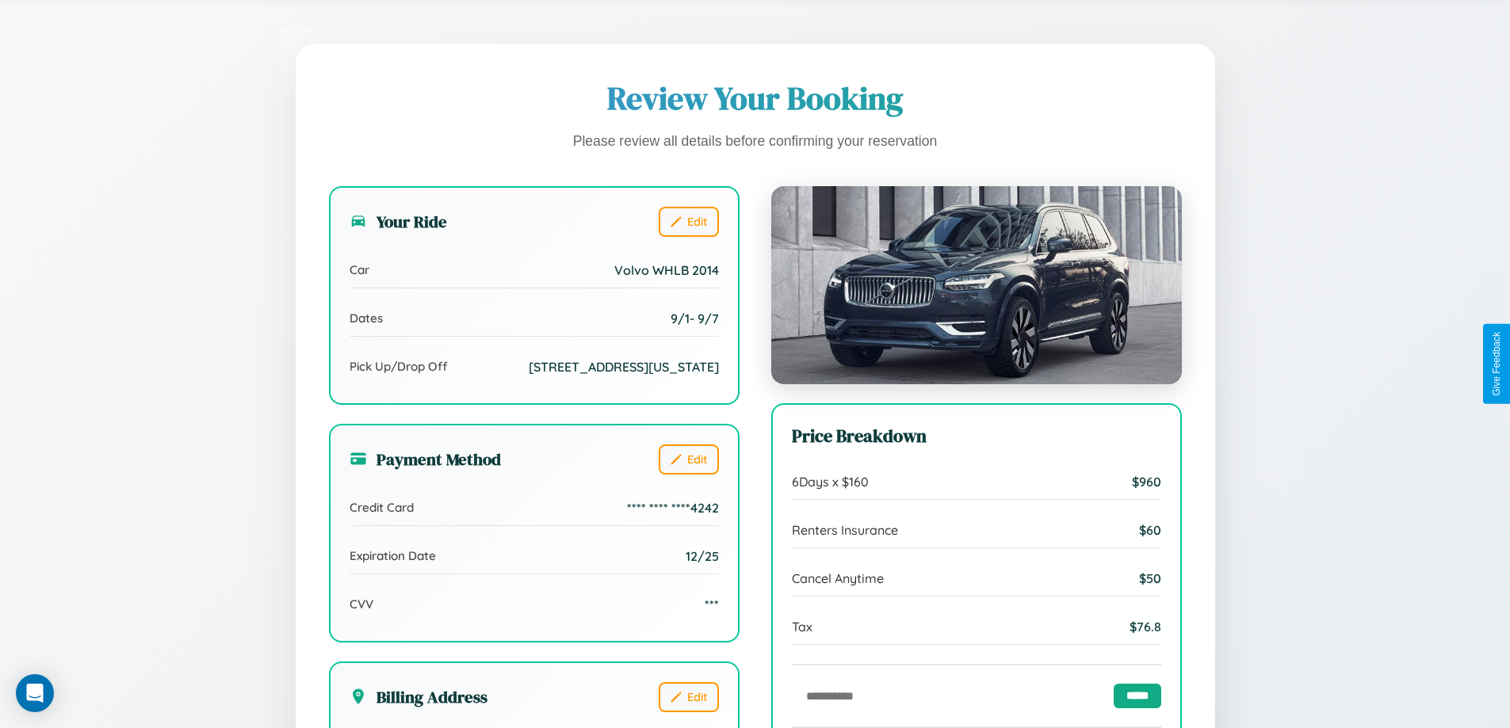
scroll to position [0, 0]
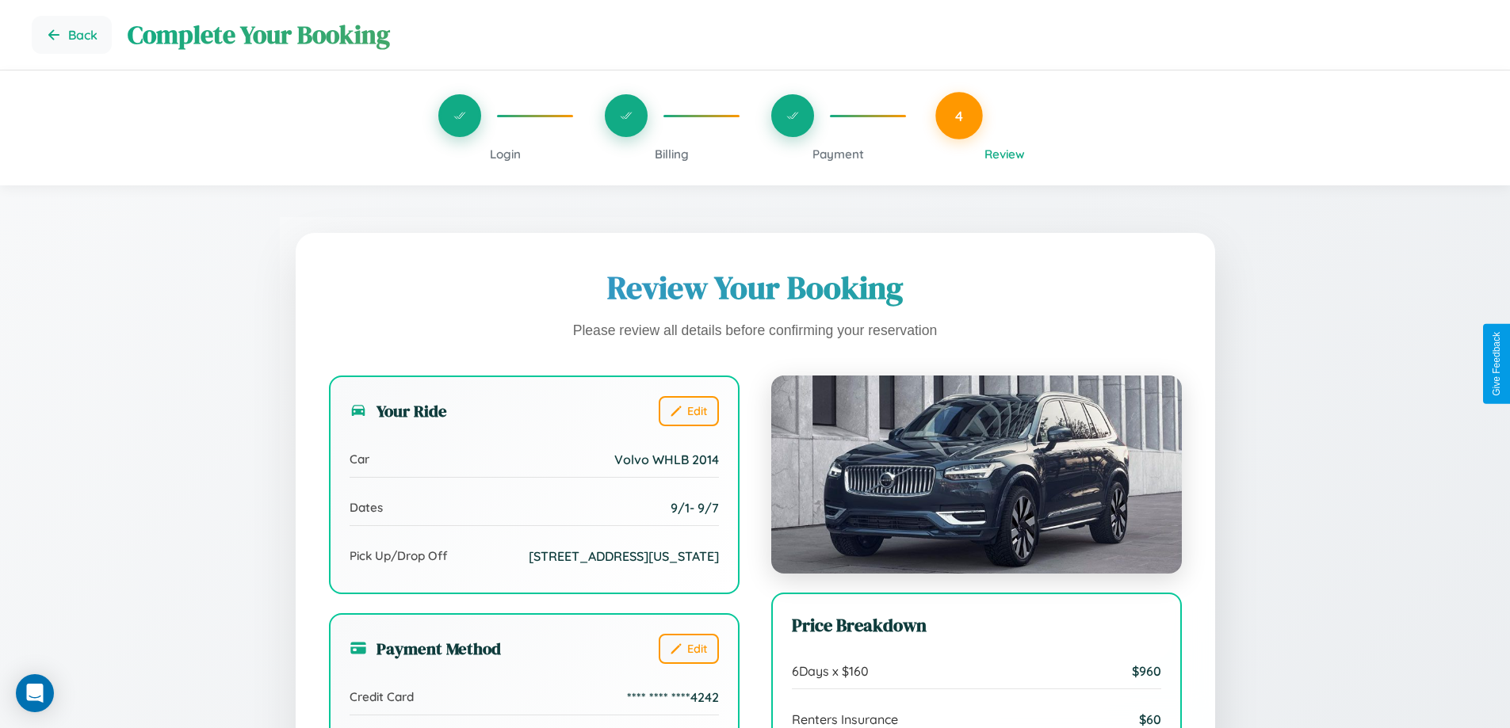
click at [838, 154] on span "Payment" at bounding box center [838, 154] width 52 height 15
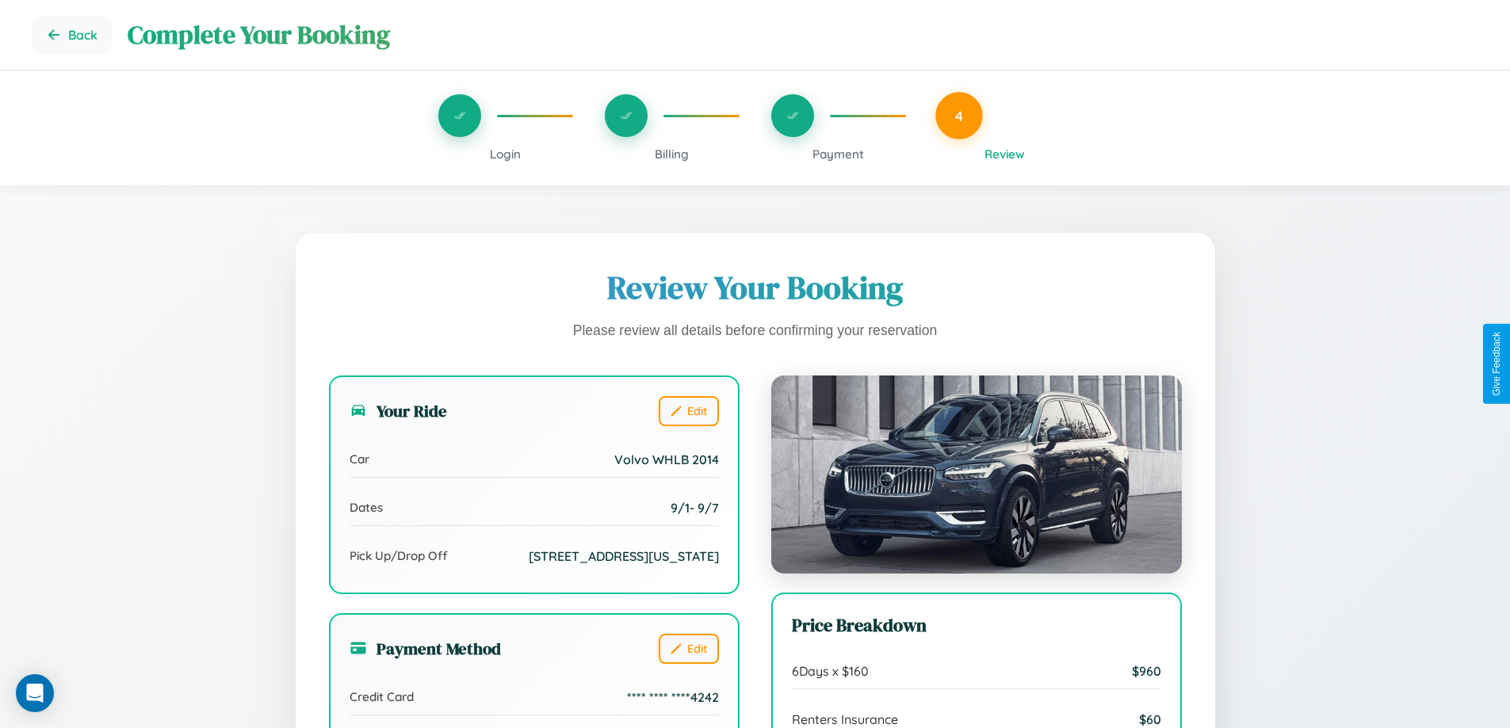
click at [838, 154] on span "Payment" at bounding box center [838, 154] width 52 height 15
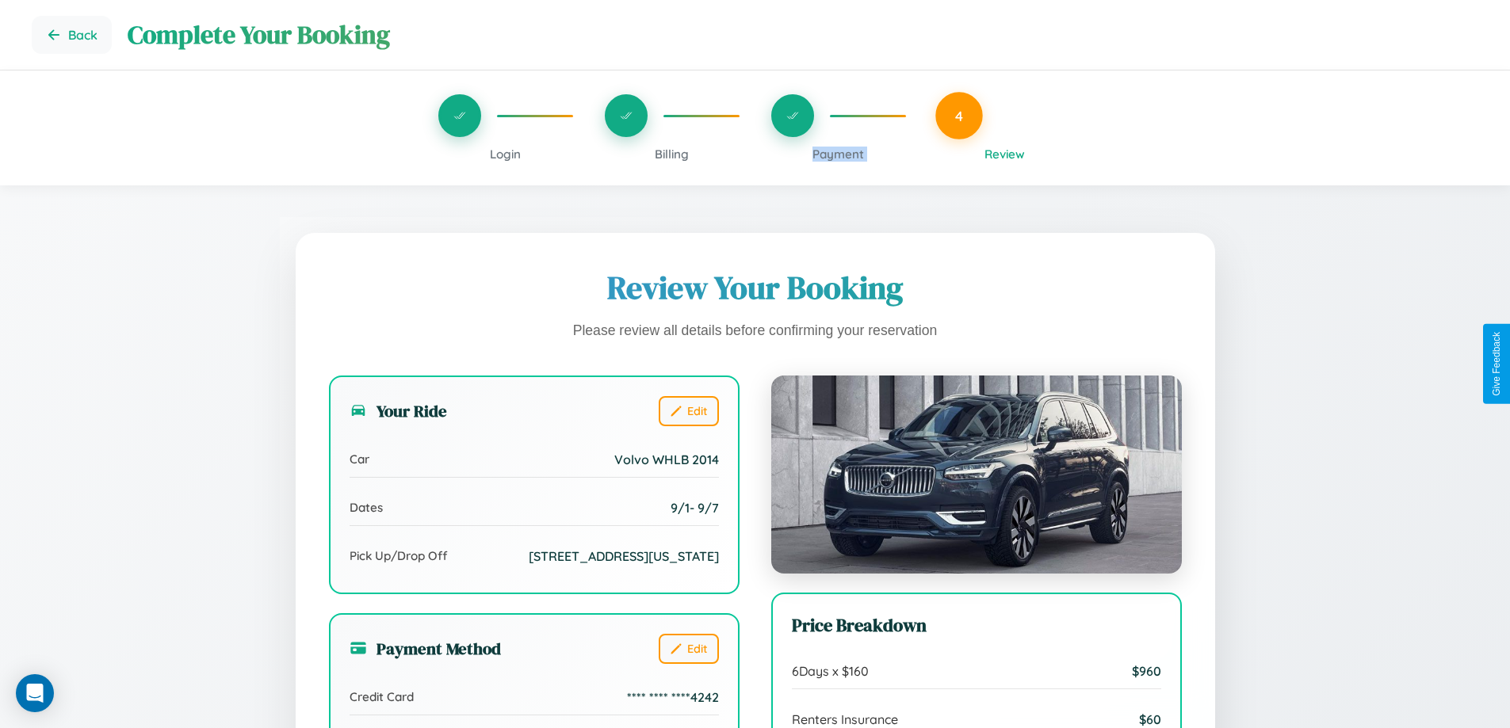
click at [838, 154] on span "Payment" at bounding box center [838, 154] width 52 height 15
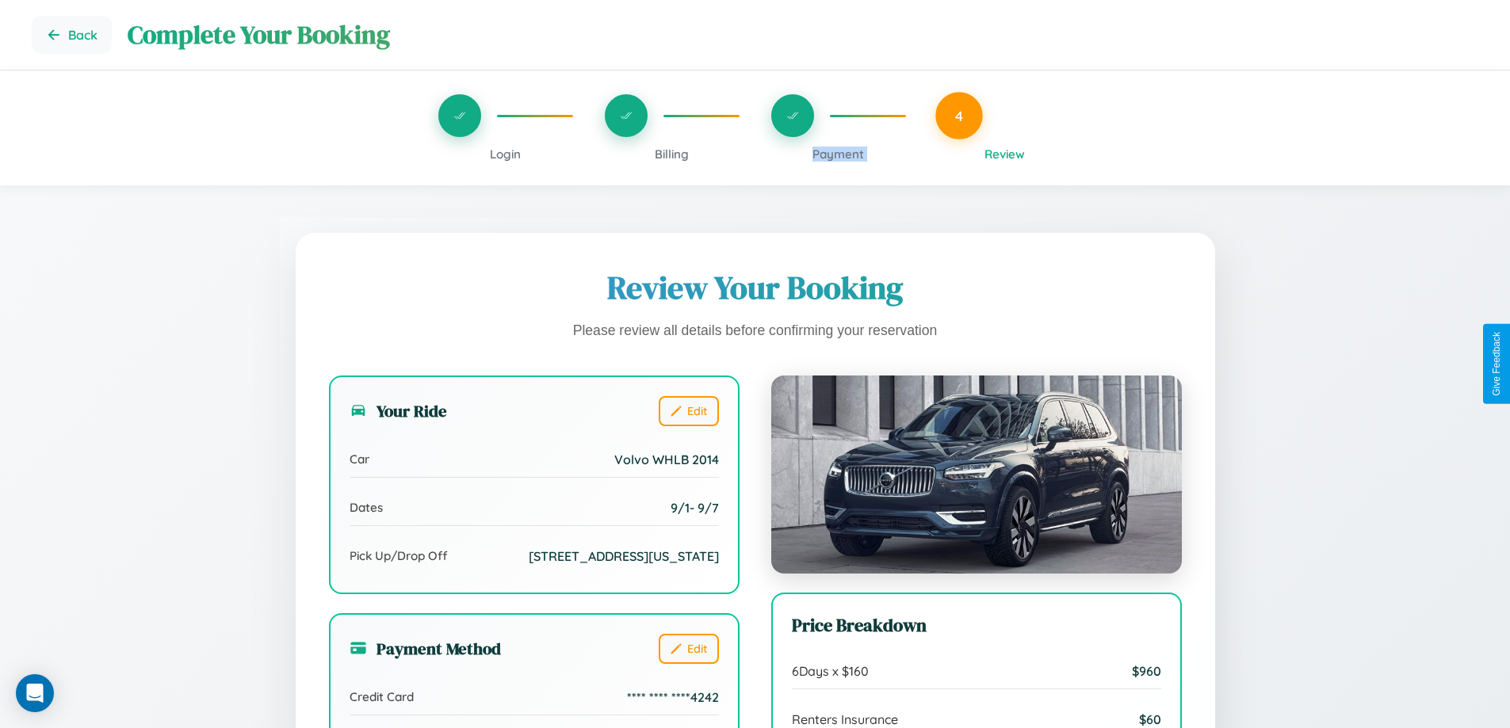
click at [838, 154] on span "Payment" at bounding box center [838, 154] width 52 height 15
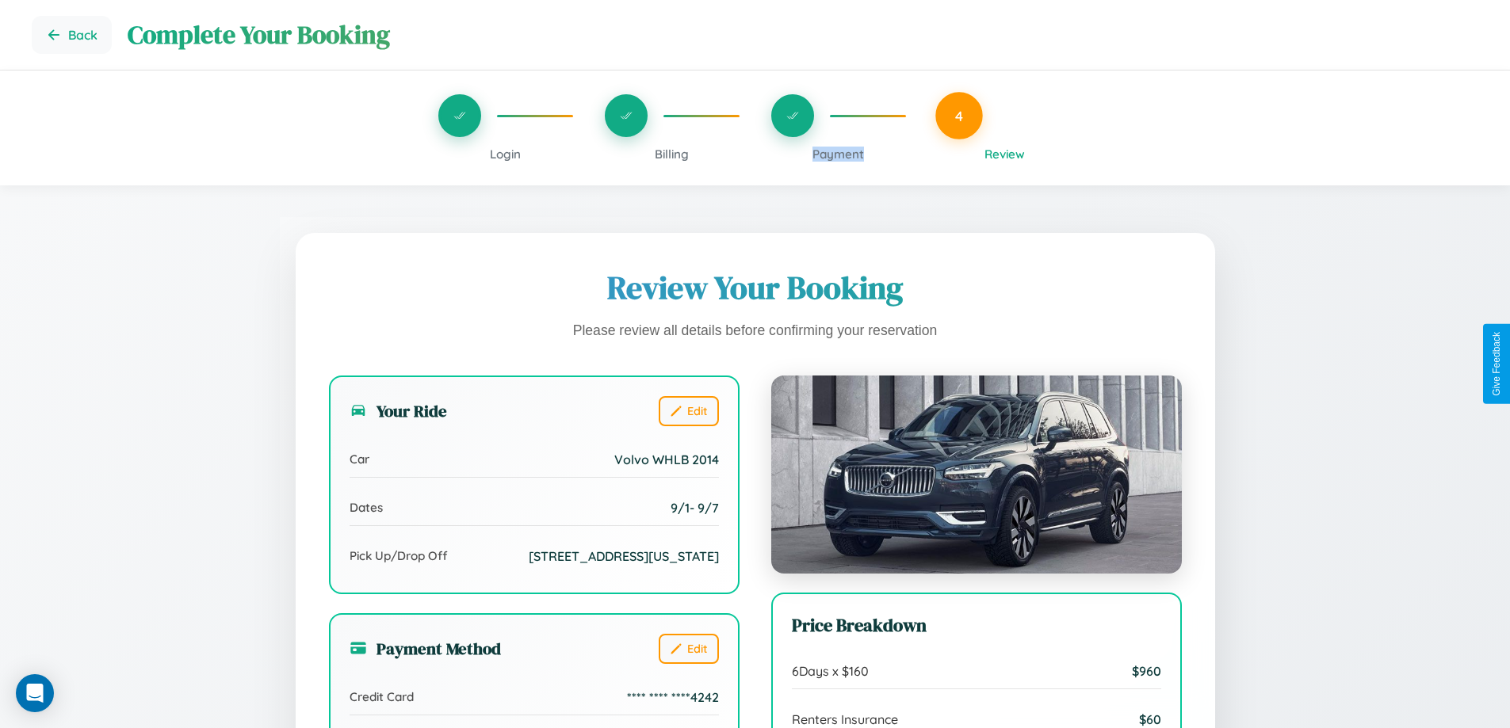
click at [838, 154] on span "Payment" at bounding box center [838, 154] width 52 height 15
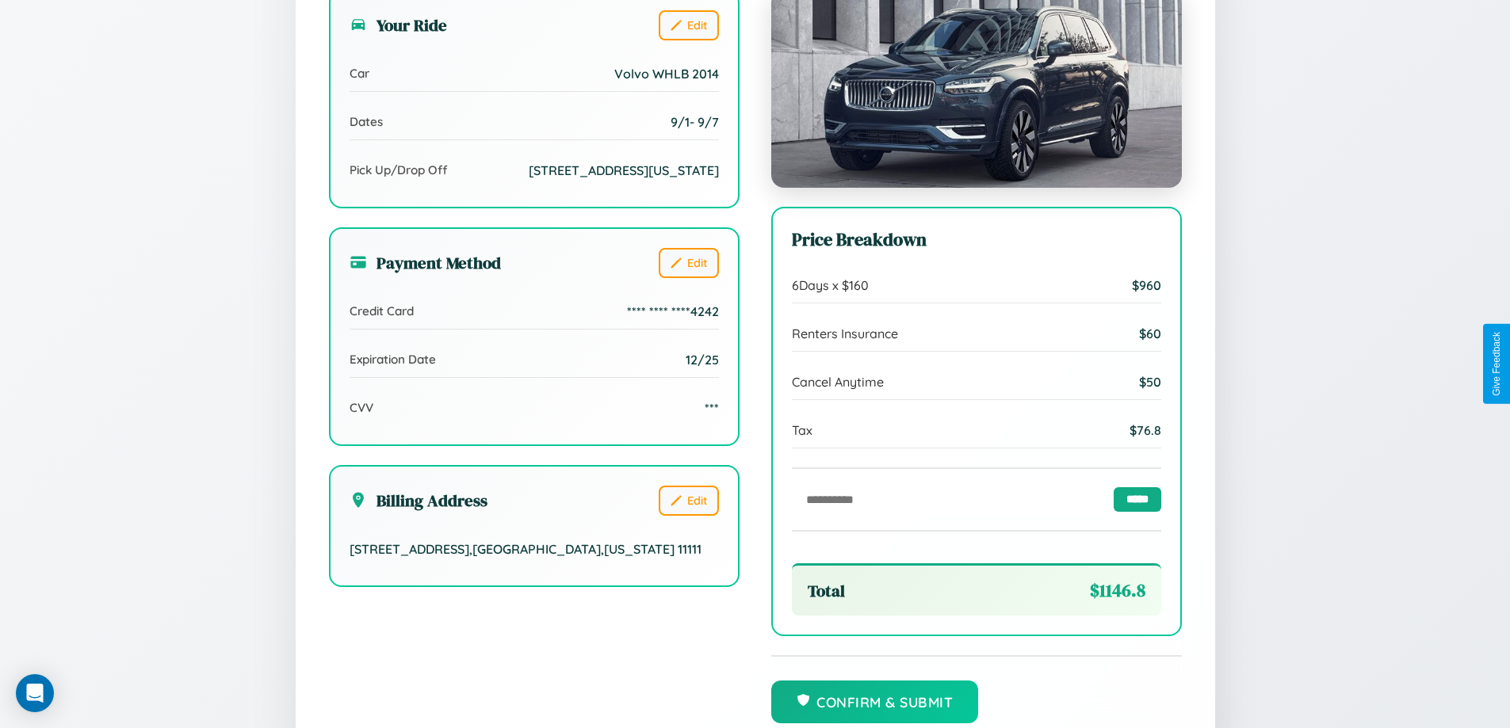
scroll to position [485, 0]
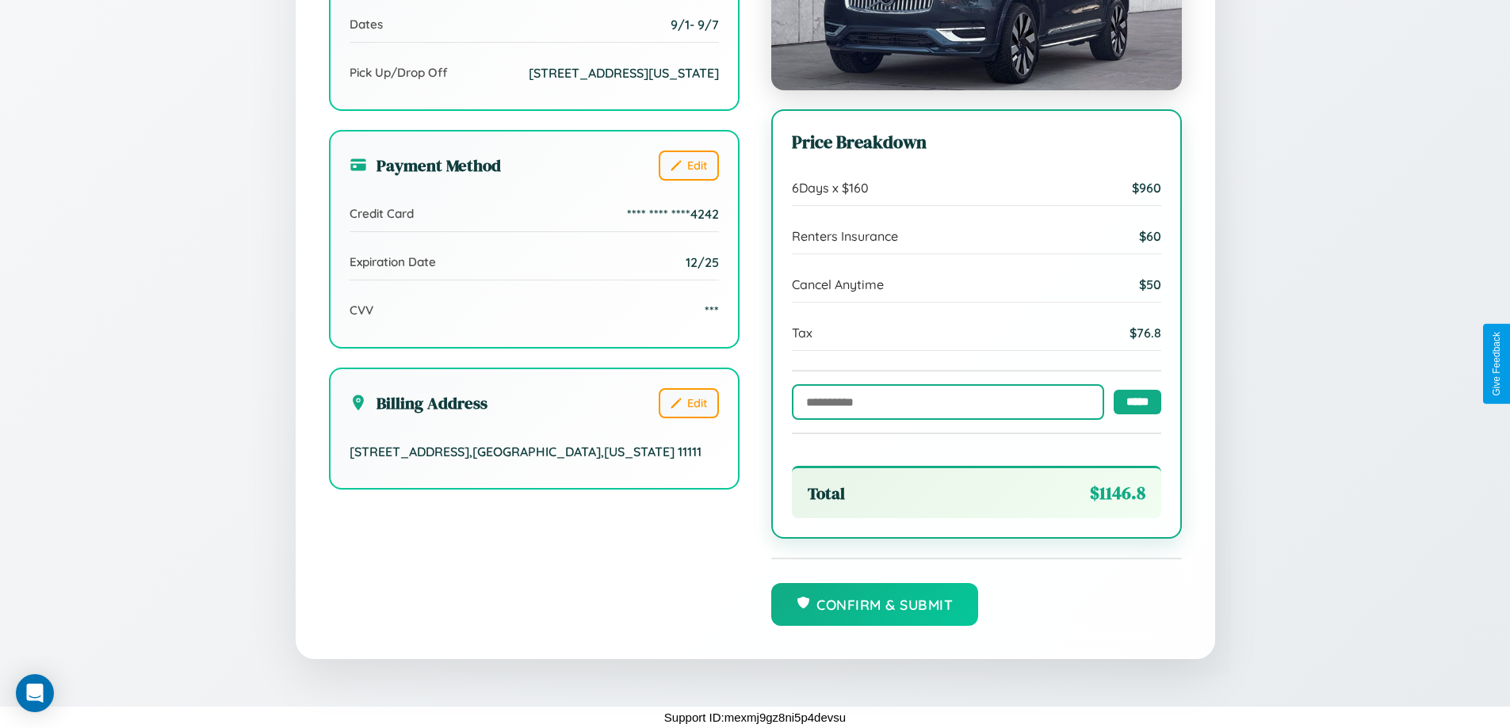
click at [943, 401] on input "text" at bounding box center [948, 402] width 312 height 36
type input "**********"
click at [1132, 400] on input "*****" at bounding box center [1137, 401] width 48 height 25
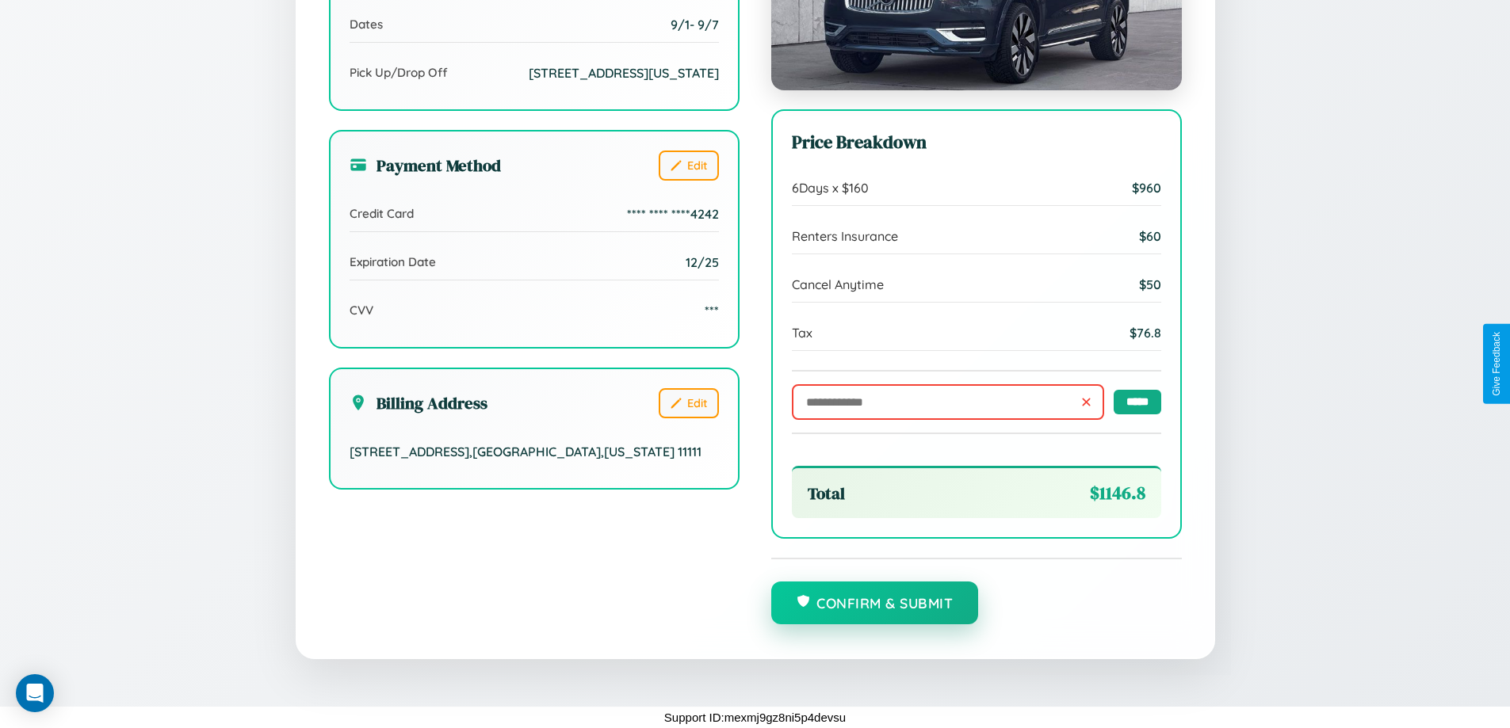
click at [874, 604] on button "Confirm & Submit" at bounding box center [875, 603] width 208 height 43
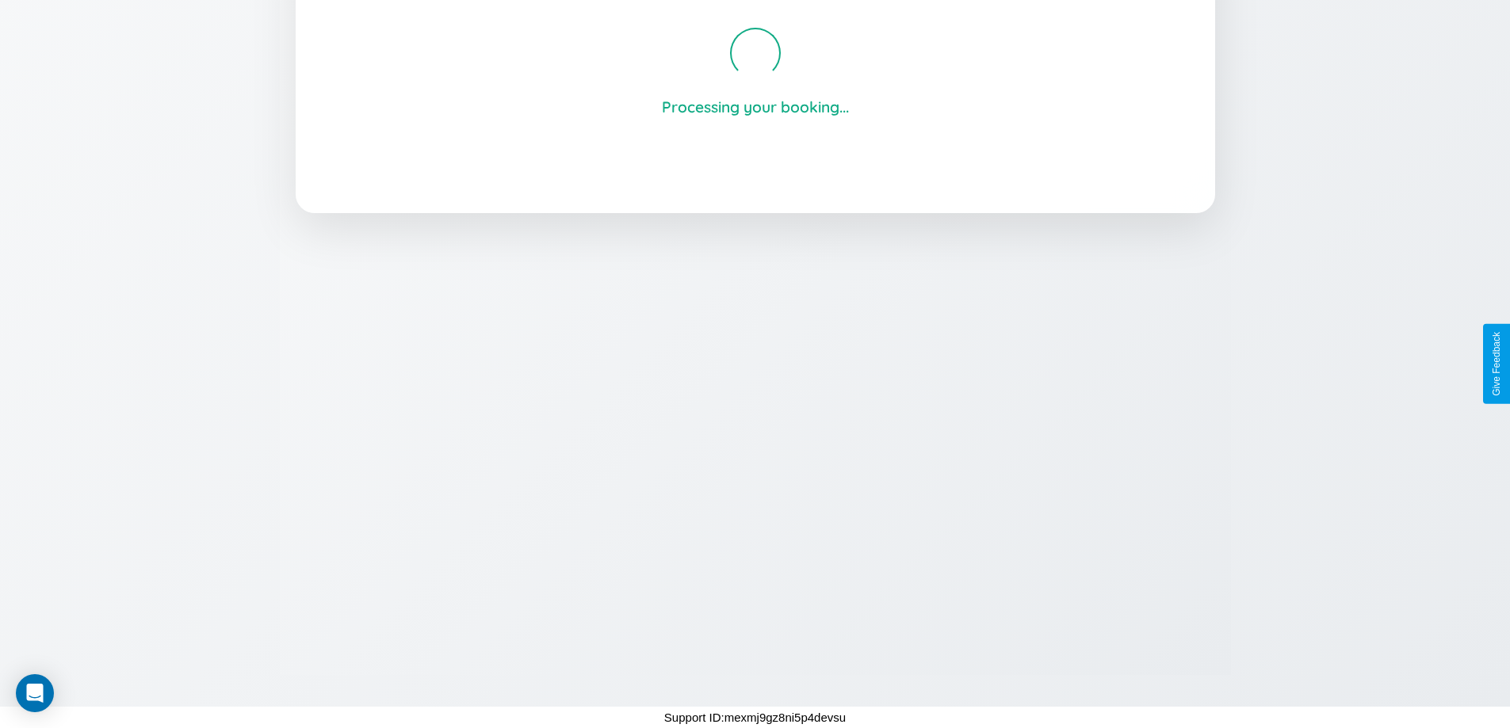
scroll to position [302, 0]
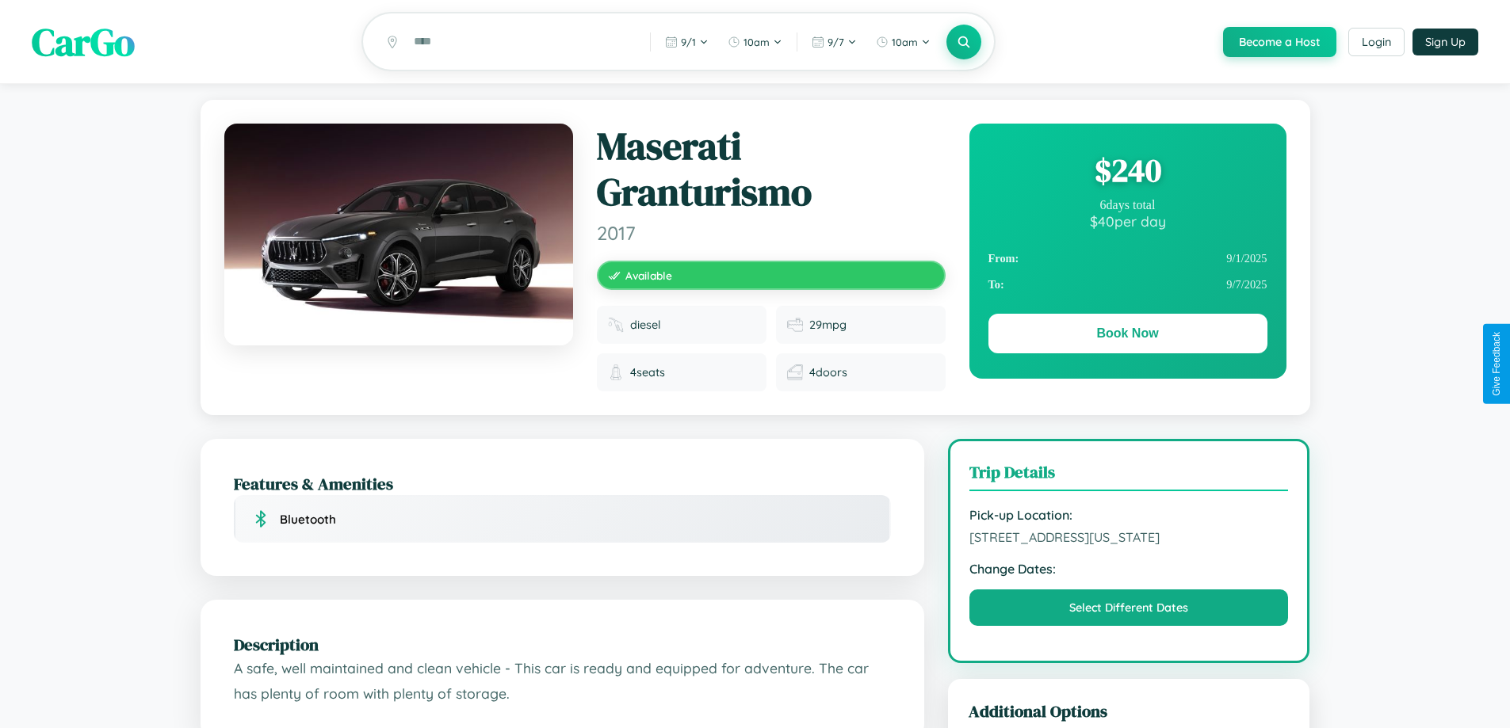
click at [1127, 173] on div "$ 240" at bounding box center [1127, 170] width 279 height 43
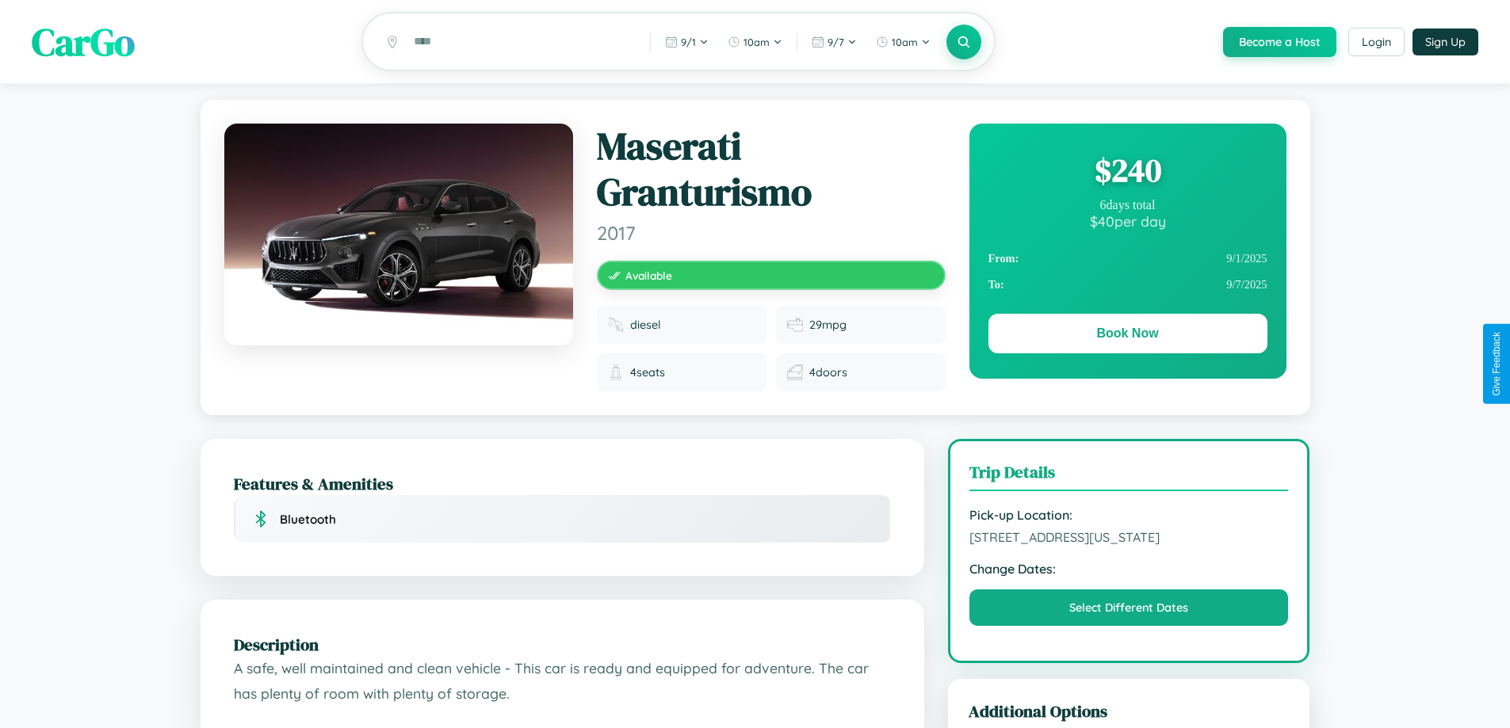
click at [1127, 173] on div "$ 240" at bounding box center [1127, 170] width 279 height 43
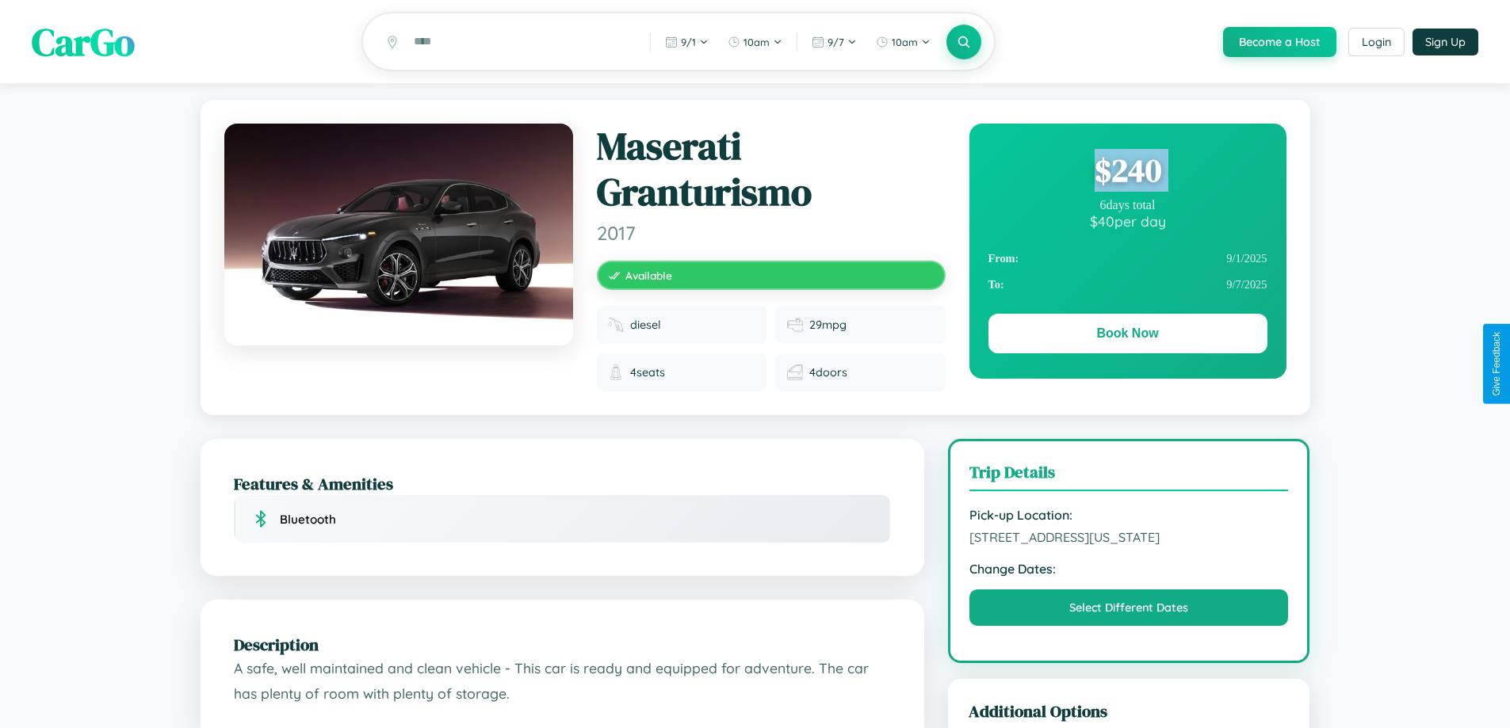
click at [1127, 173] on div "$ 240" at bounding box center [1127, 170] width 279 height 43
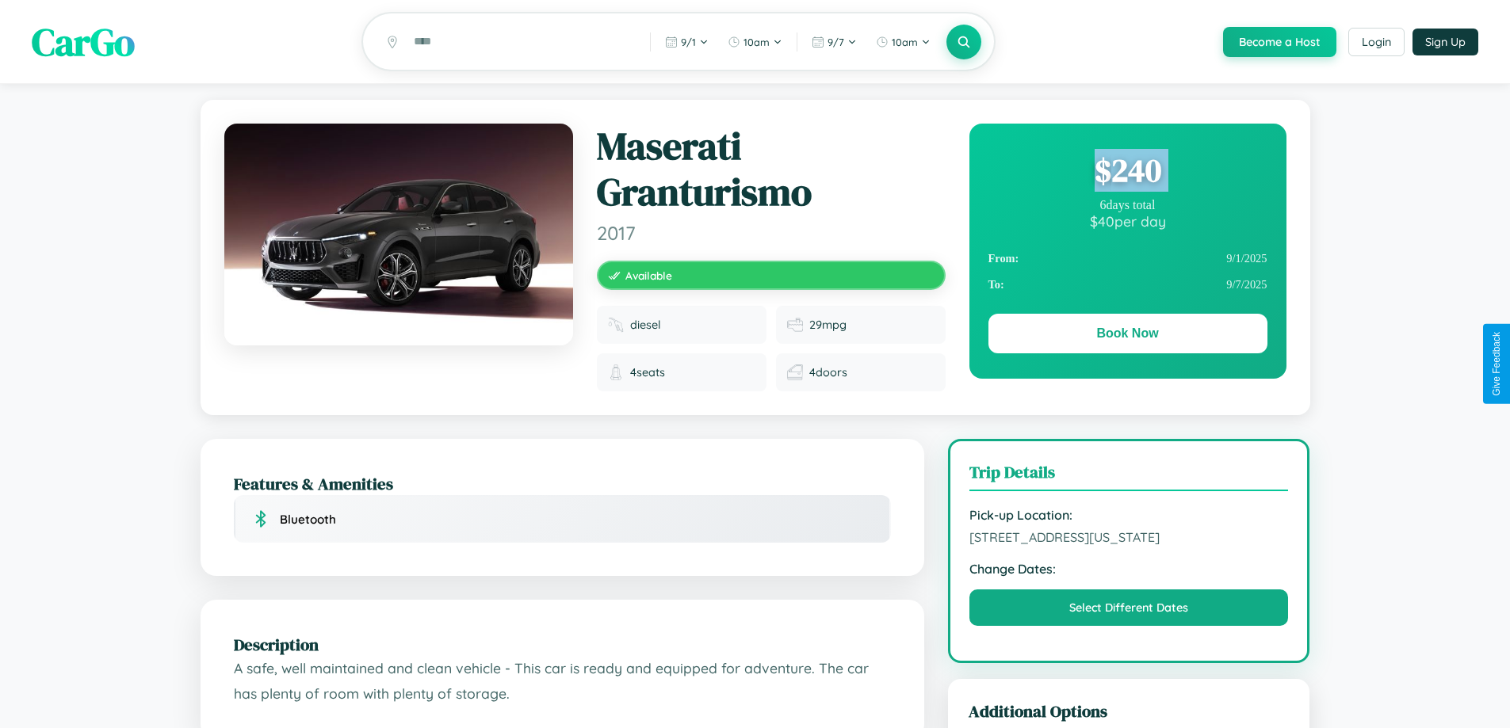
click at [1127, 173] on div "$ 240" at bounding box center [1127, 170] width 279 height 43
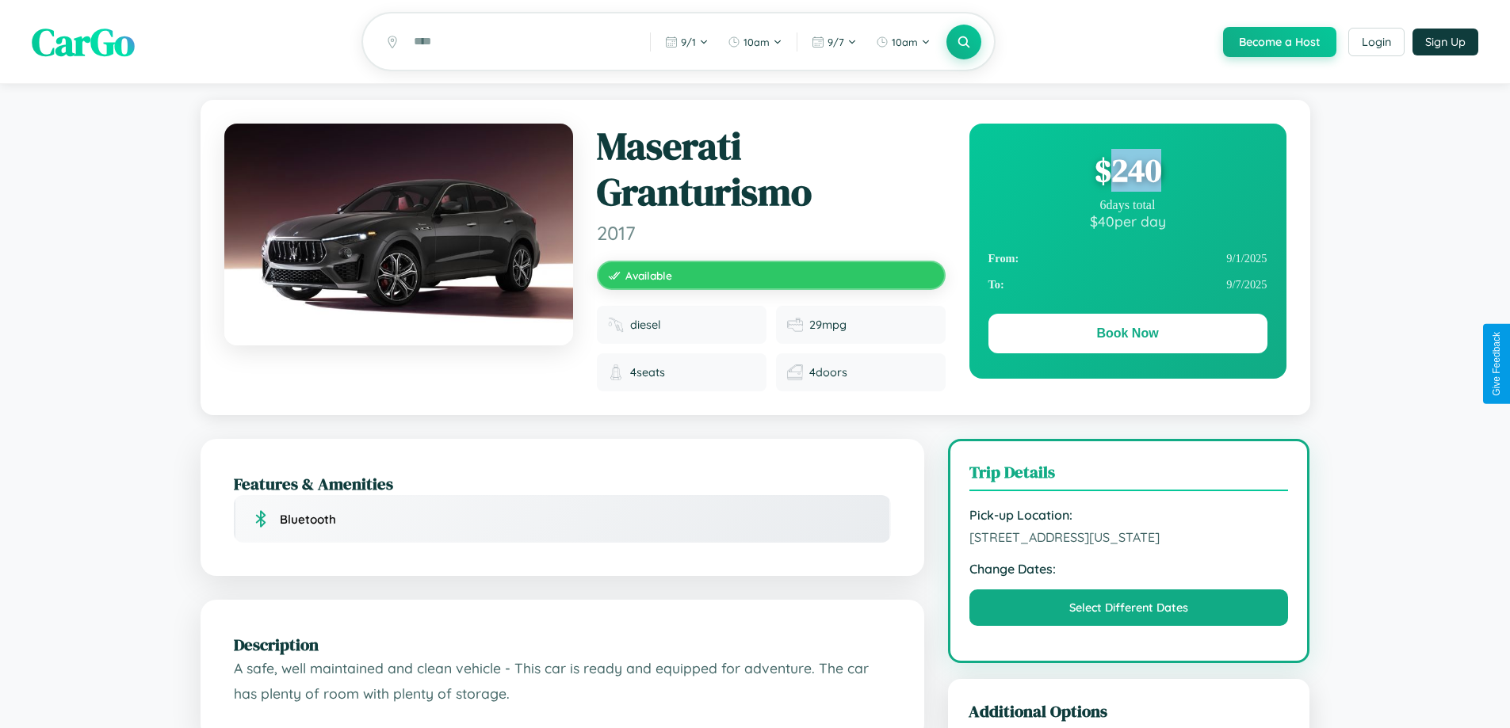
click at [1127, 173] on div "$ 240" at bounding box center [1127, 170] width 279 height 43
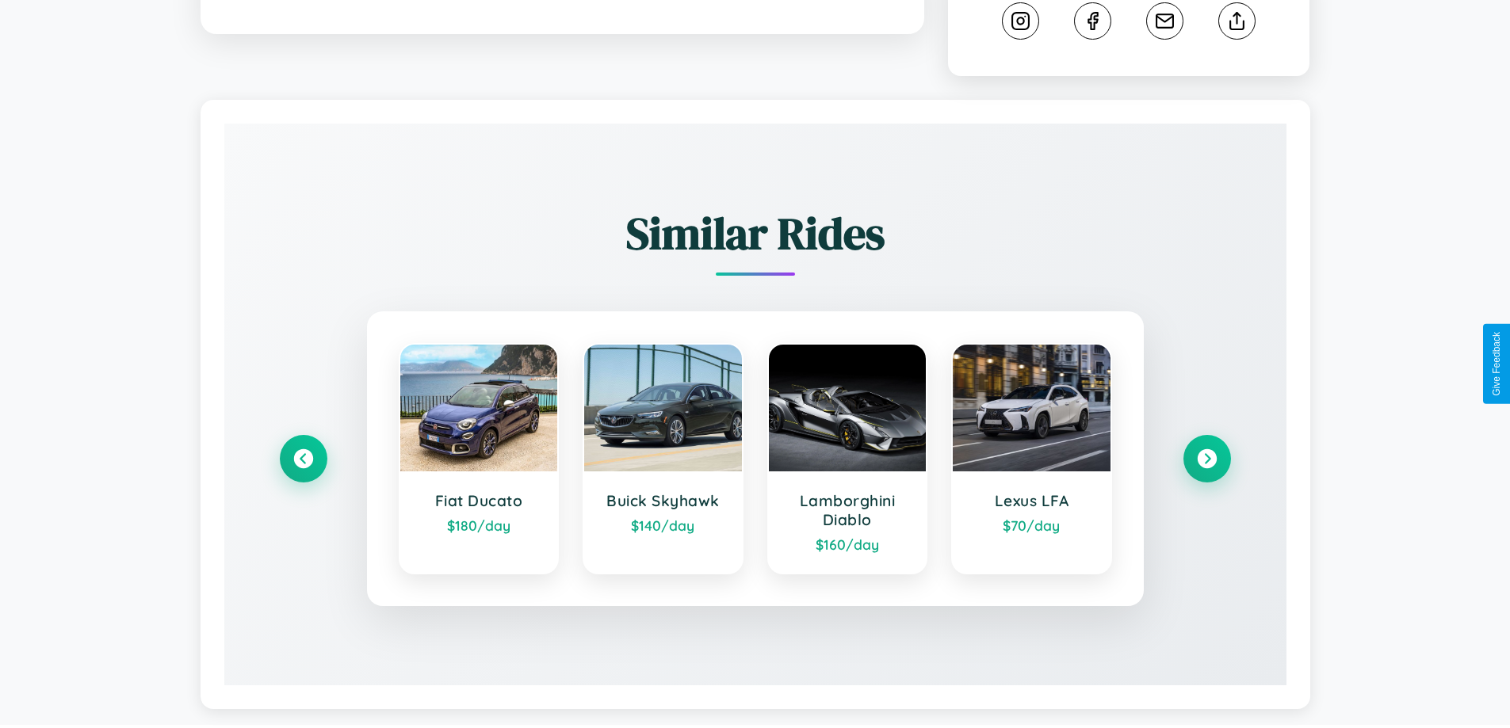
scroll to position [895, 0]
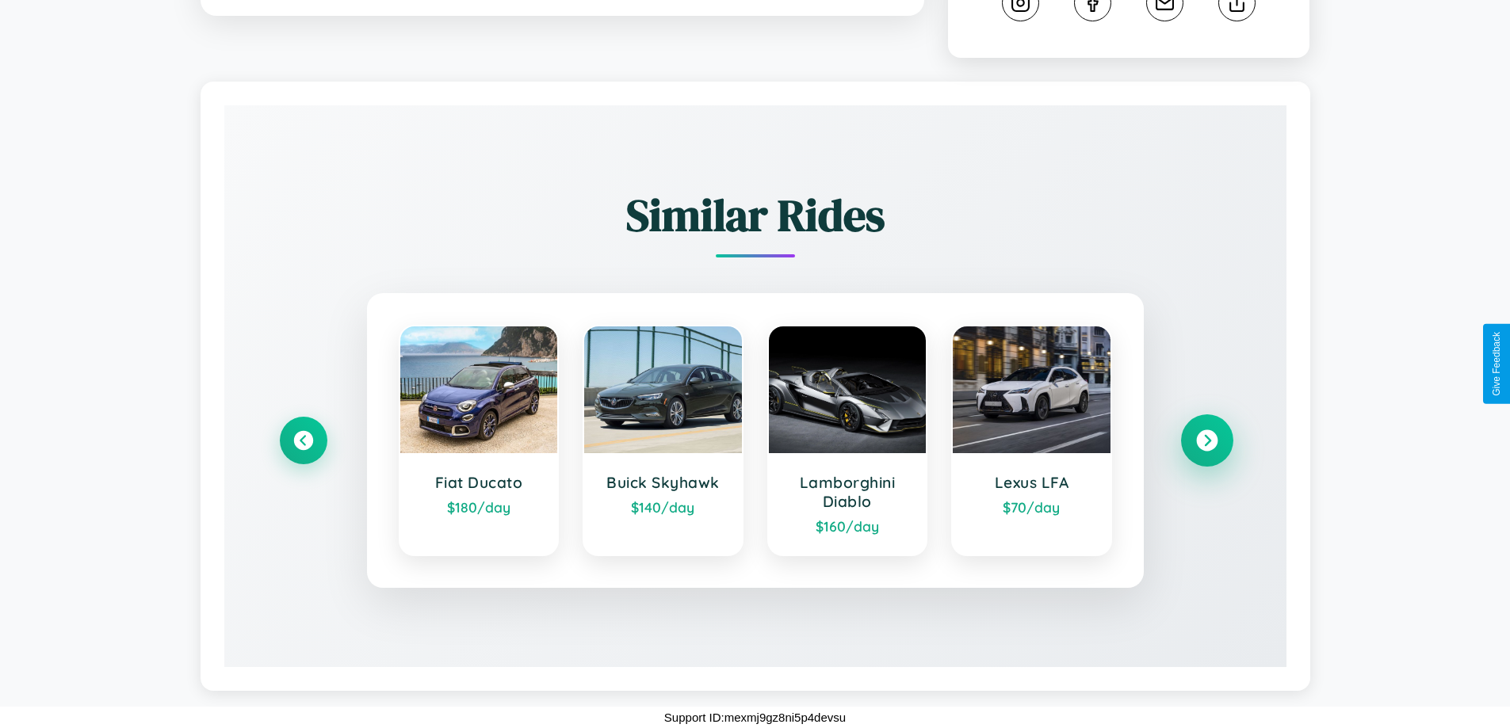
click at [1206, 441] on icon at bounding box center [1206, 440] width 21 height 21
